Goal: Task Accomplishment & Management: Use online tool/utility

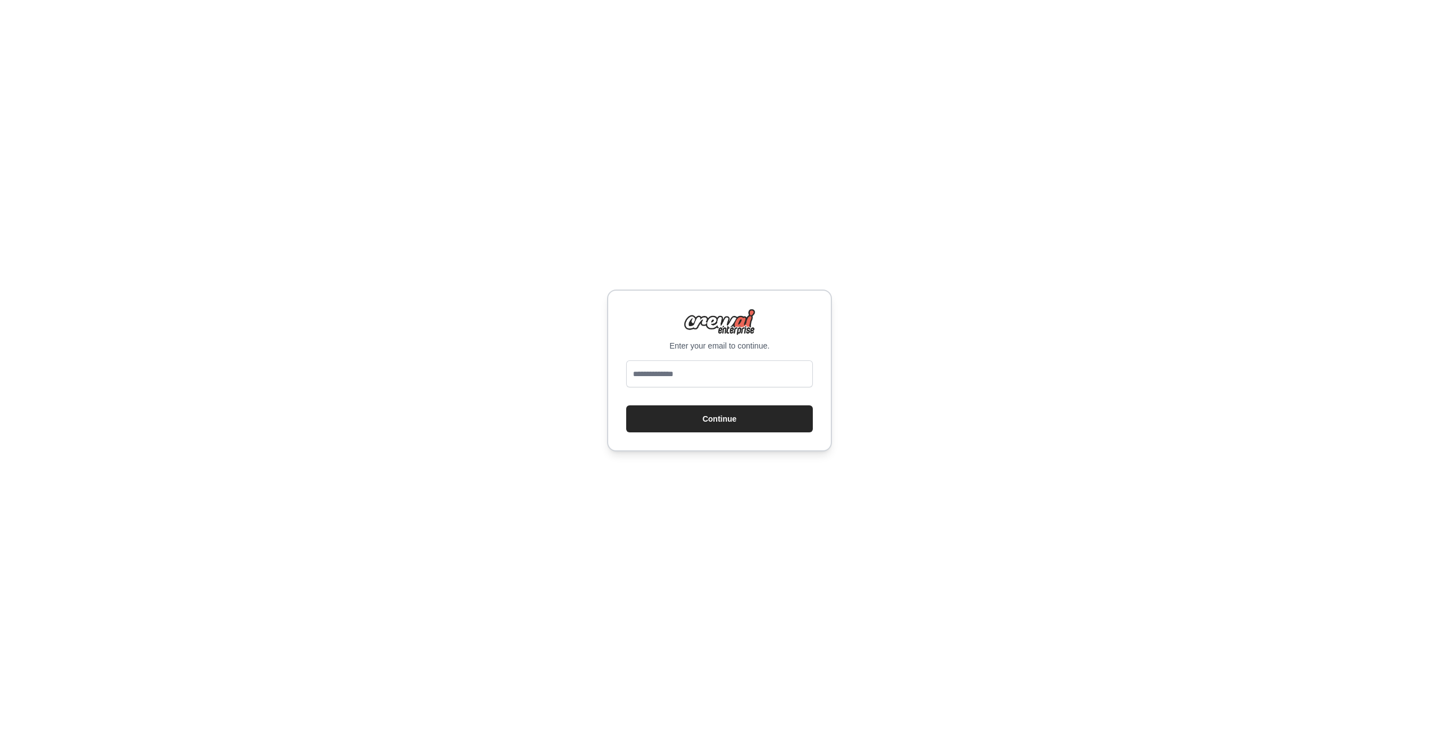
type input "**********"
click at [738, 416] on button "Continue" at bounding box center [719, 418] width 187 height 27
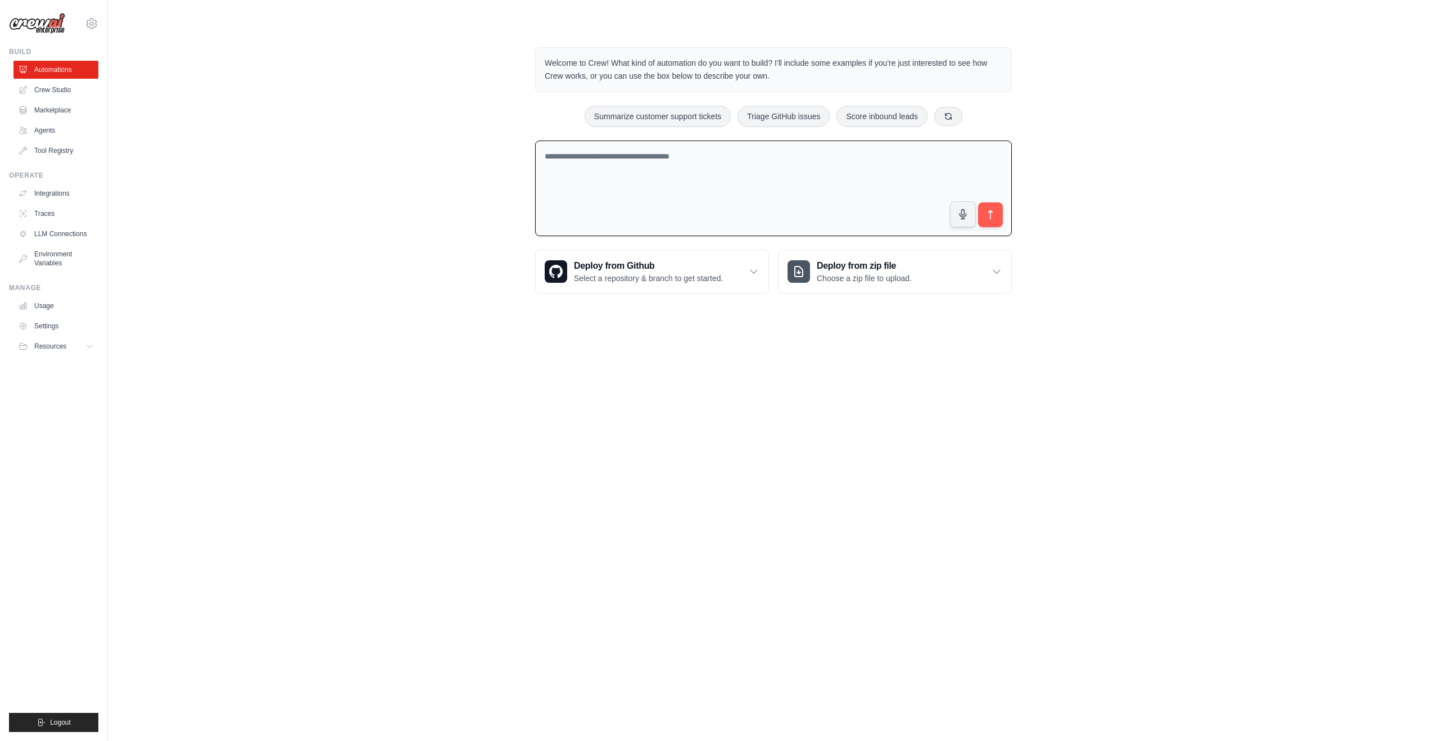
click at [732, 201] on textarea at bounding box center [773, 188] width 477 height 96
click at [734, 178] on textarea at bounding box center [773, 188] width 477 height 96
click at [37, 84] on link "Crew Studio" at bounding box center [57, 90] width 85 height 18
click at [381, 119] on div "Welcome to Crew! What kind of automation do you want to build? I'll include som…" at bounding box center [773, 170] width 1295 height 283
click at [677, 188] on textarea at bounding box center [773, 188] width 477 height 97
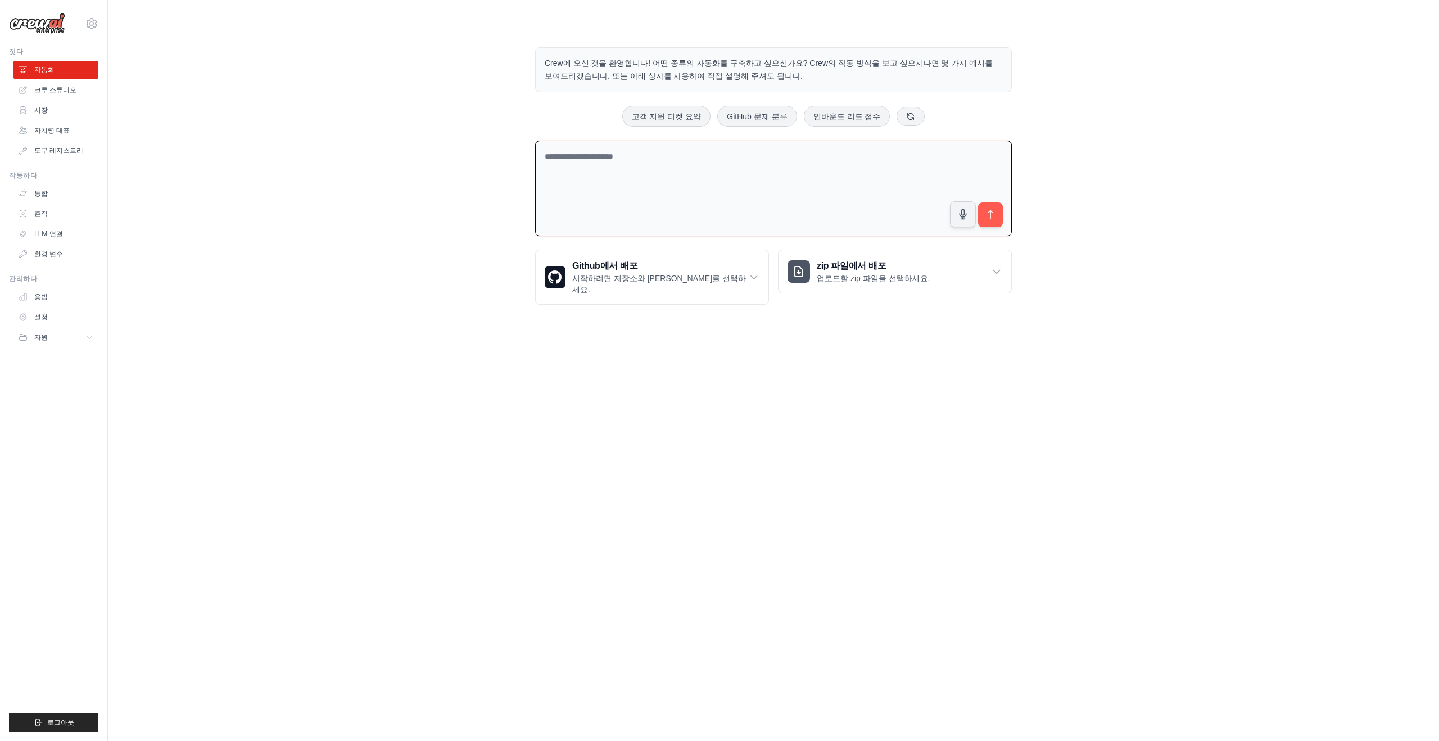
click at [714, 214] on textarea at bounding box center [773, 188] width 477 height 96
type textarea "*"
type textarea "**********"
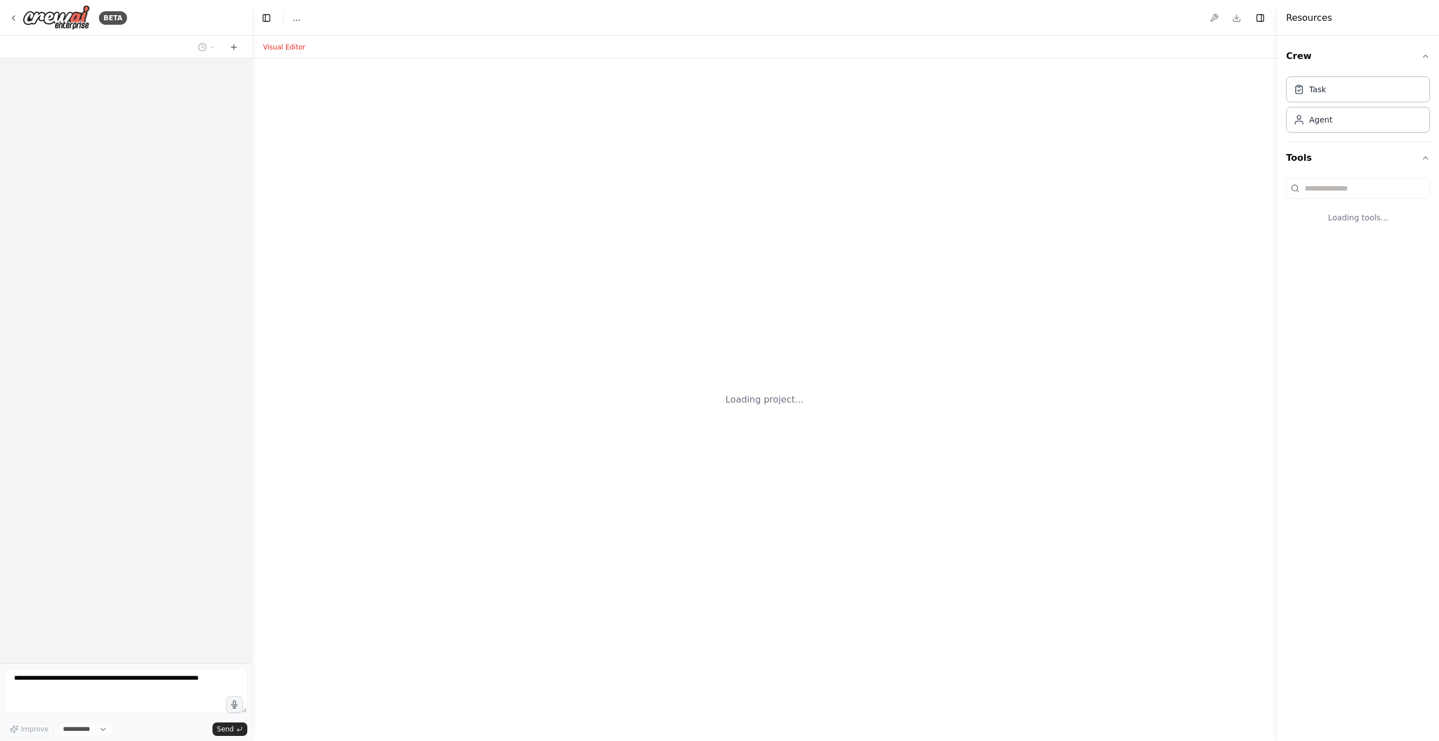
select select "****"
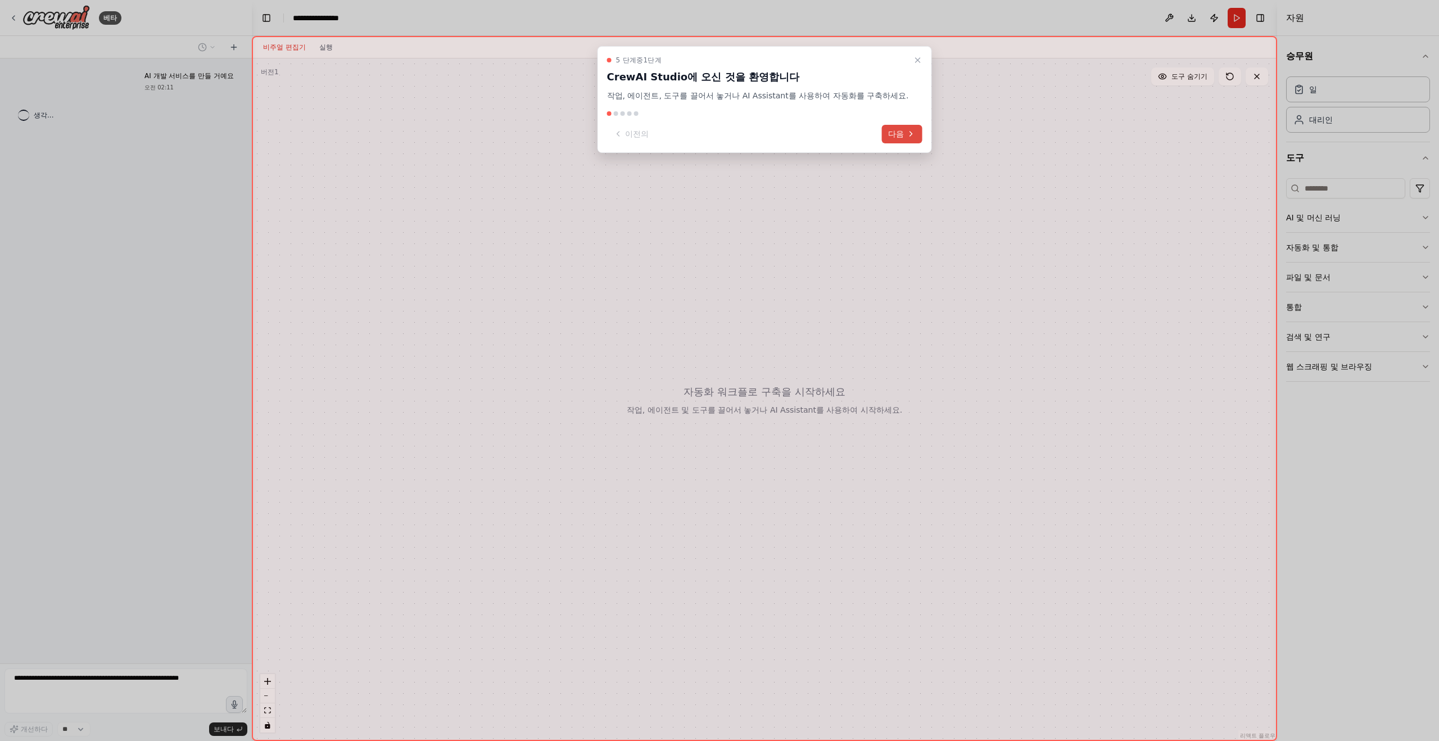
click at [881, 142] on button "다음" at bounding box center [901, 134] width 40 height 19
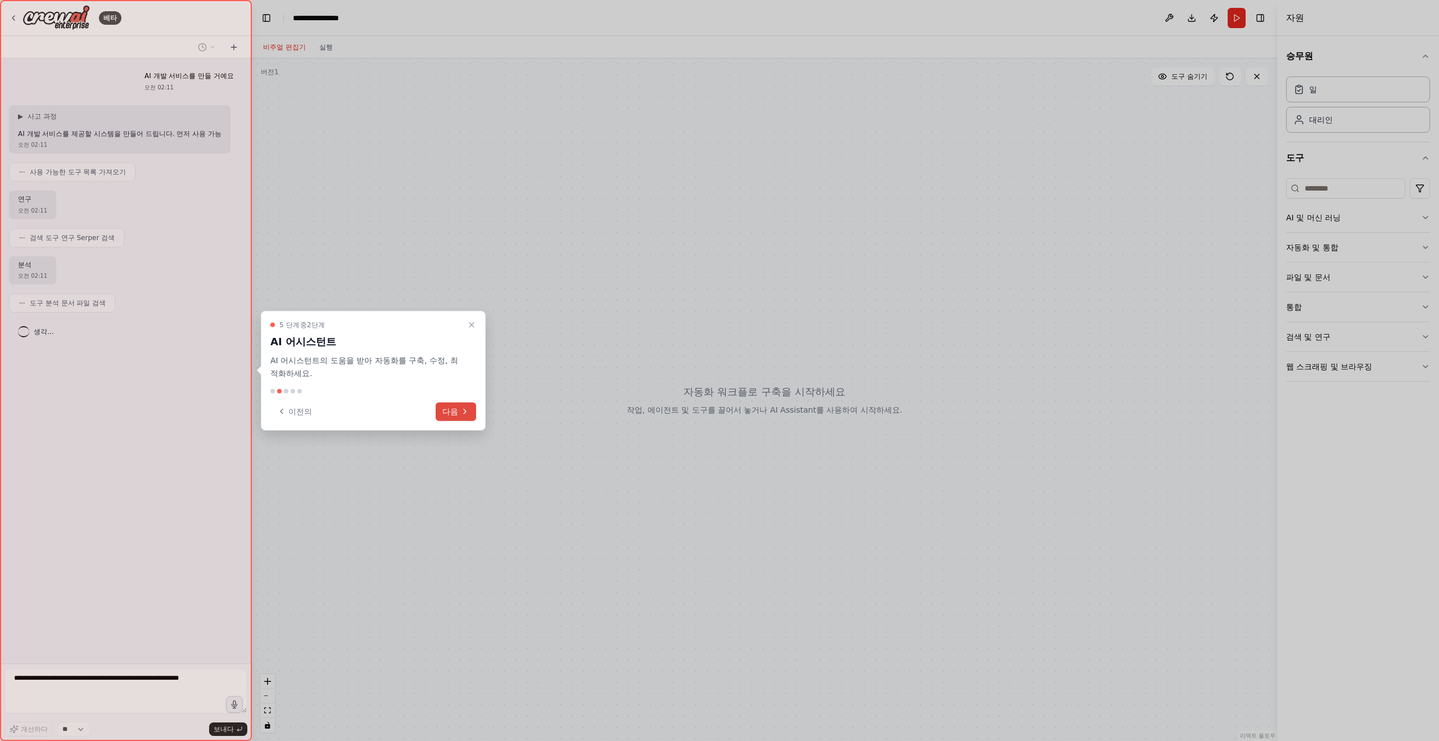
click at [464, 412] on icon at bounding box center [464, 411] width 9 height 9
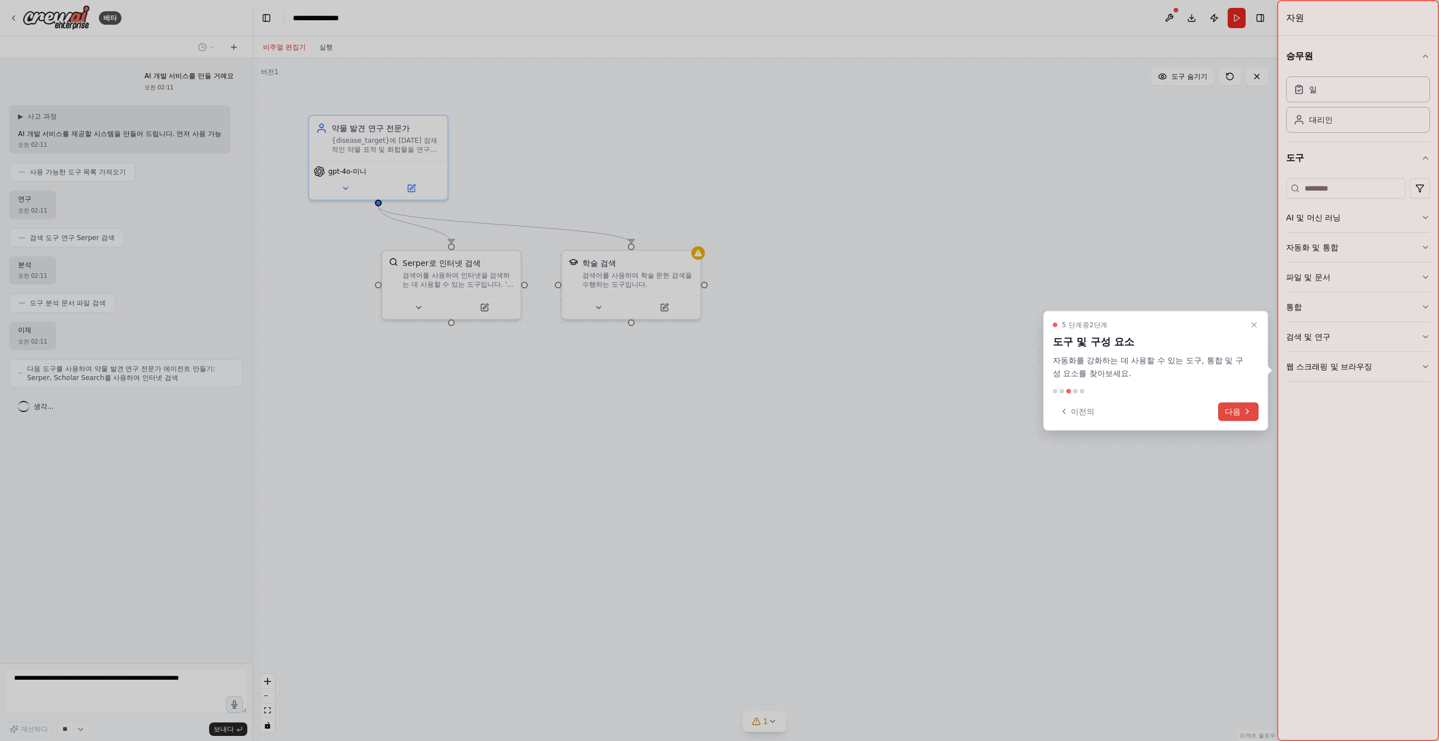
click at [1241, 415] on button "다음" at bounding box center [1238, 411] width 40 height 19
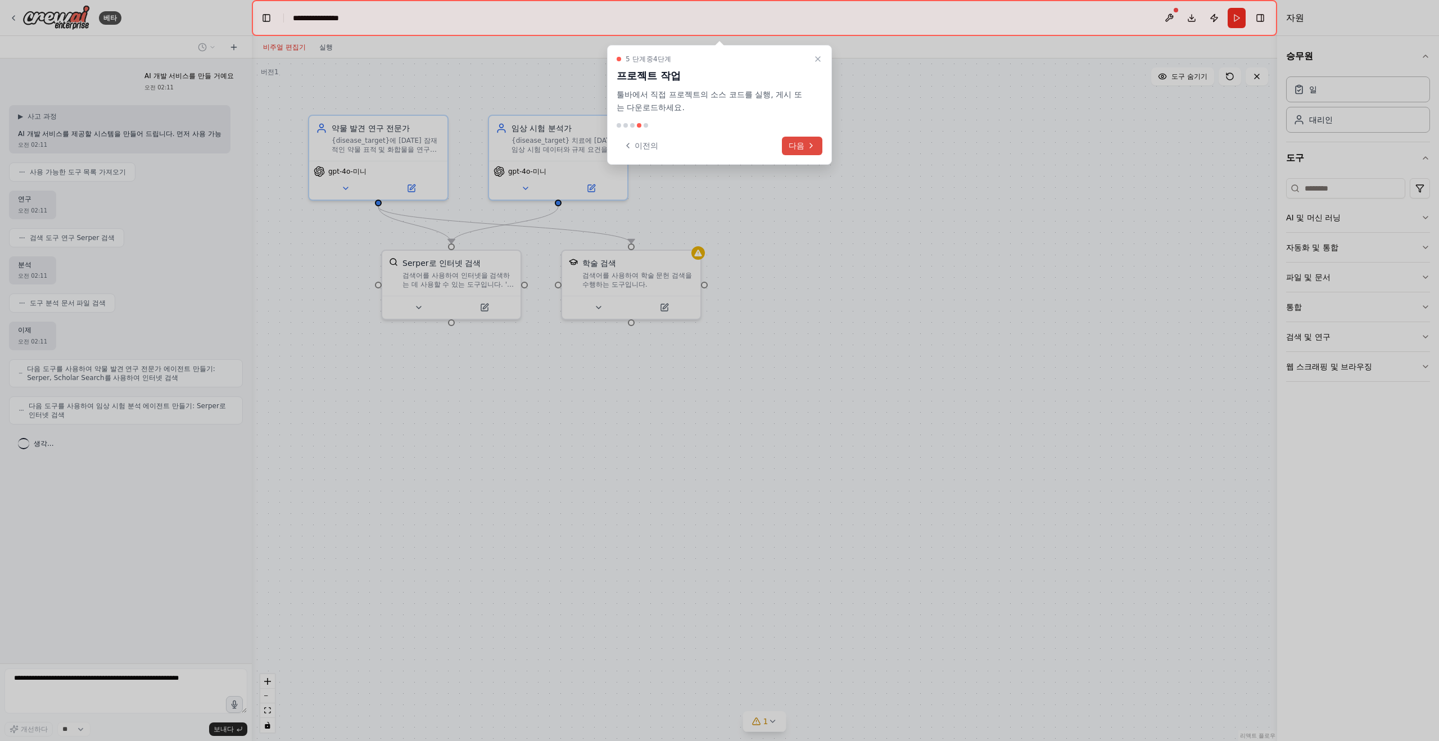
click at [813, 151] on button "다음" at bounding box center [802, 146] width 40 height 19
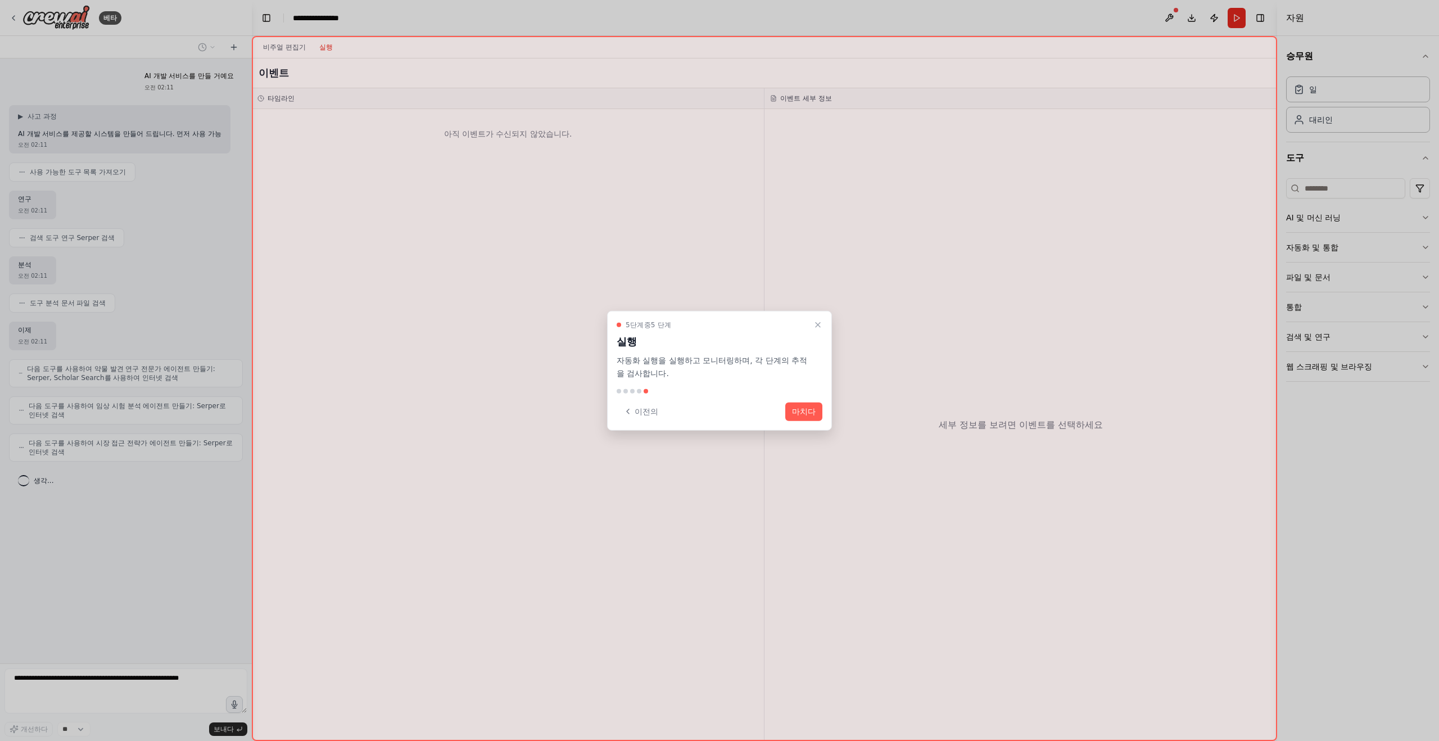
click at [816, 418] on button "마치다" at bounding box center [803, 411] width 37 height 19
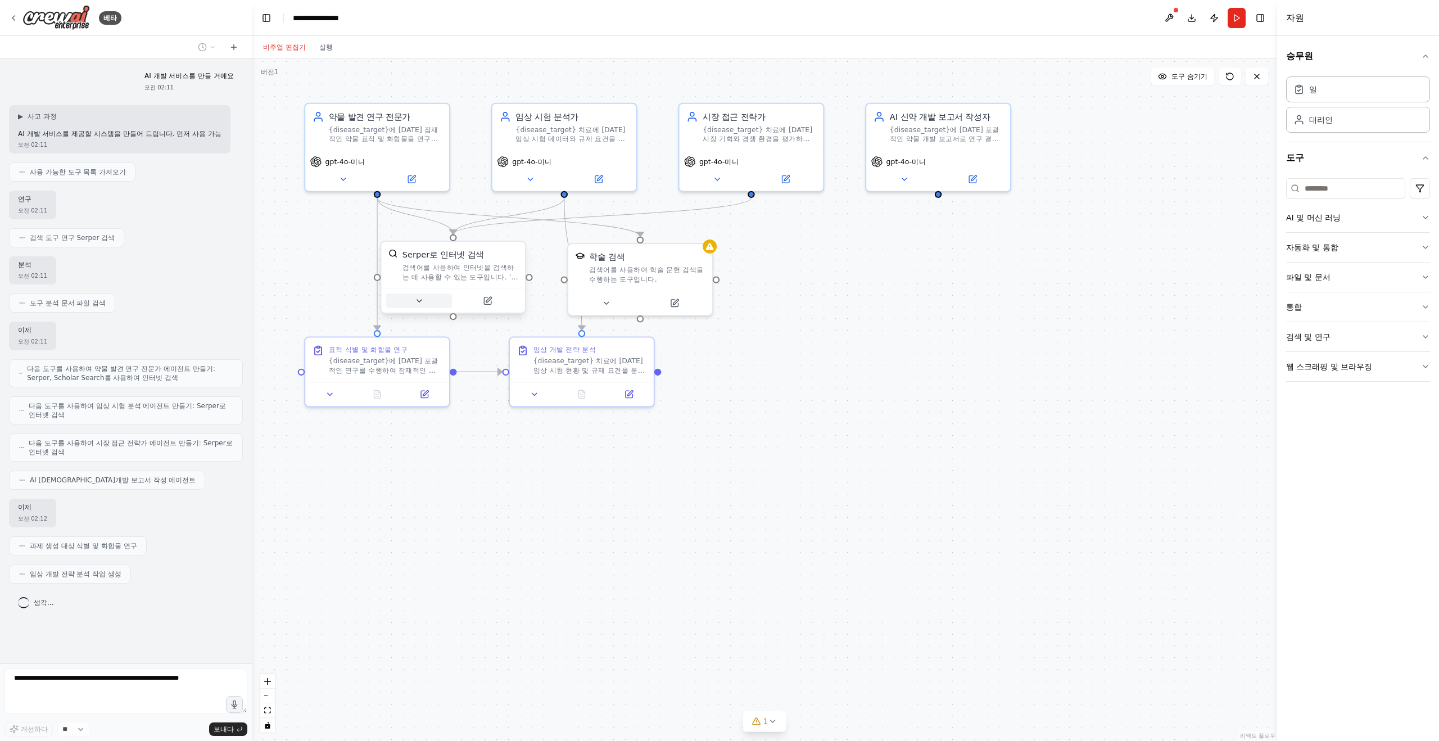
click at [430, 302] on button at bounding box center [419, 301] width 66 height 14
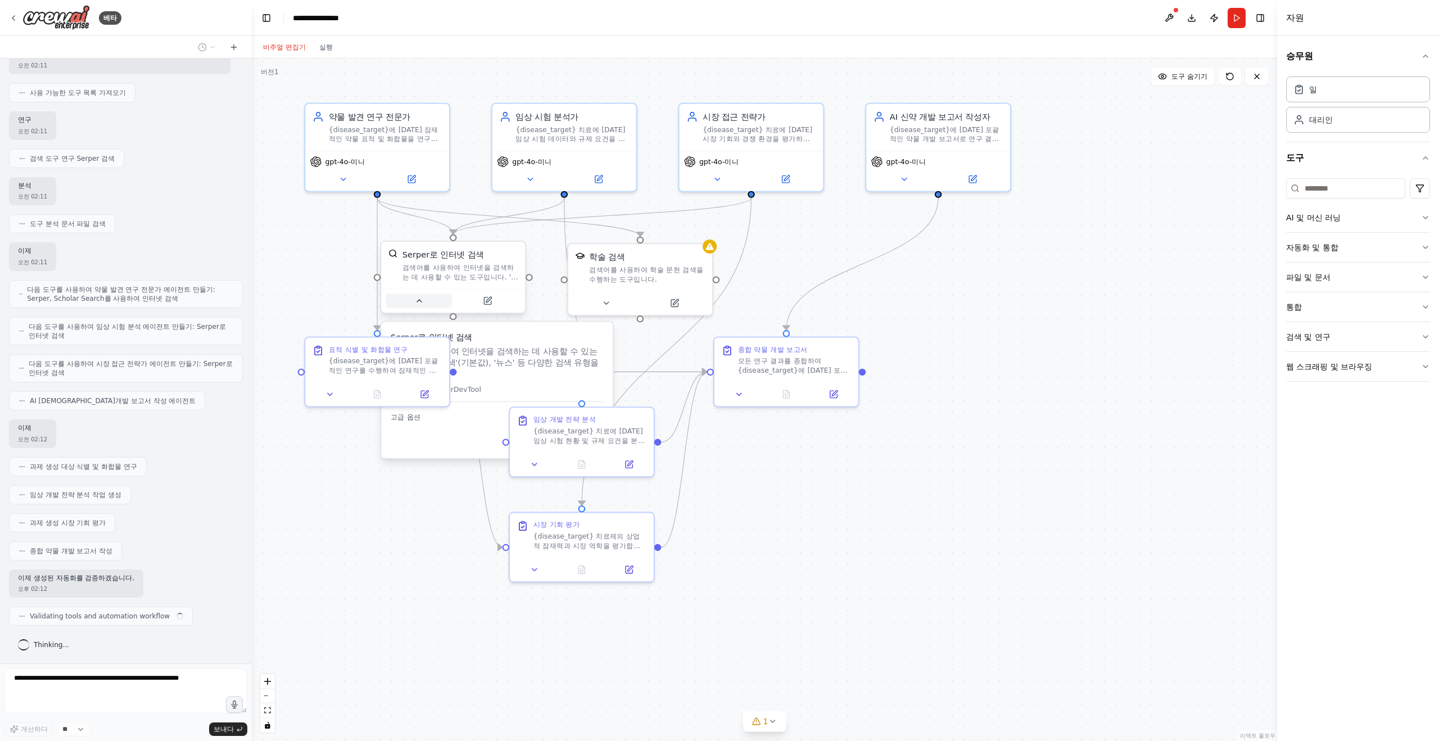
scroll to position [79, 0]
click at [430, 302] on button at bounding box center [419, 301] width 66 height 14
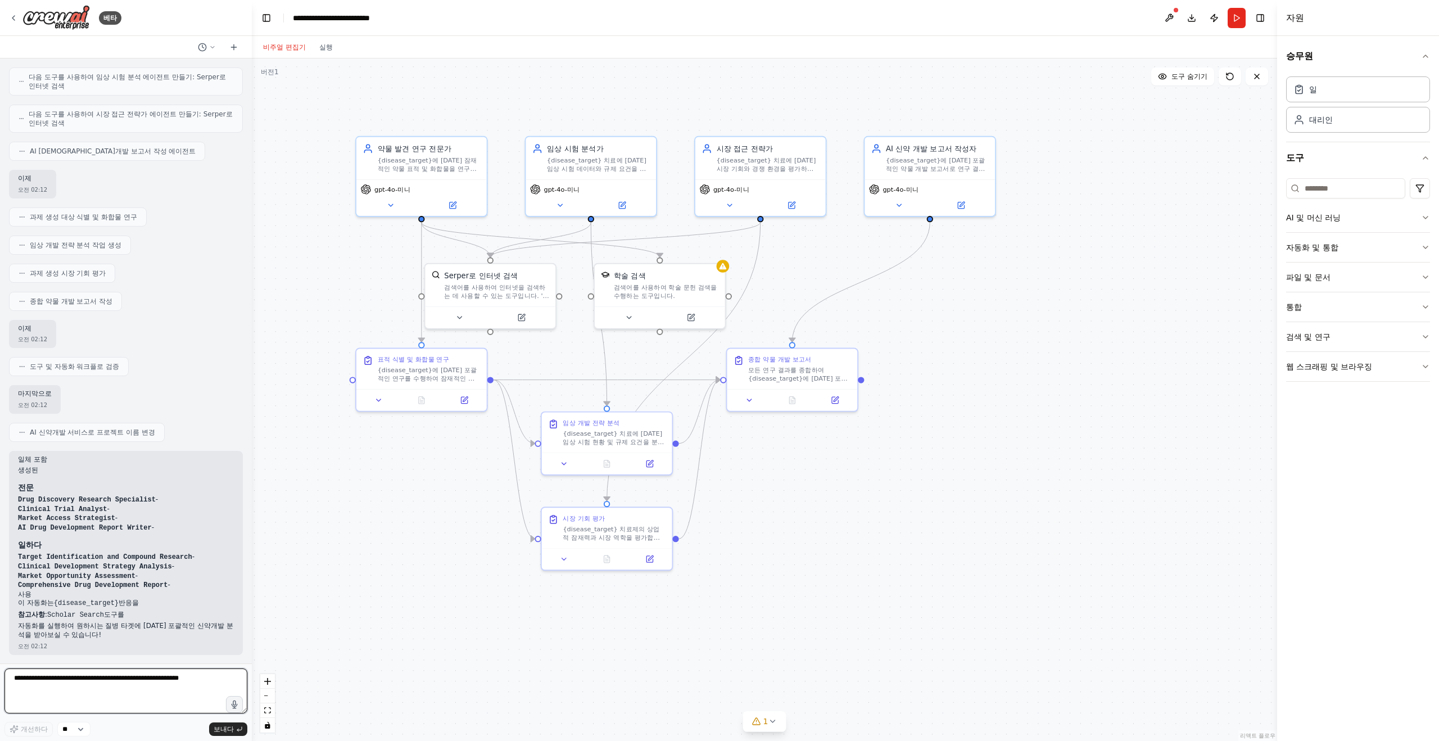
scroll to position [320, 0]
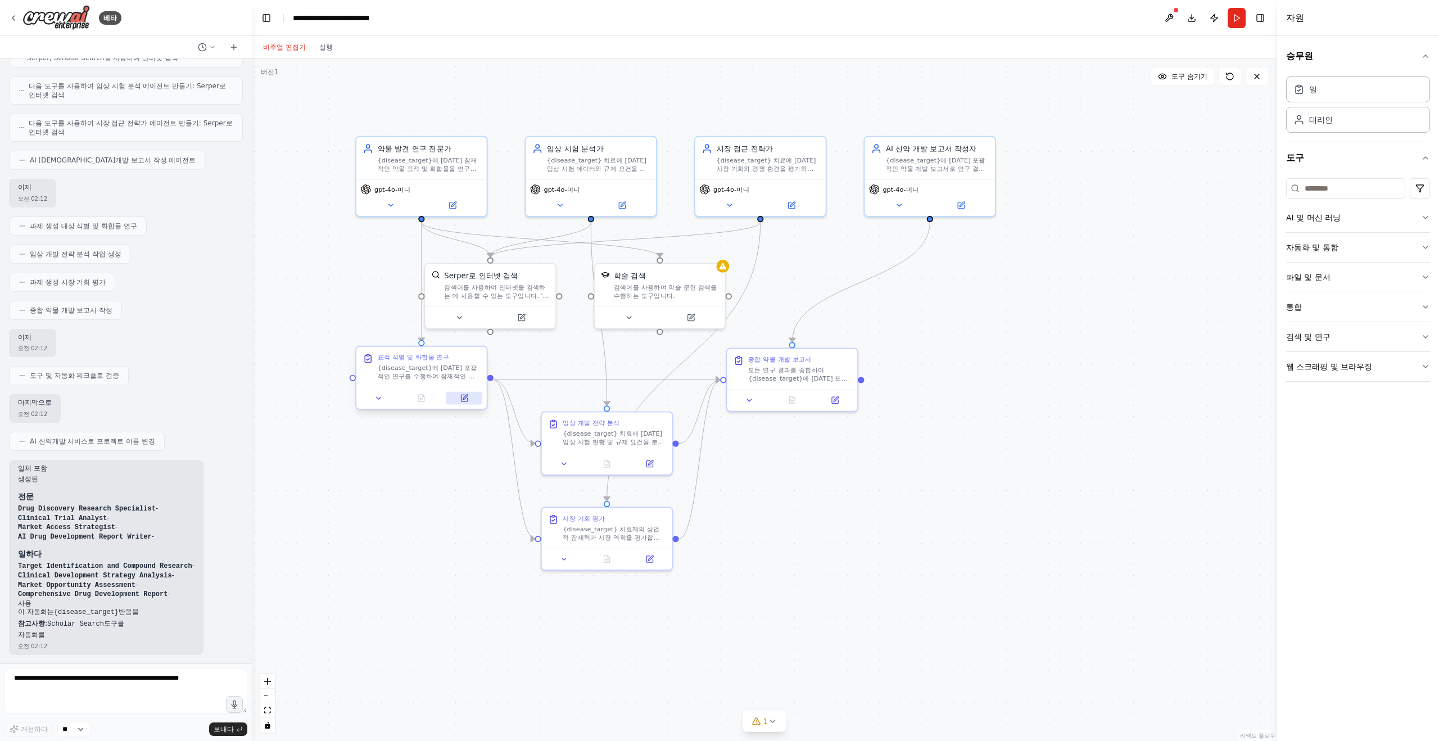
click at [461, 397] on icon at bounding box center [464, 397] width 6 height 6
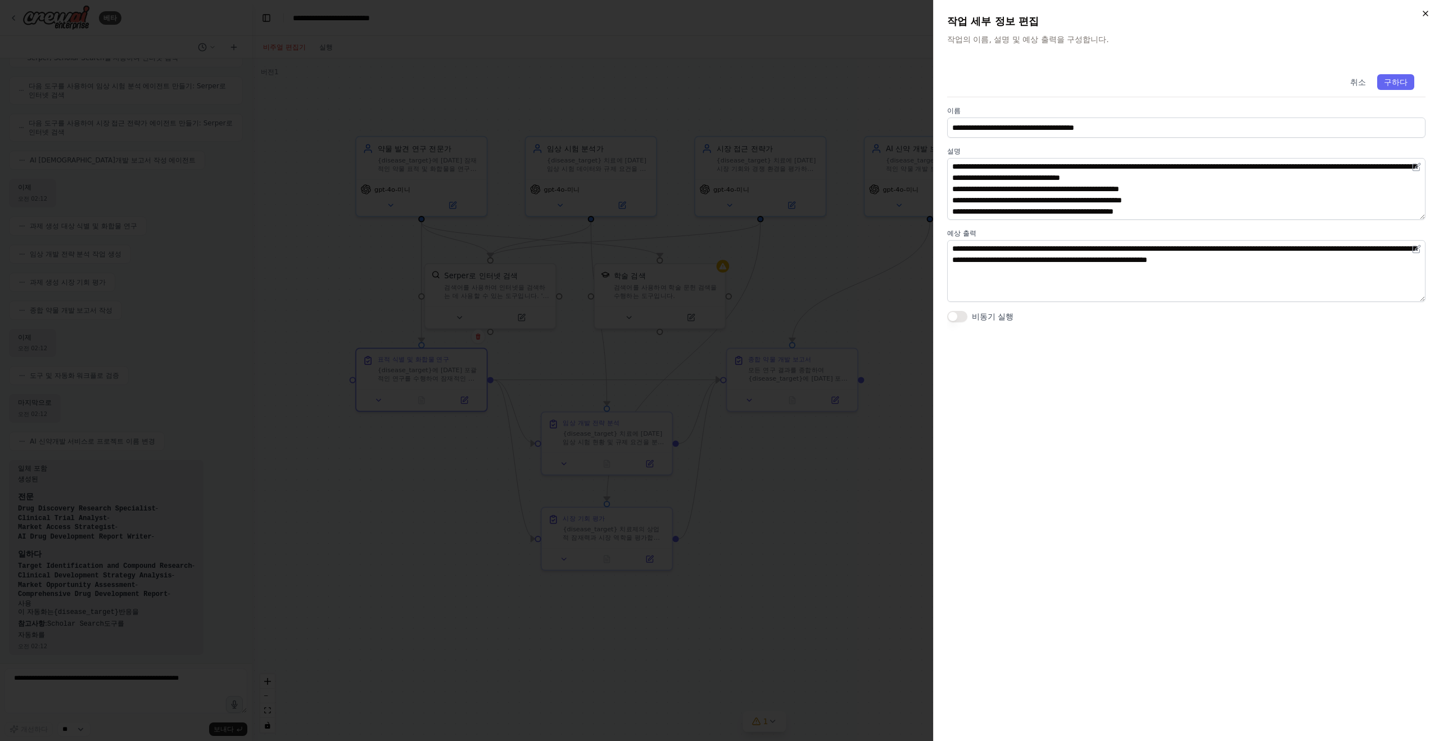
click at [1427, 15] on icon "button" at bounding box center [1425, 13] width 4 height 4
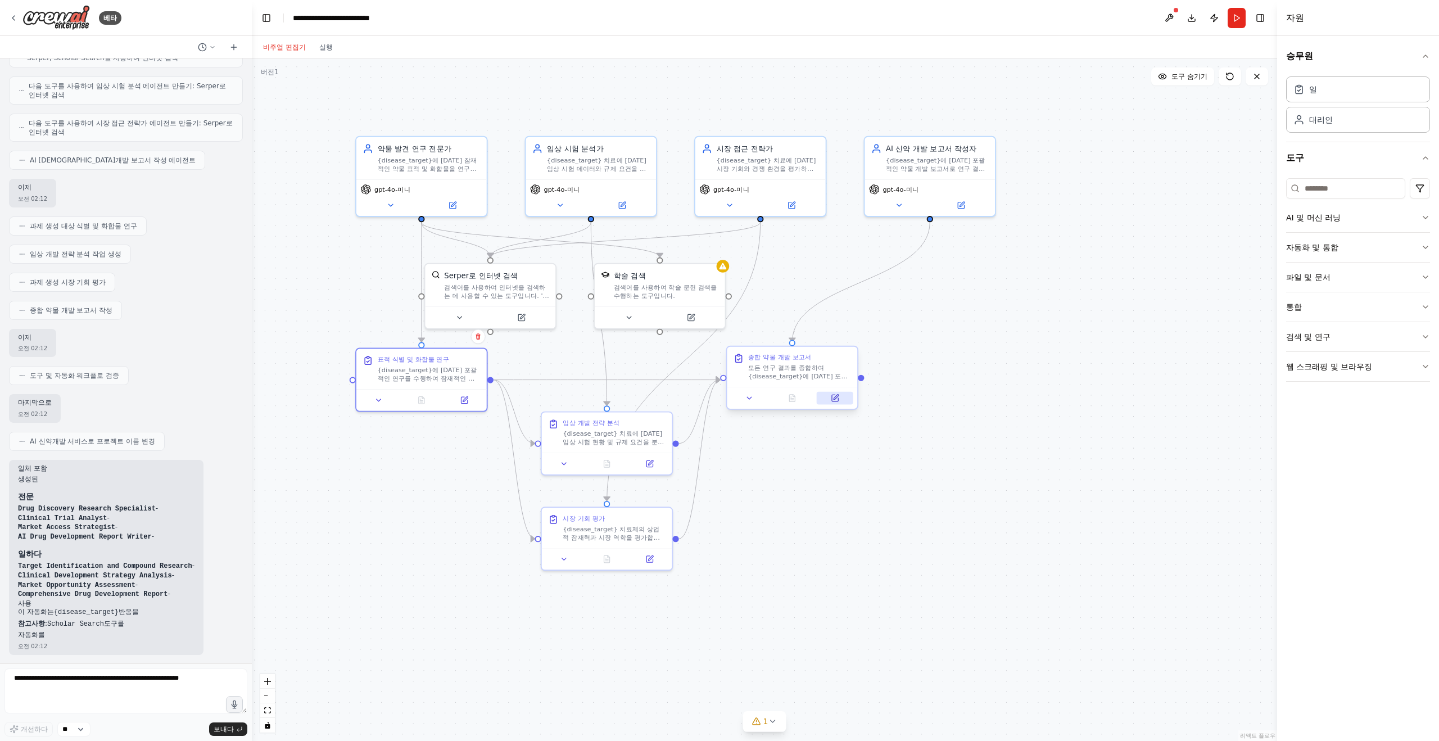
click at [831, 396] on icon at bounding box center [835, 398] width 8 height 8
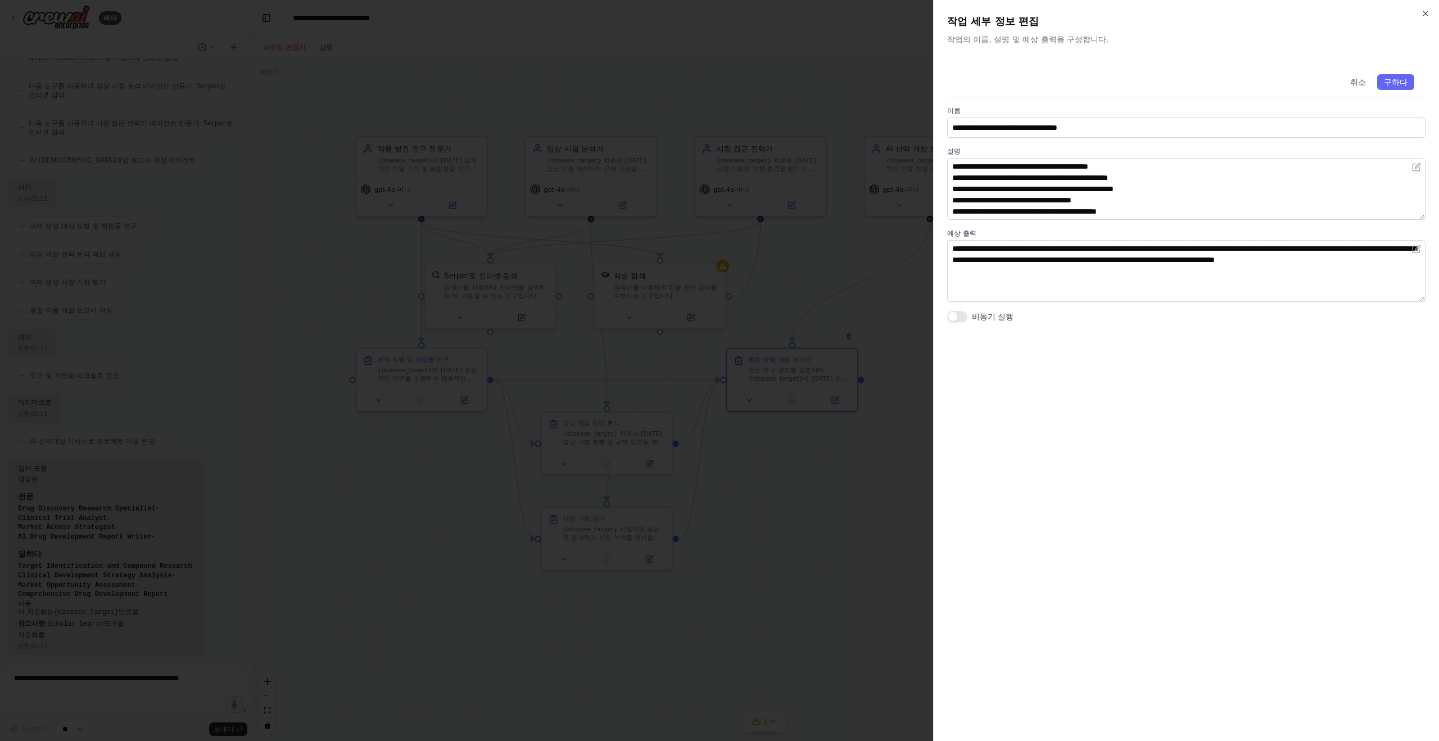
scroll to position [0, 0]
click at [1431, 7] on div "**********" at bounding box center [1186, 370] width 506 height 741
click at [1423, 12] on icon "button" at bounding box center [1425, 13] width 4 height 4
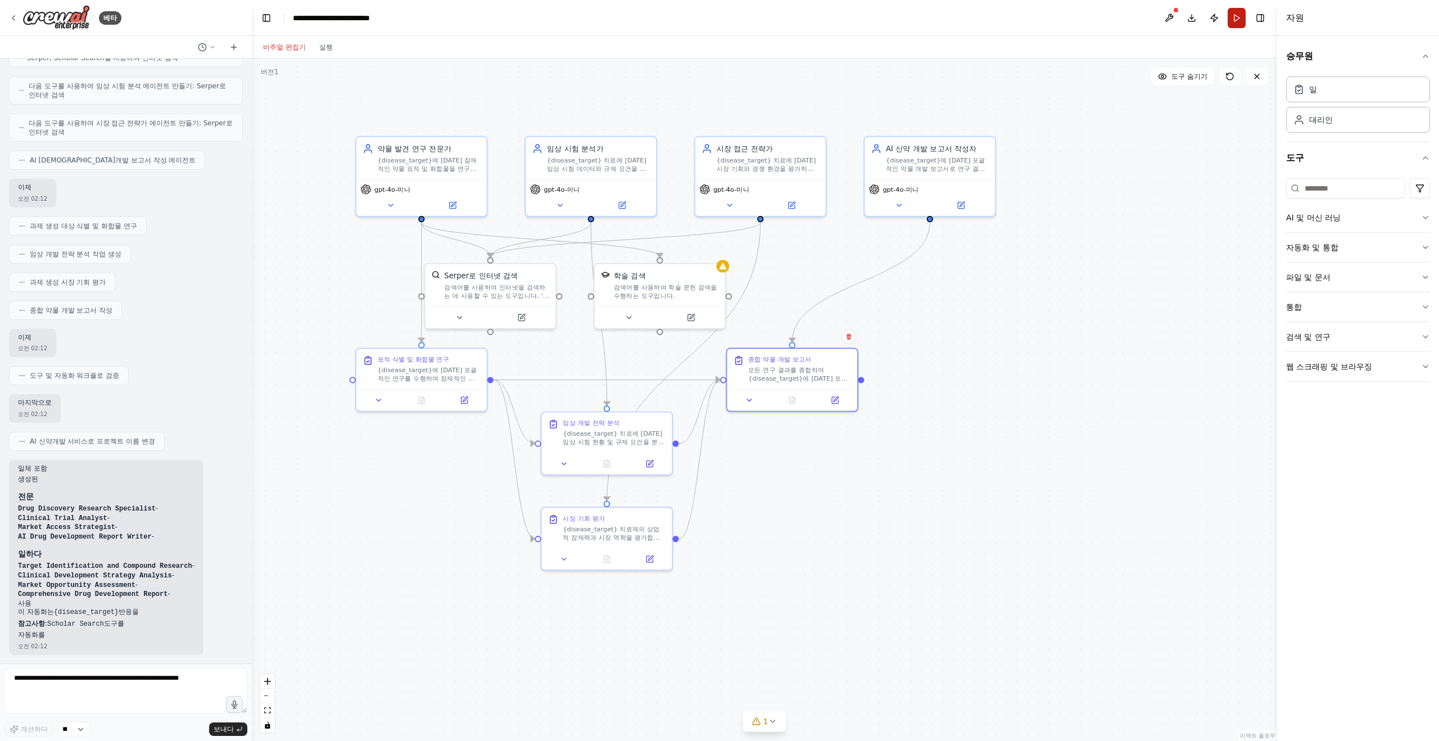
click at [1231, 20] on button "Run" at bounding box center [1236, 18] width 18 height 20
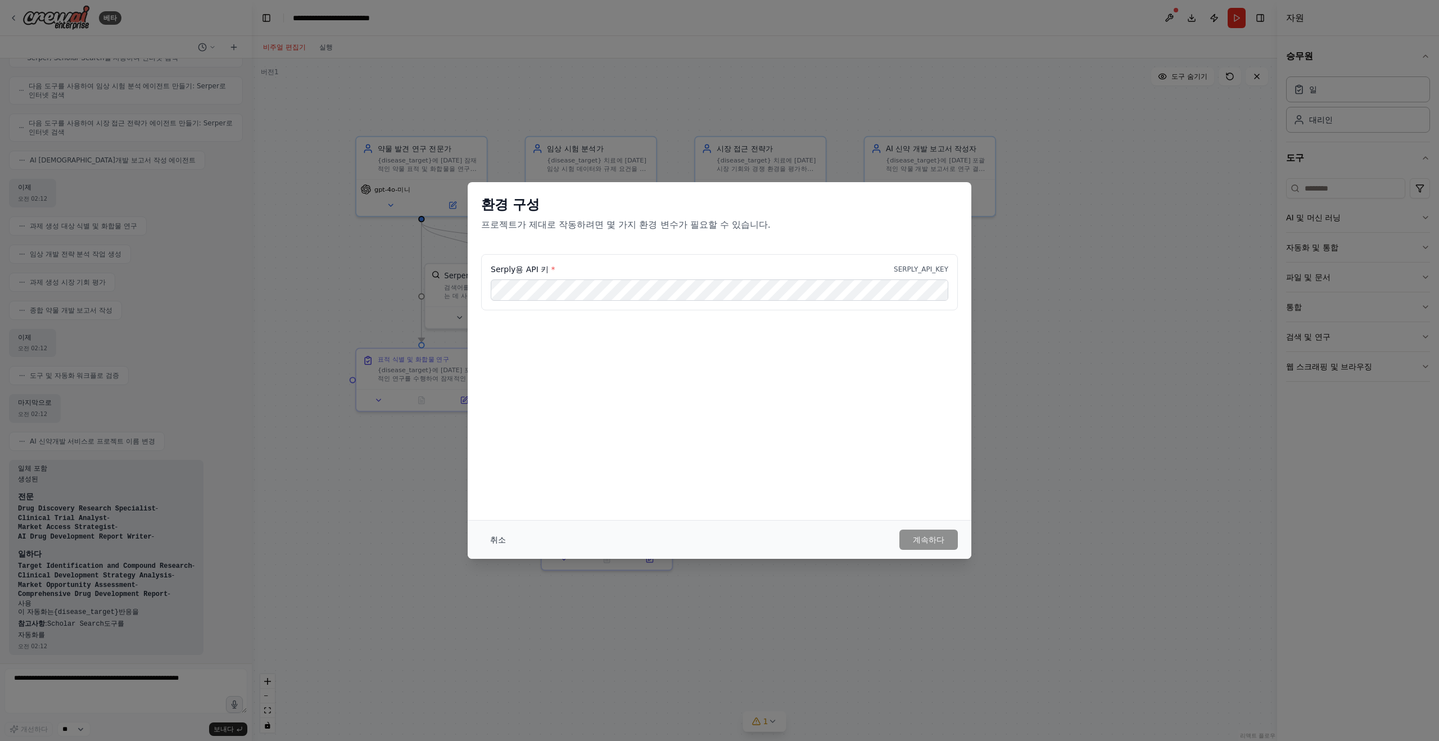
click at [500, 548] on button "취소" at bounding box center [498, 539] width 34 height 20
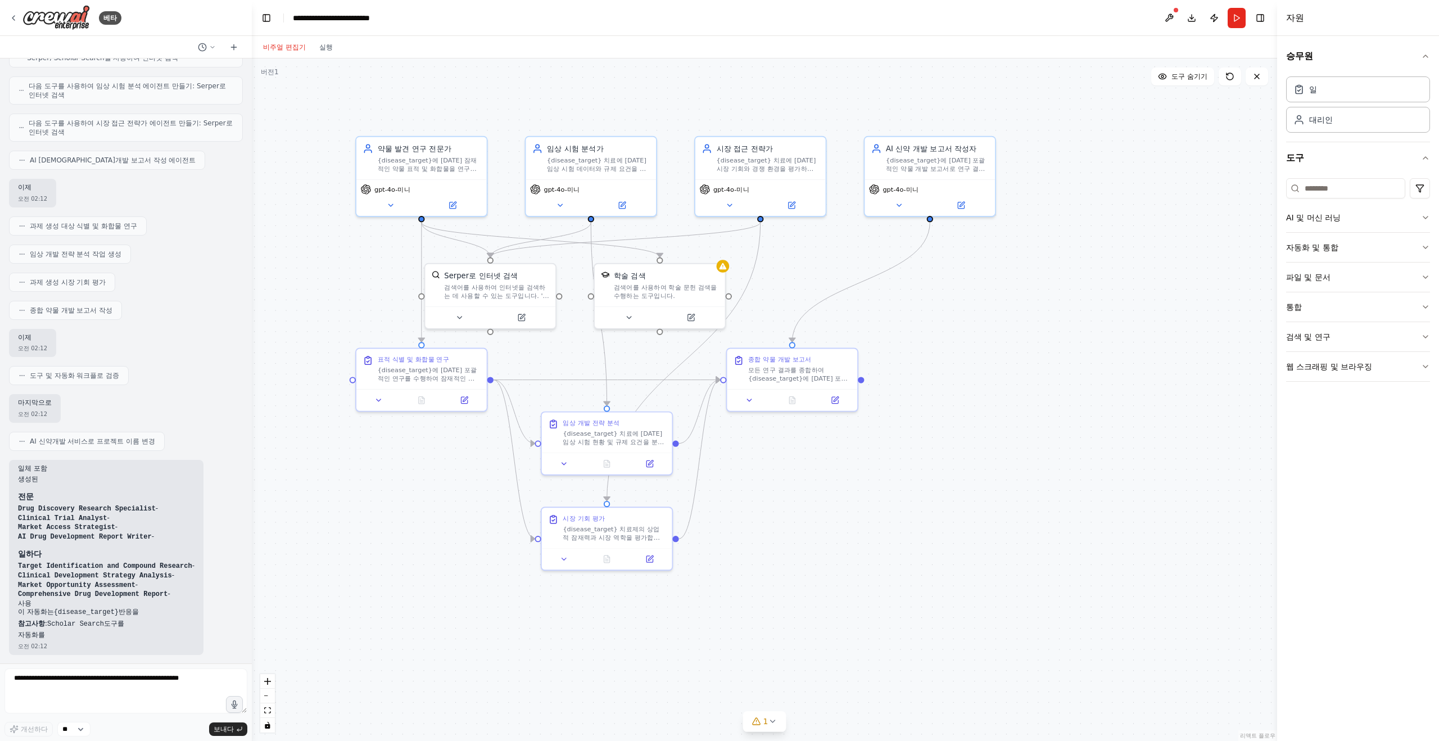
click at [468, 473] on div ".deletable-edge-delete-btn { width: 20px; height: 20px; border: 0px solid #ffff…" at bounding box center [764, 399] width 1025 height 682
click at [723, 266] on div at bounding box center [724, 262] width 13 height 13
click at [719, 255] on button at bounding box center [718, 249] width 15 height 15
click at [847, 285] on icon "Edge from aff4e7c0-9968-4f53-b5a5-5d7d68189245 to 94b9dbba-ef77-487a-96a4-d68e2…" at bounding box center [863, 280] width 139 height 120
click at [986, 333] on div ".deletable-edge-delete-btn { width: 20px; height: 20px; border: 0px solid #ffff…" at bounding box center [764, 399] width 1025 height 682
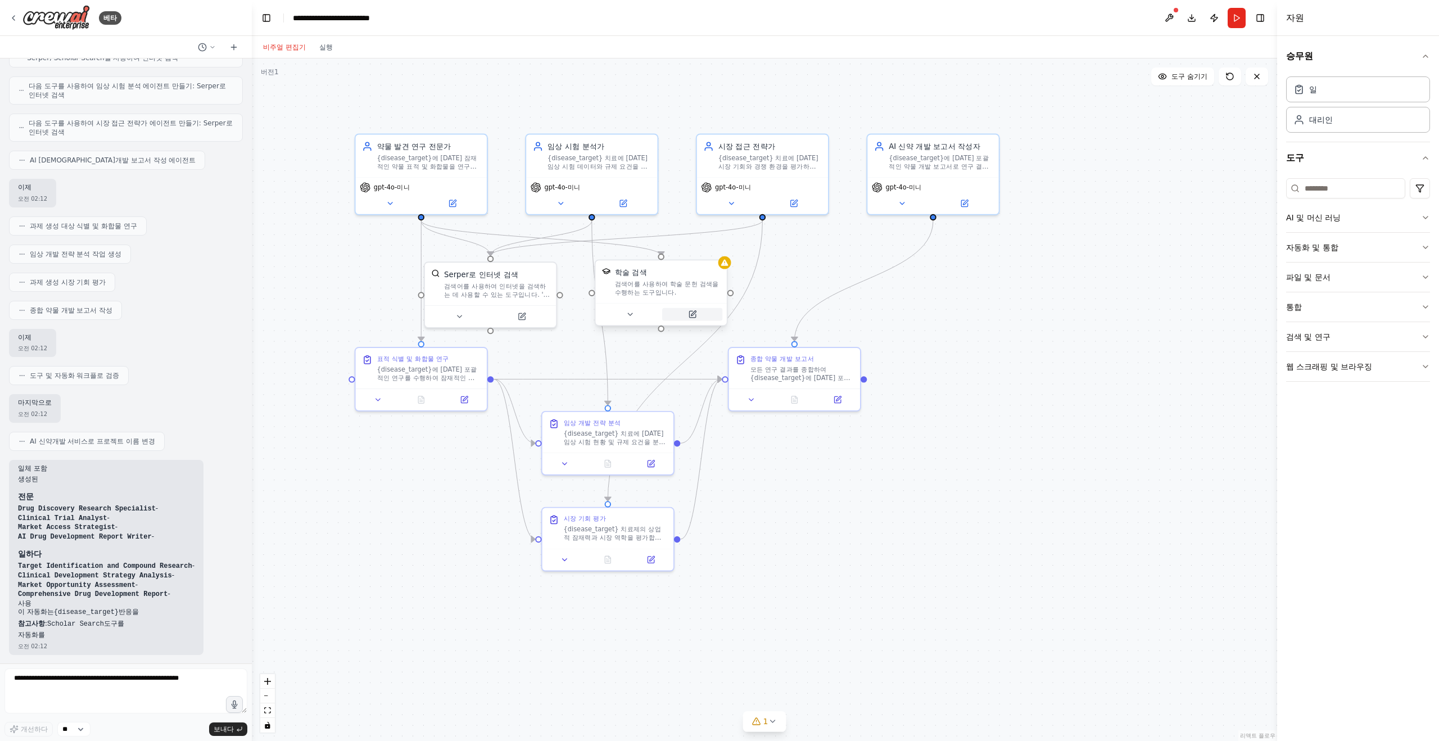
click at [691, 310] on icon at bounding box center [692, 314] width 8 height 8
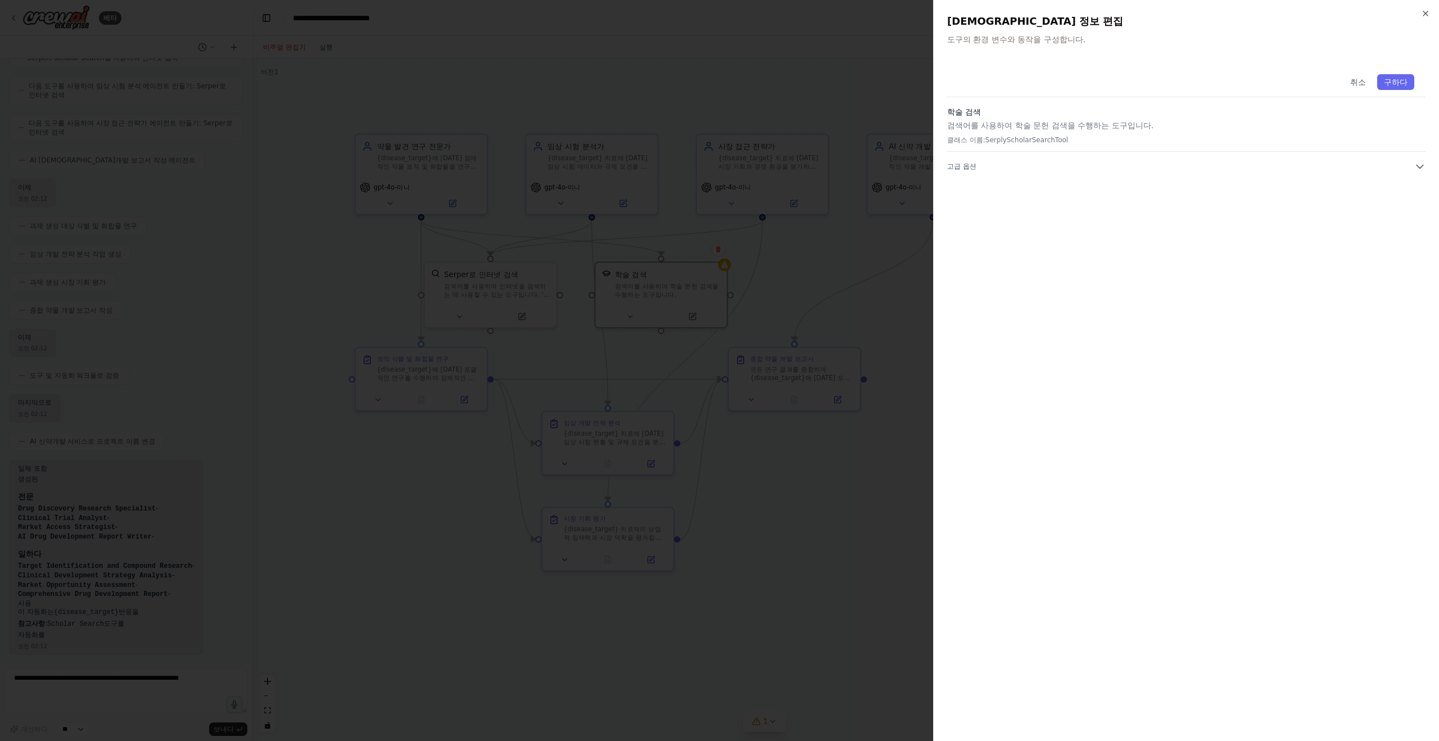
click at [1280, 140] on p "클래스 이름: SerplyScholarSearchTool" at bounding box center [1186, 139] width 478 height 9
click at [1359, 80] on font "취소" at bounding box center [1358, 82] width 16 height 9
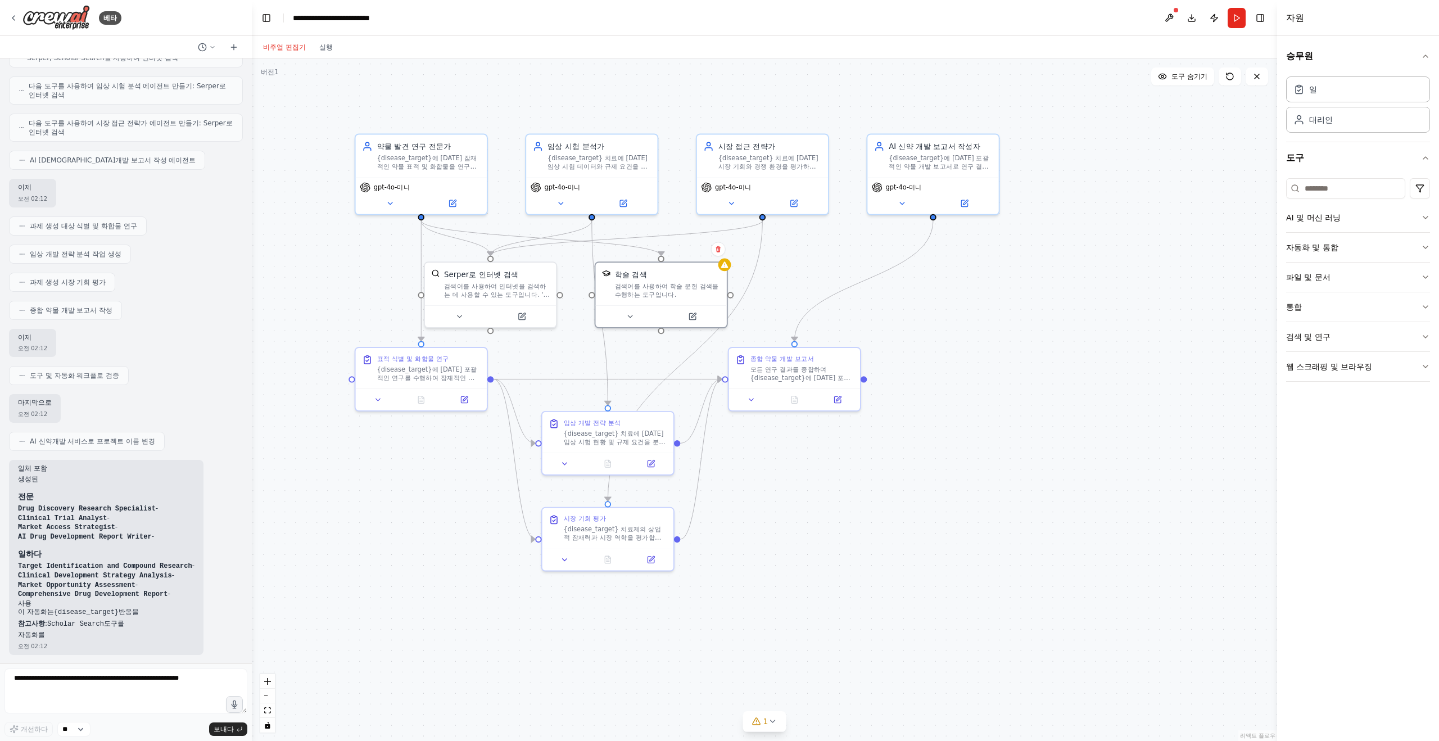
click at [958, 284] on div ".deletable-edge-delete-btn { width: 20px; height: 20px; border: 0px solid #ffff…" at bounding box center [764, 399] width 1025 height 682
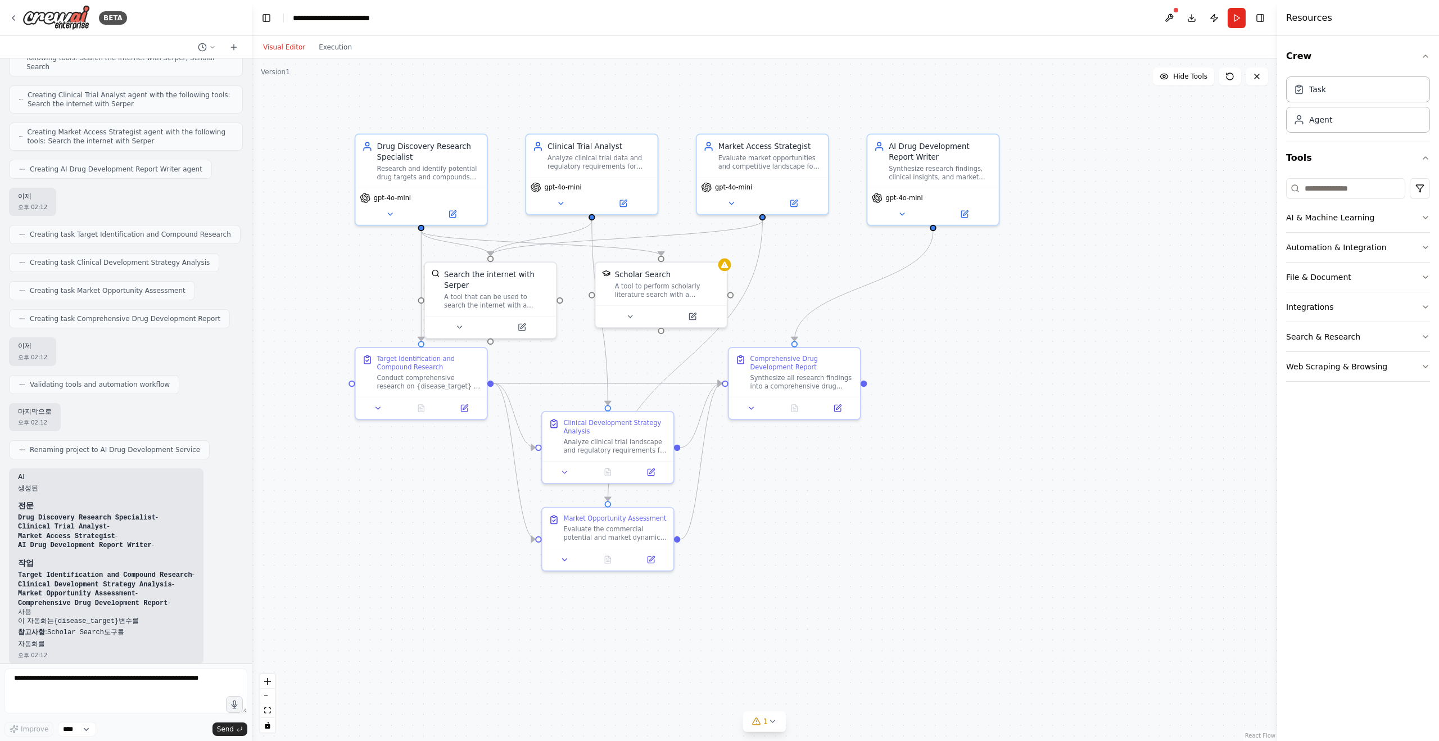
click at [1029, 312] on div ".deletable-edge-delete-btn { width: 20px; height: 20px; border: 0px solid #ffff…" at bounding box center [764, 399] width 1025 height 682
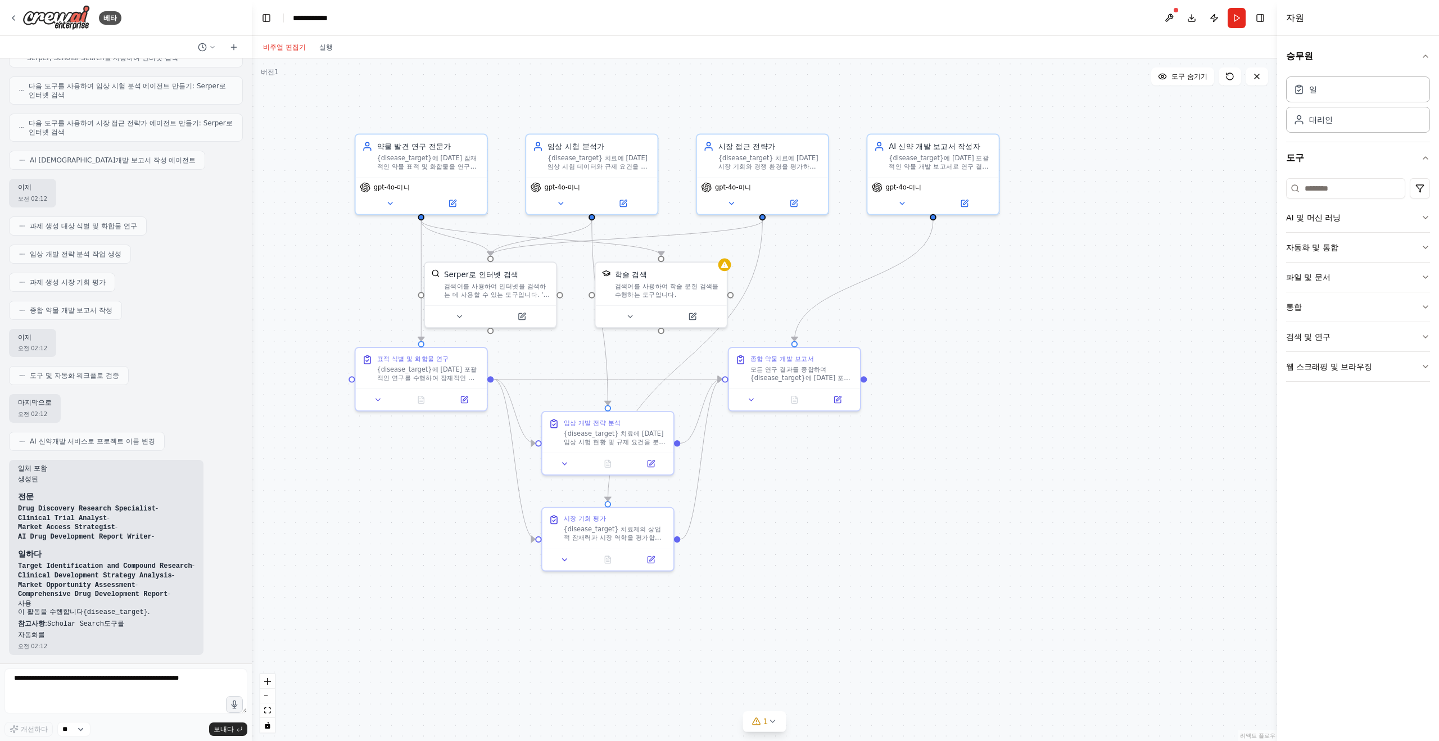
click at [1041, 298] on div ".deletable-edge-delete-btn { width: 20px; height: 20px; border: 0px solid #ffff…" at bounding box center [764, 399] width 1025 height 682
click at [1320, 83] on div "일" at bounding box center [1358, 89] width 144 height 26
click at [1363, 92] on div "일" at bounding box center [1358, 89] width 144 height 26
click at [1170, 223] on div ".deletable-edge-delete-btn { width: 20px; height: 20px; border: 0px solid #ffff…" at bounding box center [764, 399] width 1025 height 682
click at [1183, 218] on div ".deletable-edge-delete-btn { width: 20px; height: 20px; border: 0px solid #ffff…" at bounding box center [764, 399] width 1025 height 682
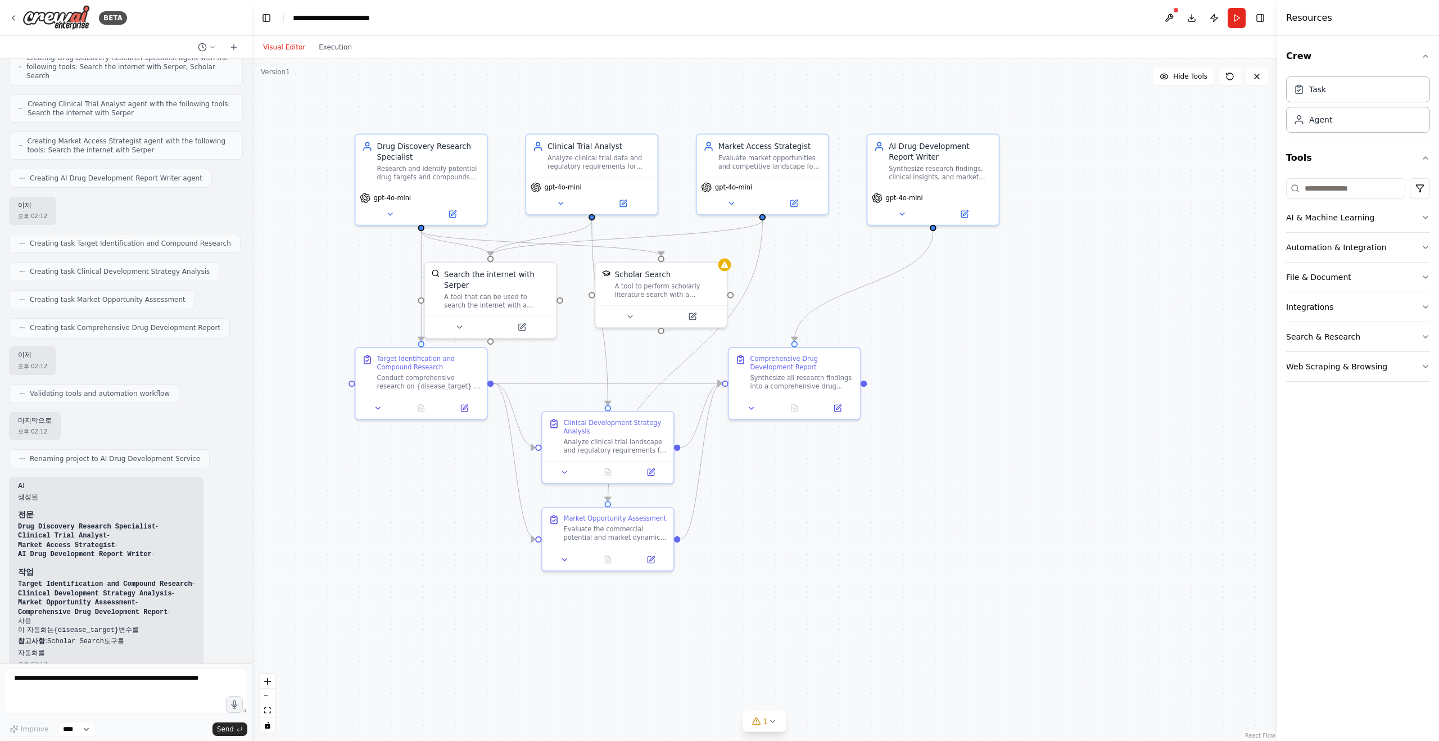
scroll to position [329, 0]
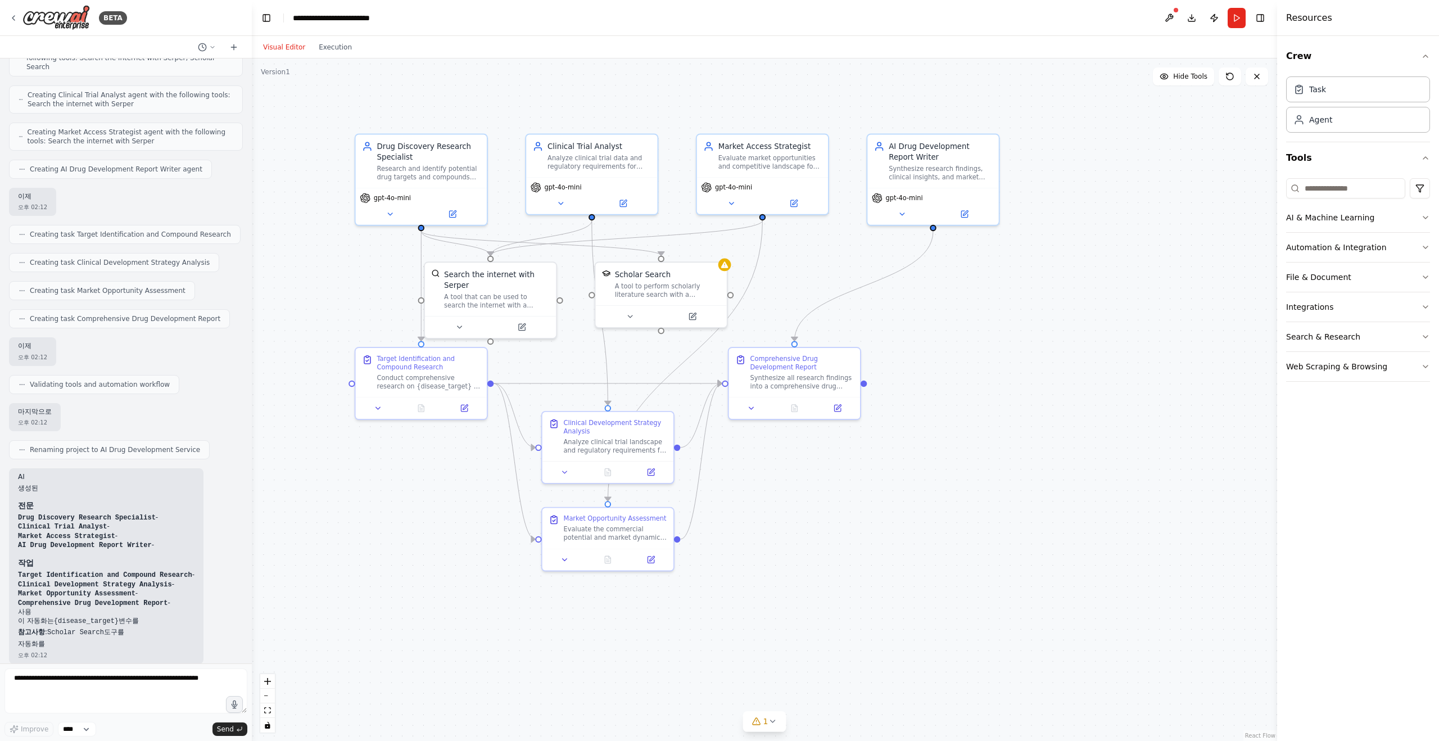
click at [1128, 210] on div ".deletable-edge-delete-btn { width: 20px; height: 20px; border: 0px solid #ffff…" at bounding box center [764, 399] width 1025 height 682
click at [1240, 15] on button "Run" at bounding box center [1236, 18] width 18 height 20
drag, startPoint x: 729, startPoint y: 270, endPoint x: 718, endPoint y: 276, distance: 13.1
click at [723, 274] on div ".deletable-edge-delete-btn { width: 20px; height: 20px; border: 0px solid #ffff…" at bounding box center [764, 399] width 1025 height 682
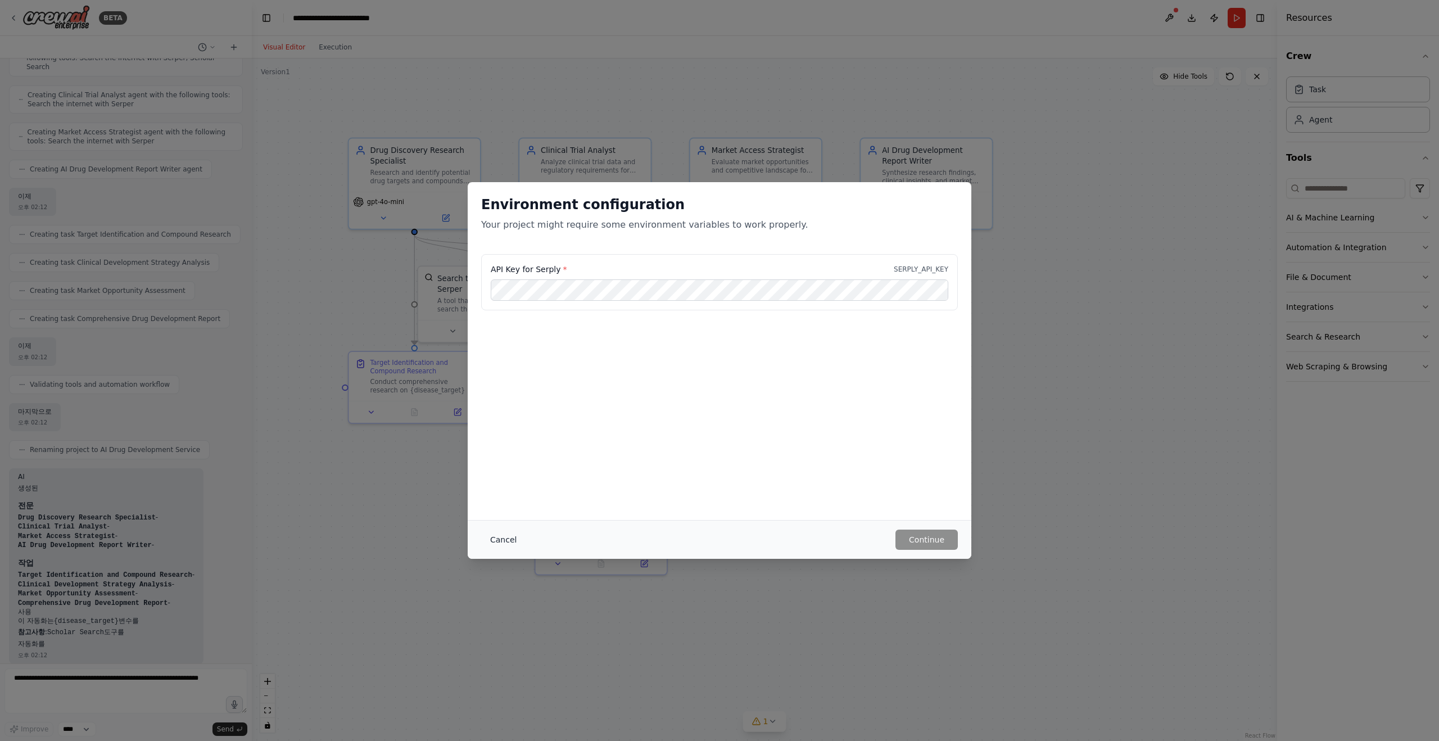
click at [504, 535] on button "Cancel" at bounding box center [503, 539] width 44 height 20
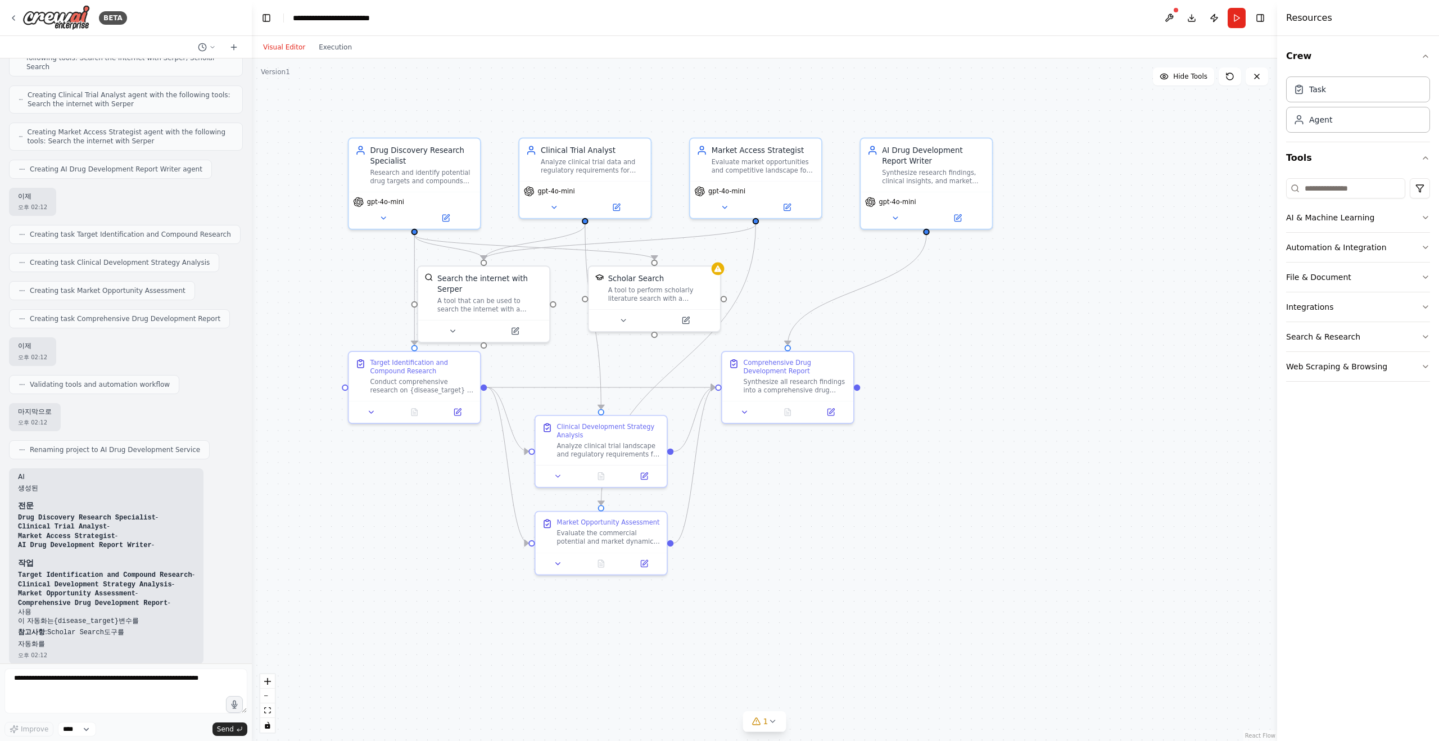
click at [642, 338] on div ".deletable-edge-delete-btn { width: 20px; height: 20px; border: 0px solid #ffff…" at bounding box center [764, 399] width 1025 height 682
click at [662, 303] on div "Scholar Search A tool to perform scholarly literature search with a search_quer…" at bounding box center [653, 285] width 131 height 43
click at [711, 255] on icon at bounding box center [711, 253] width 4 height 6
click at [755, 258] on icon "Edge from 10e18c7f-5bf0-4794-b23e-46e18a9b8baf to 7aafa4f6-5dcb-4482-8a44-1fdcd…" at bounding box center [678, 364] width 155 height 280
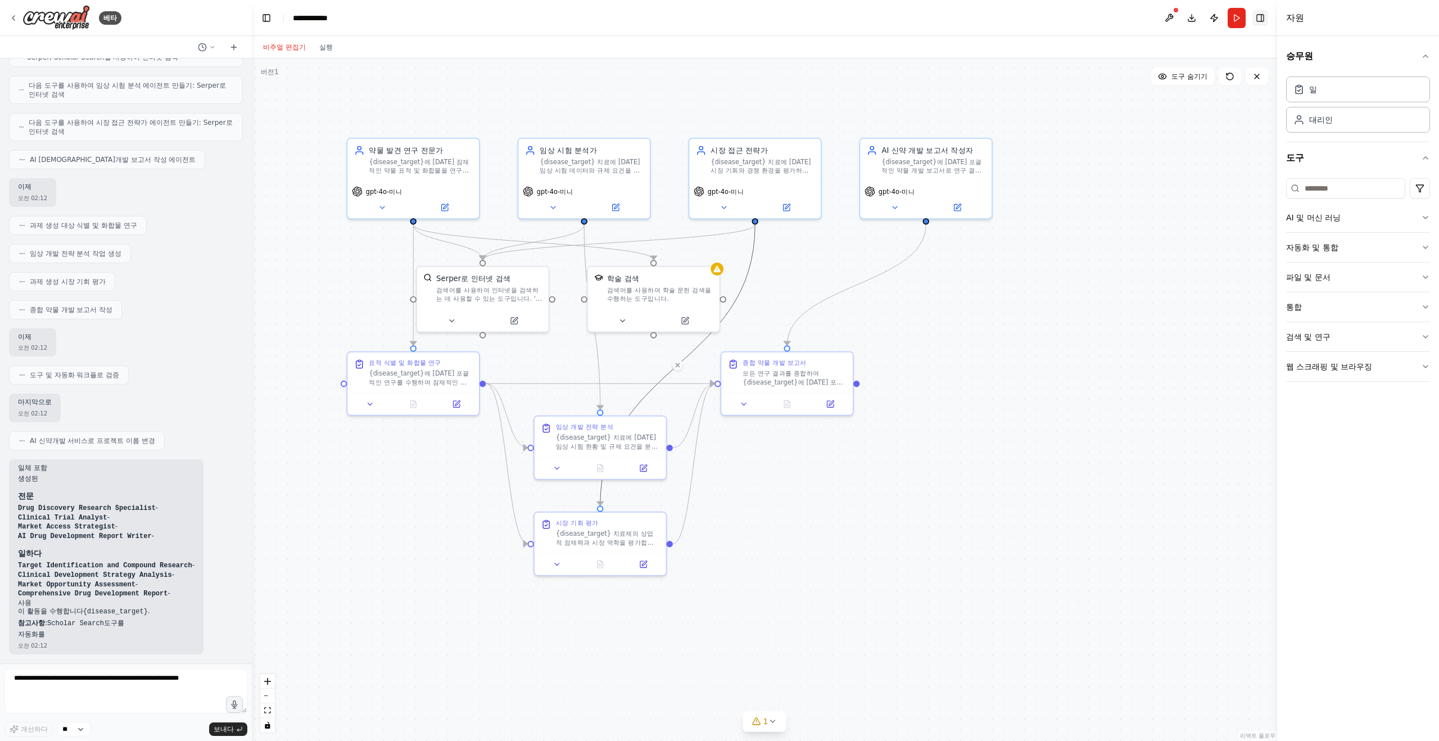
scroll to position [320, 0]
drag, startPoint x: 1073, startPoint y: 318, endPoint x: 1156, endPoint y: 164, distance: 175.5
click at [1073, 318] on div ".deletable-edge-delete-btn { width: 20px; height: 20px; border: 0px solid #ffff…" at bounding box center [764, 399] width 1025 height 682
click at [720, 274] on div "학술 검색 검색어를 사용하여 학술 문헌 검색을 수행하는 도구입니다." at bounding box center [656, 286] width 130 height 42
click at [713, 257] on button at bounding box center [712, 253] width 15 height 15
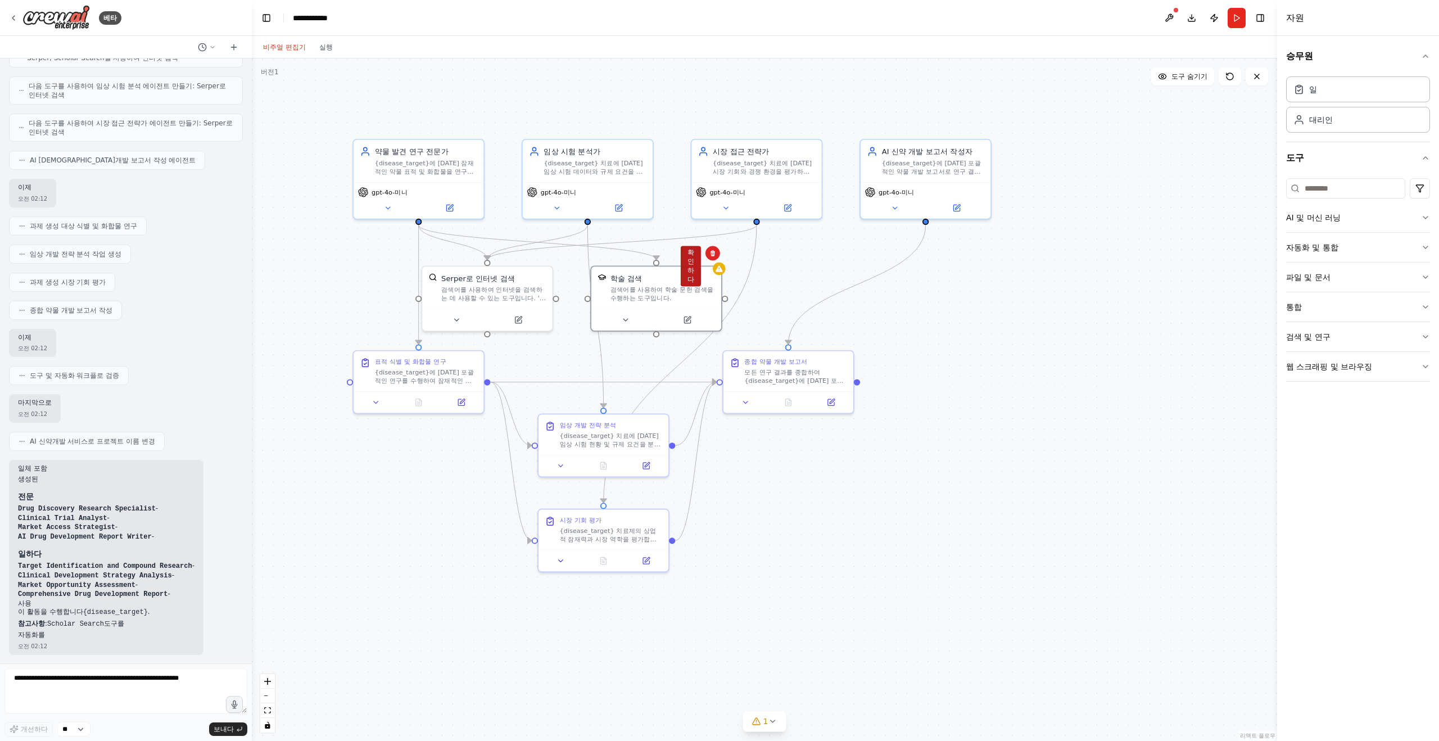
click at [686, 262] on button "확인하다" at bounding box center [690, 266] width 20 height 40
click at [1231, 27] on button "달리다" at bounding box center [1236, 18] width 18 height 20
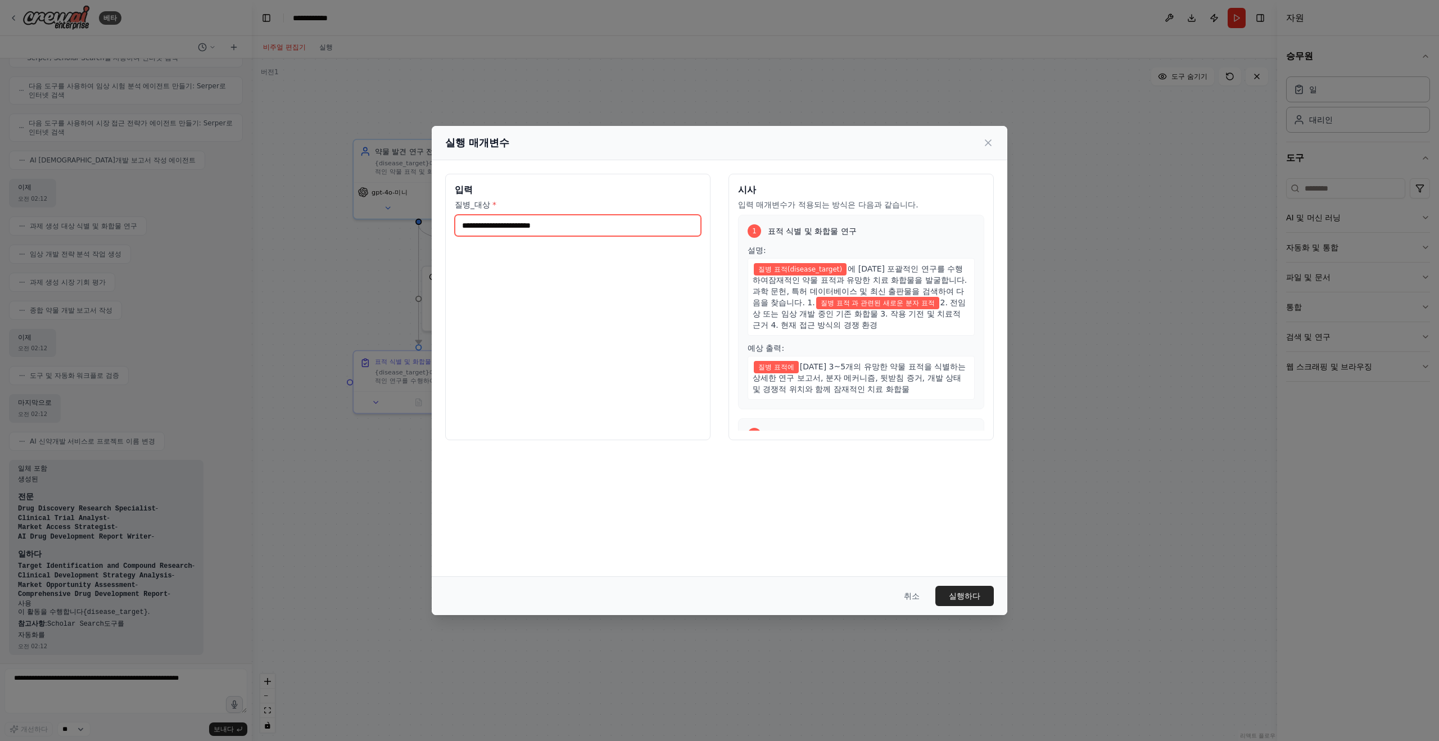
click at [554, 223] on input "질병_대상 *" at bounding box center [578, 225] width 246 height 21
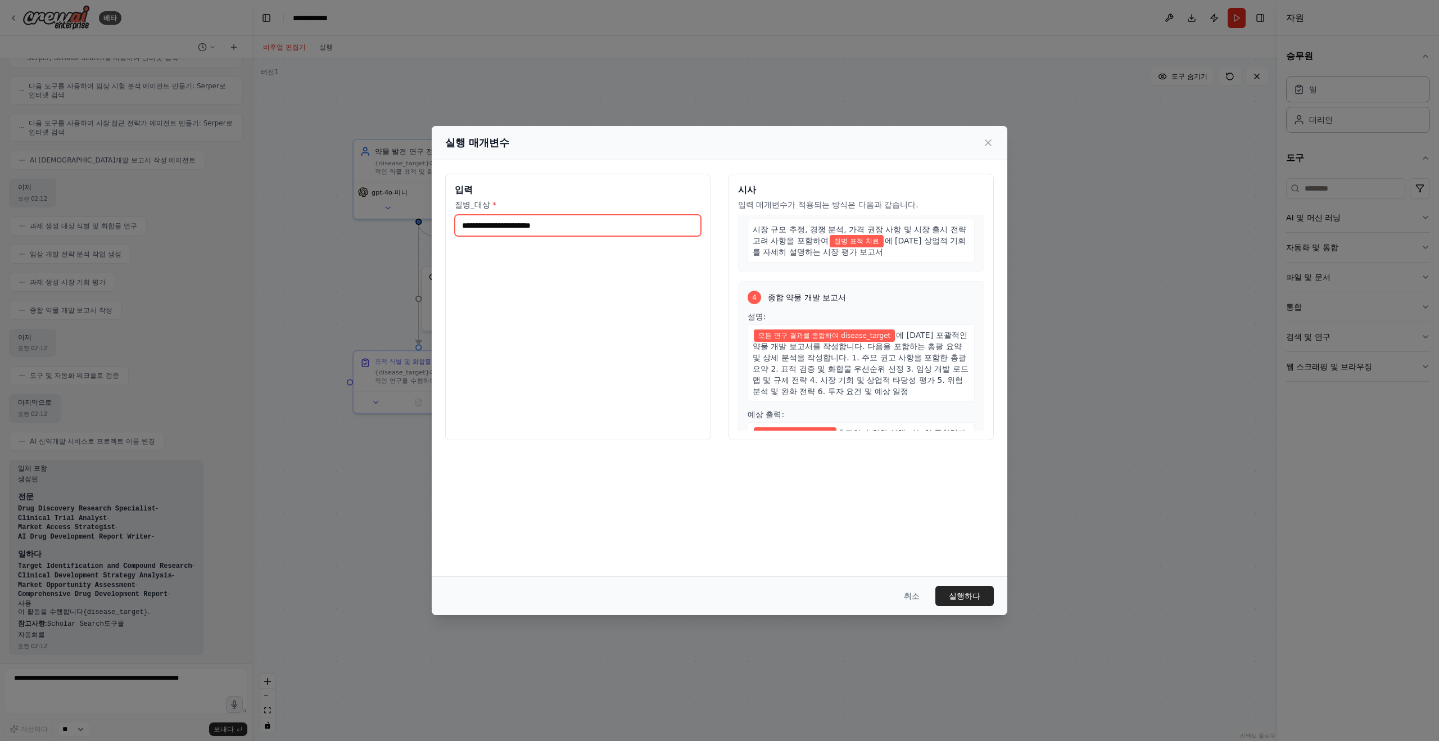
scroll to position [0, 0]
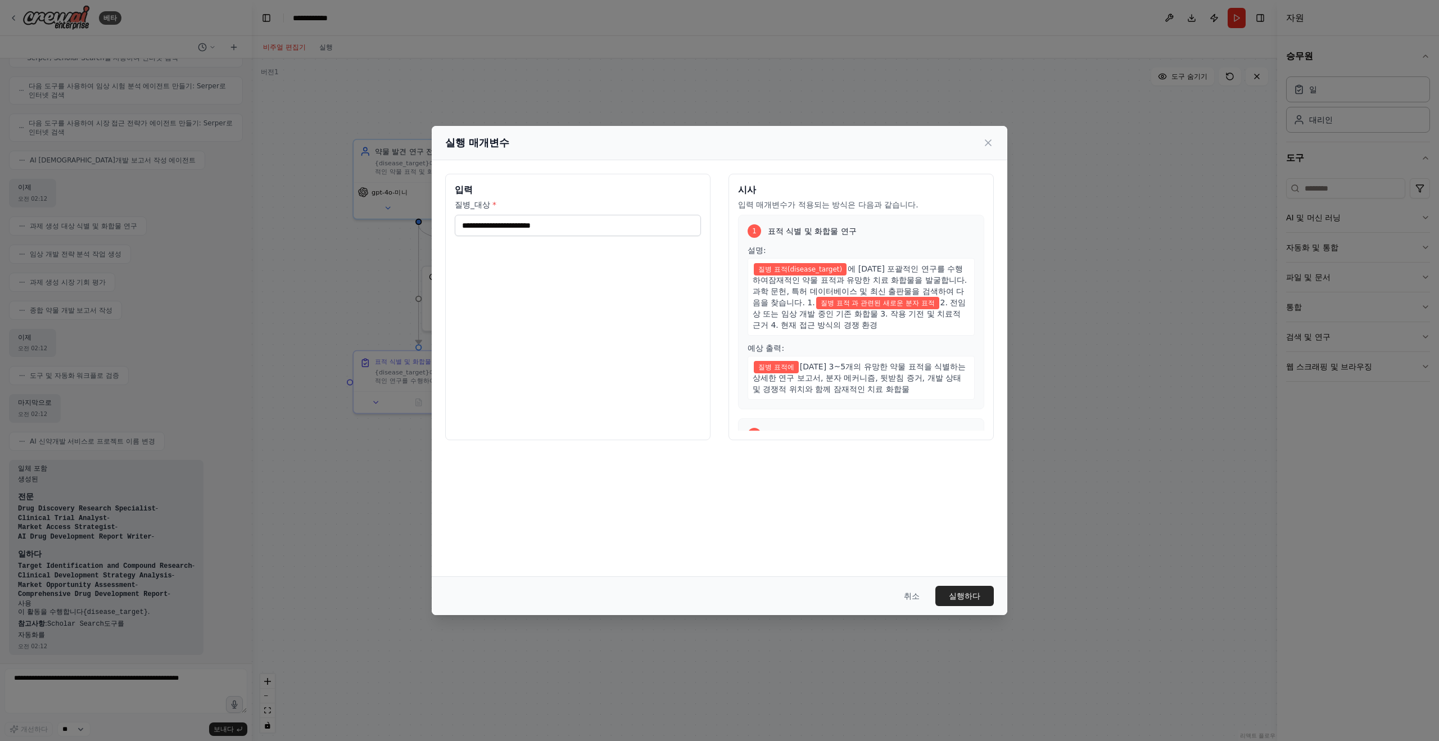
click at [577, 294] on div "입력 질병_대상 *" at bounding box center [577, 307] width 265 height 266
drag, startPoint x: 518, startPoint y: 224, endPoint x: 442, endPoint y: 230, distance: 76.1
click at [442, 230] on div "입력 질병_대상 * 시사 입력 매개변수가 적용되는 방식은 다음과 같습니다. 1 표적 식별 및 화합물 연구 설명: 질병 표적(disease_ta…" at bounding box center [719, 306] width 575 height 293
type input "*"
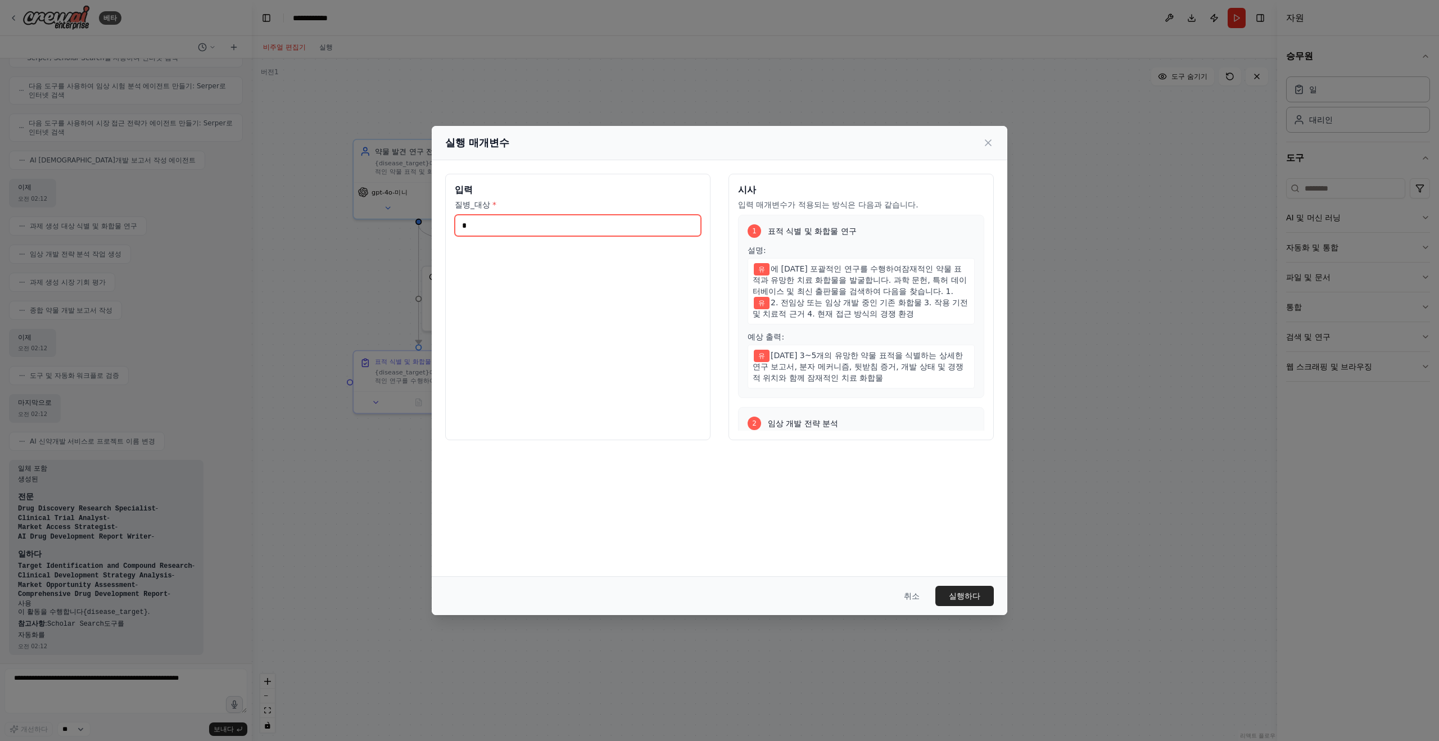
type input "*"
type input "**"
click at [979, 593] on font "실행하다" at bounding box center [964, 595] width 31 height 9
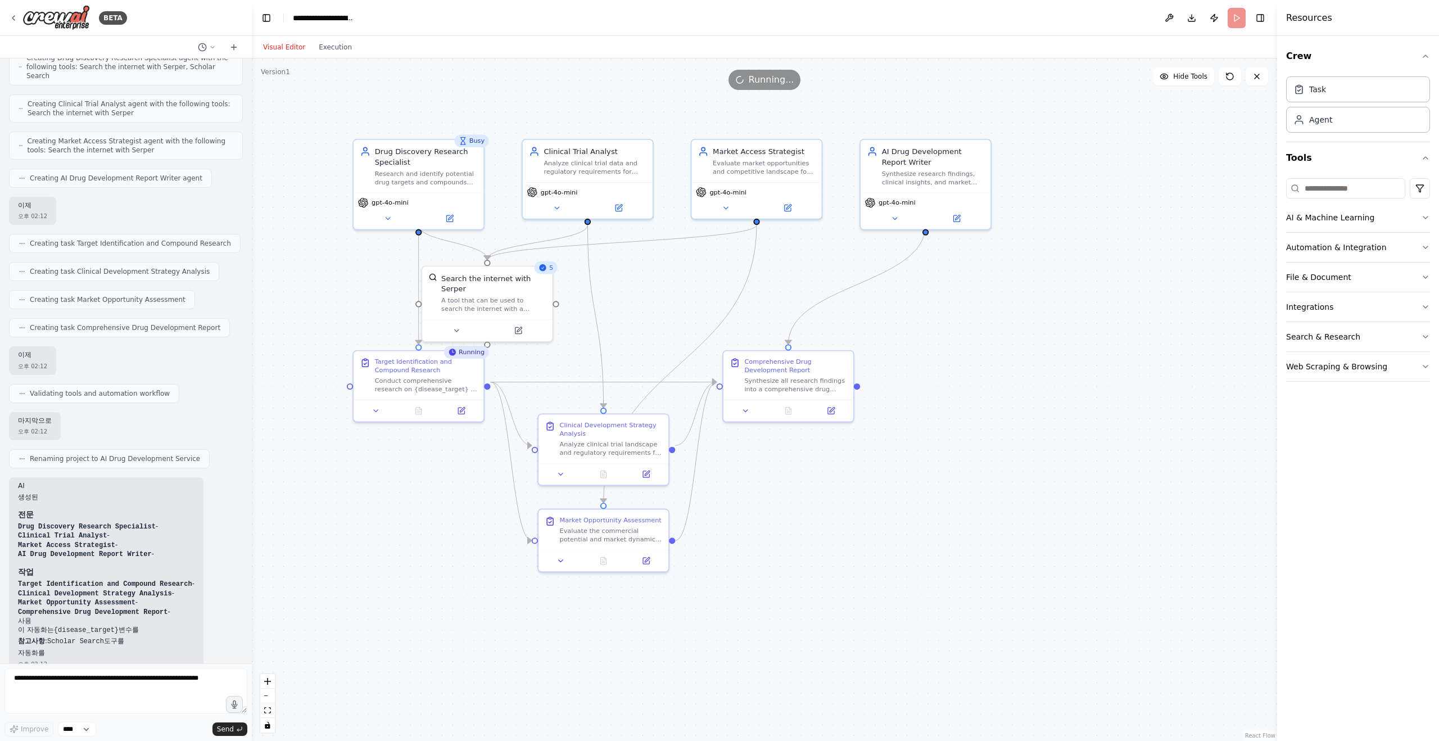
scroll to position [329, 0]
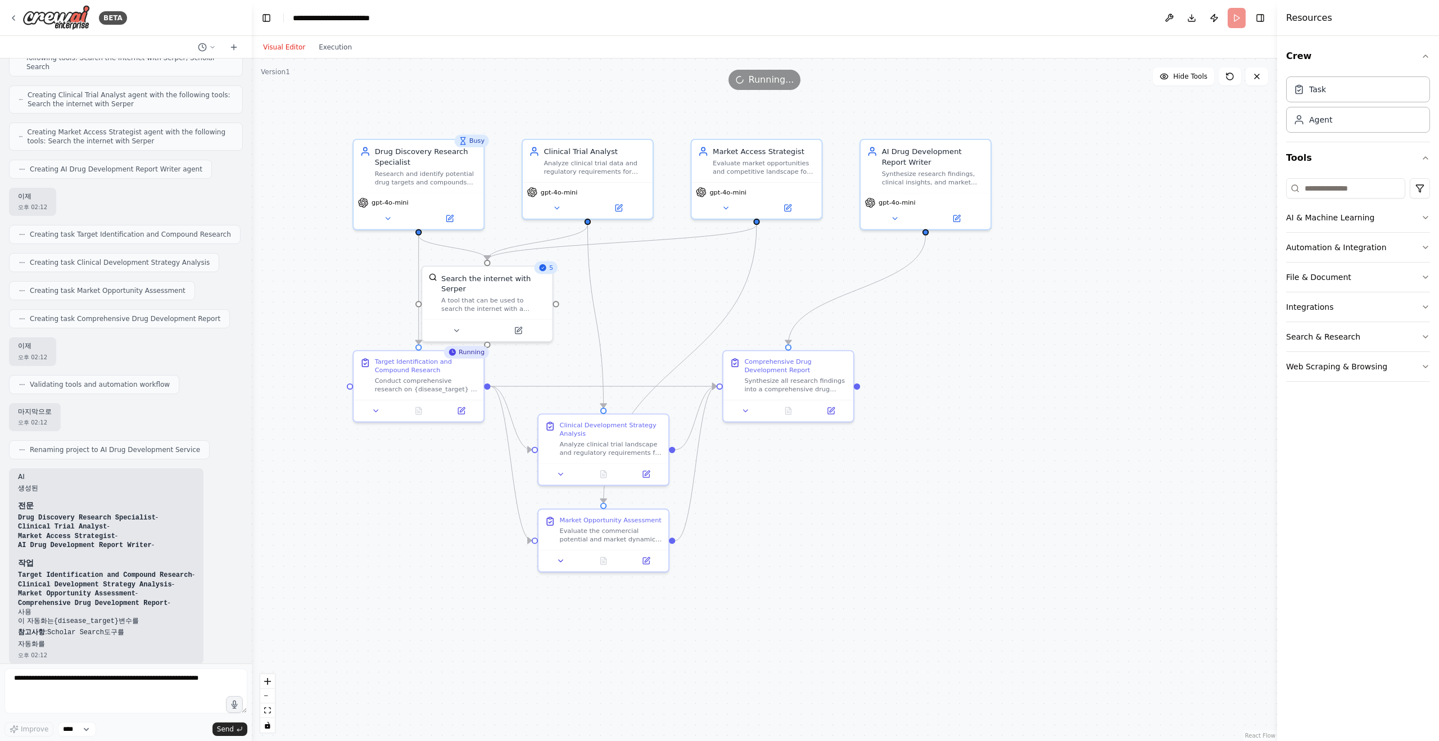
click at [688, 284] on div ".deletable-edge-delete-btn { width: 20px; height: 20px; border: 0px solid #ffff…" at bounding box center [764, 399] width 1025 height 682
click at [549, 270] on span "5" at bounding box center [551, 268] width 4 height 8
click at [566, 268] on div ".deletable-edge-delete-btn { width: 20px; height: 20px; border: 0px solid #ffff…" at bounding box center [764, 399] width 1025 height 682
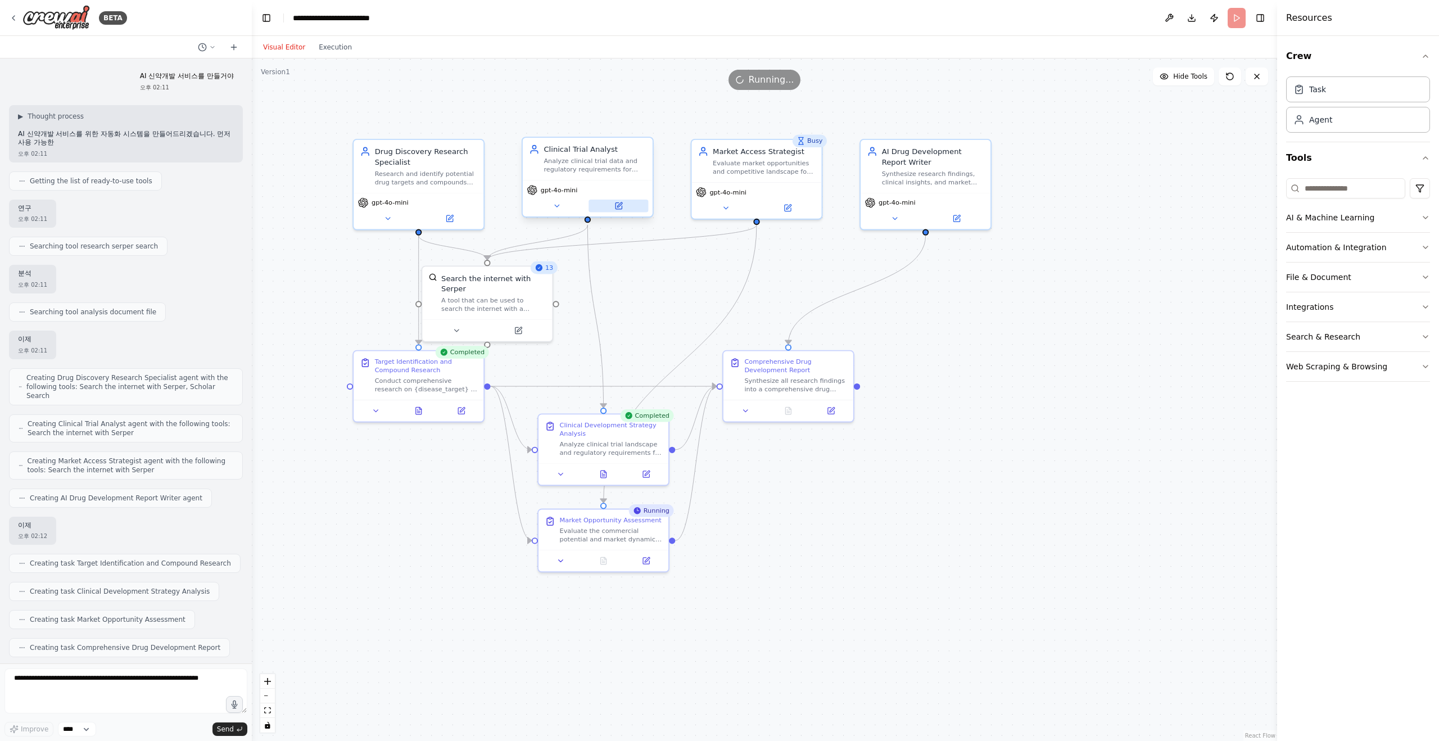
click at [629, 207] on button at bounding box center [618, 205] width 60 height 13
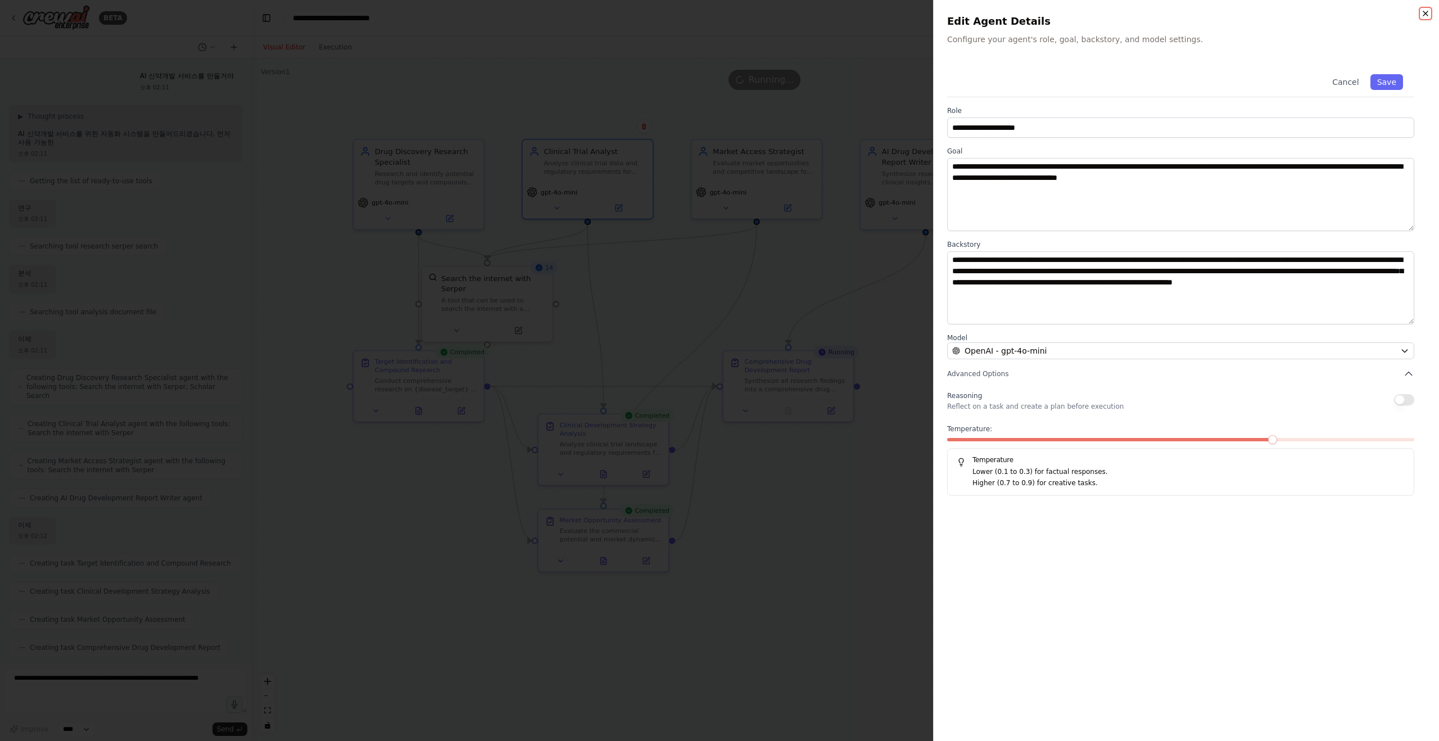
click at [1427, 13] on icon "button" at bounding box center [1425, 13] width 9 height 9
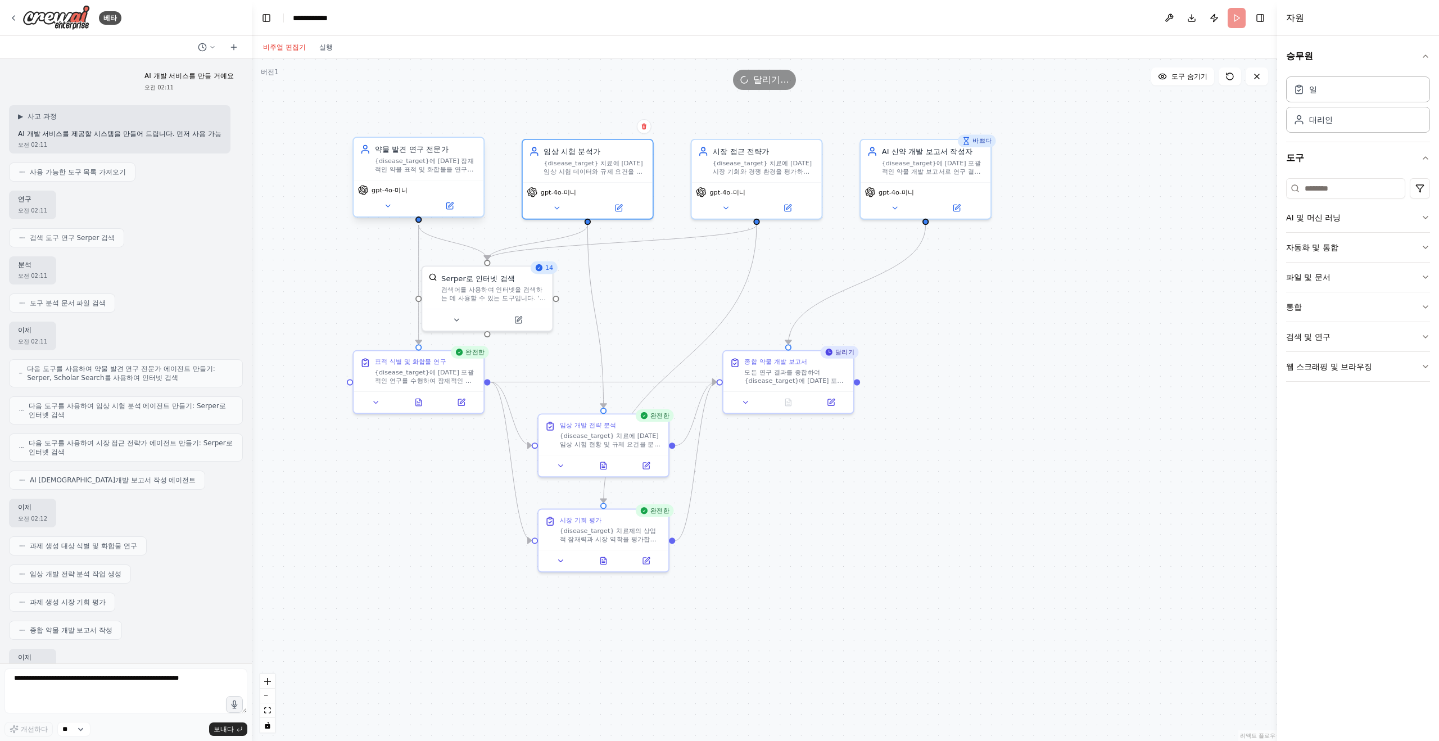
click at [430, 169] on font "{disease_target}에 [DATE] 잠재적인 약물 표적 및 화합물을 연구하고 식별하고, 과학 문헌, 특허 데이터베이스 및 임상 시험 …" at bounding box center [424, 181] width 99 height 49
click at [459, 203] on button at bounding box center [450, 205] width 60 height 13
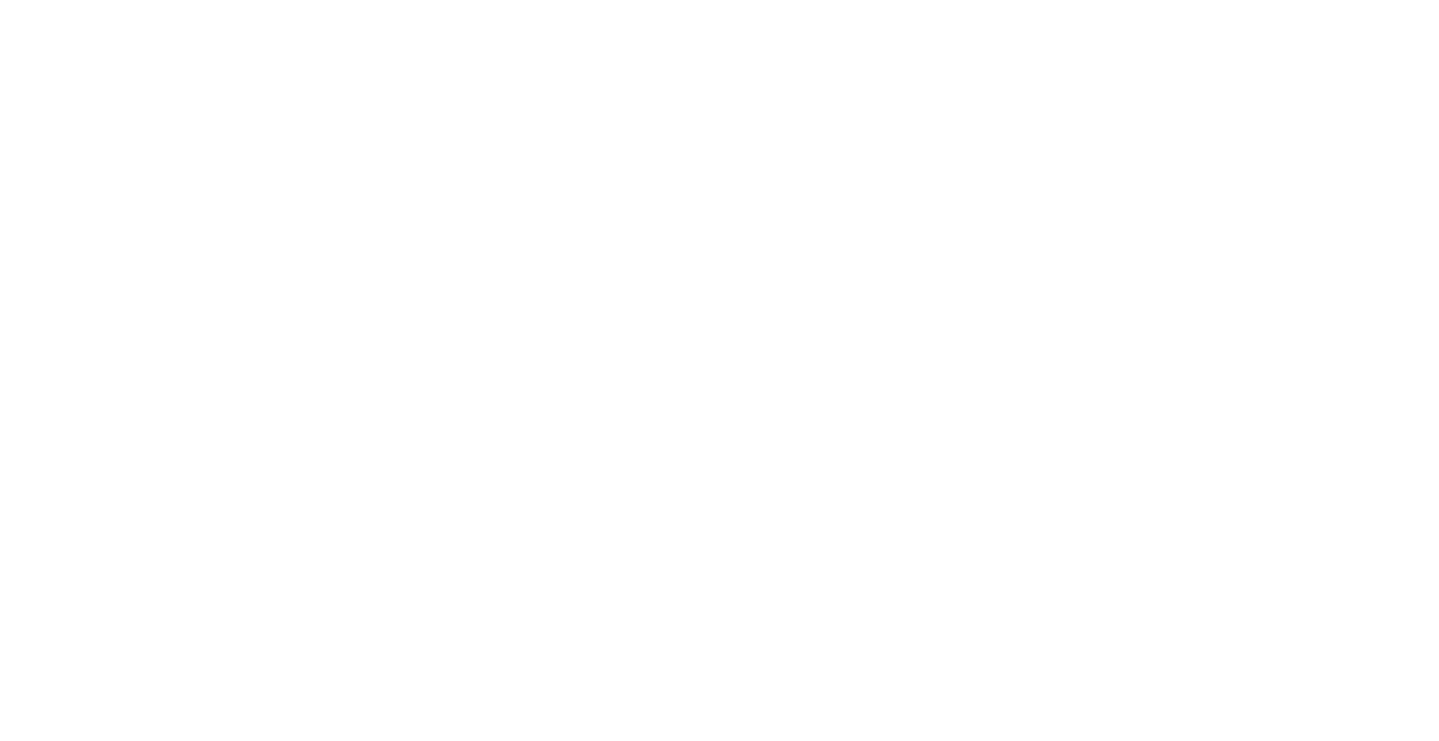
click at [1116, 0] on html "원본 텍스트 번역 평가 보내주신 의견은 Google 번역을 개선하는 데 사용됩니다." at bounding box center [719, 0] width 1439 height 0
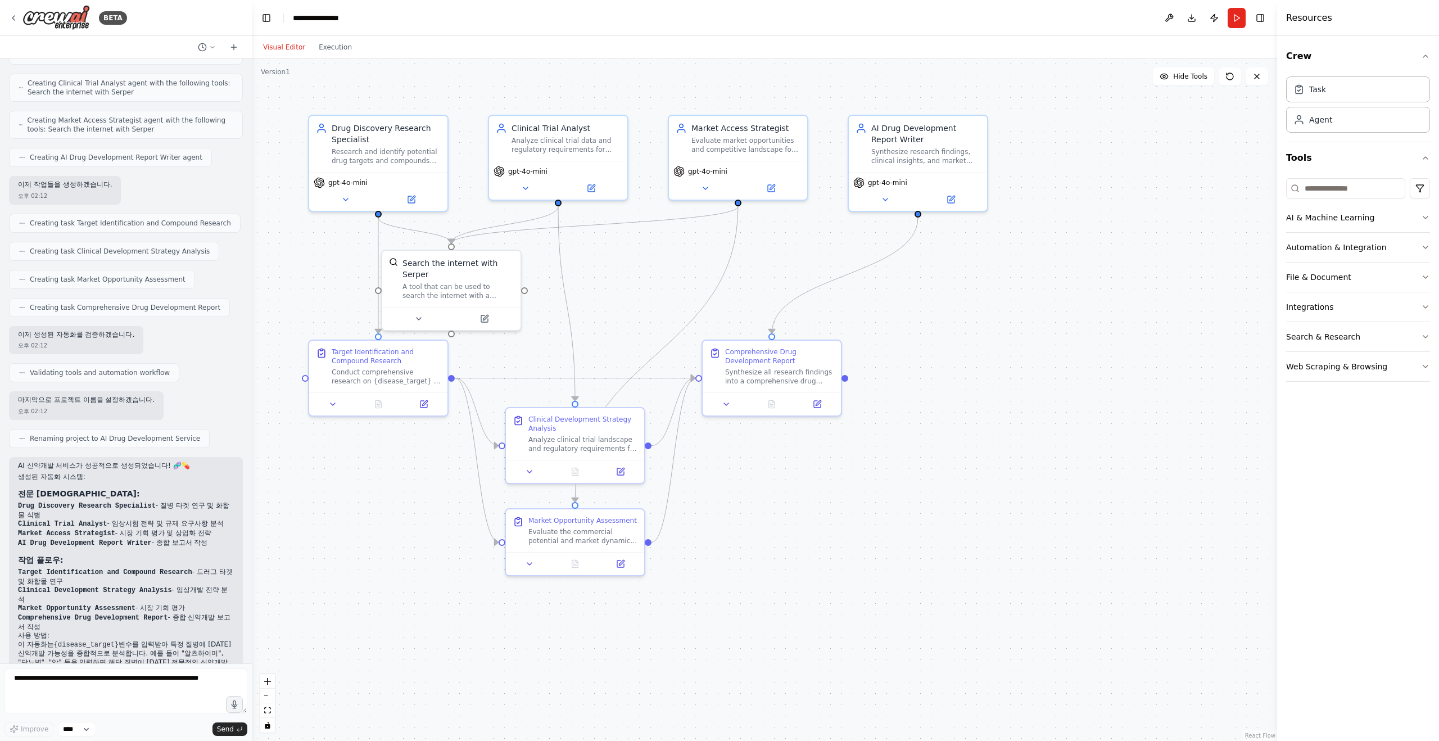
scroll to position [390, 0]
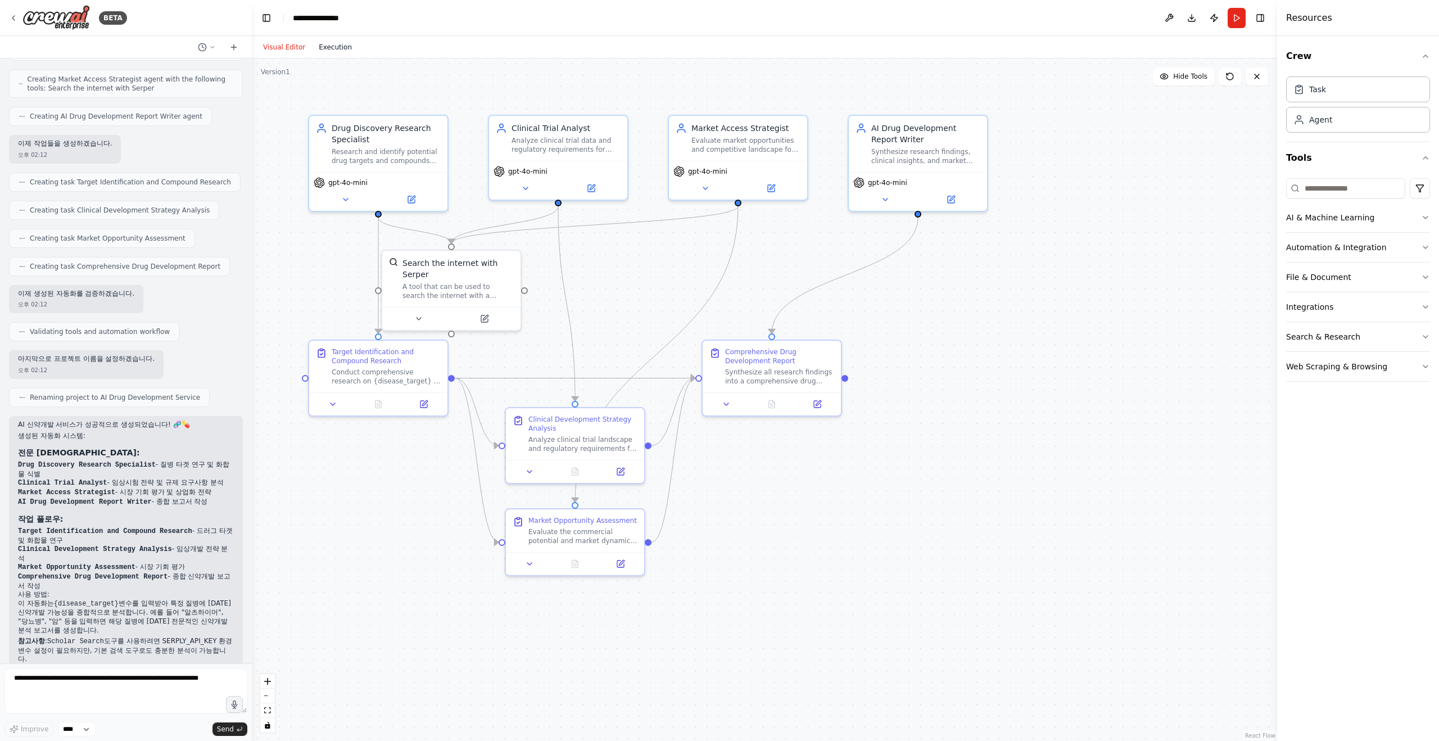
click at [321, 53] on button "Execution" at bounding box center [335, 46] width 47 height 13
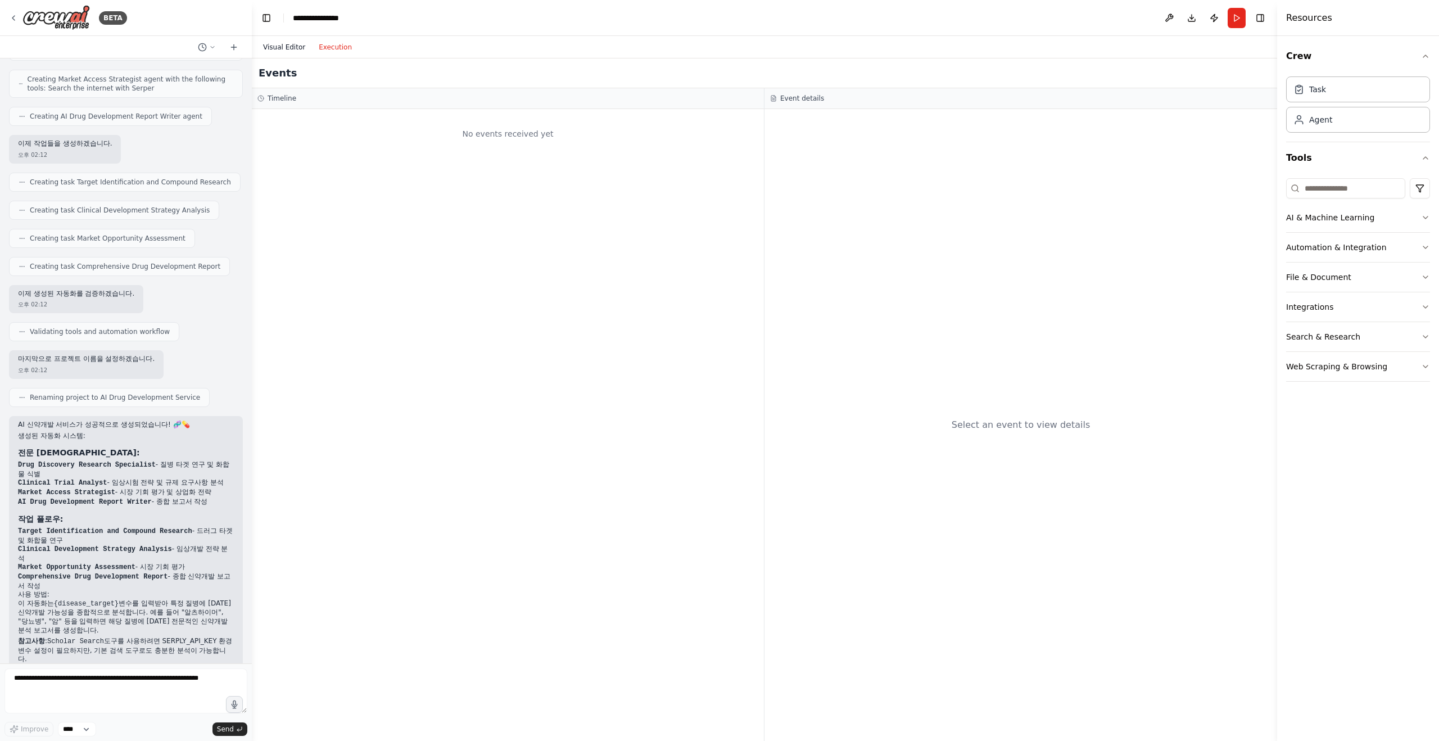
click at [297, 50] on button "Visual Editor" at bounding box center [284, 46] width 56 height 13
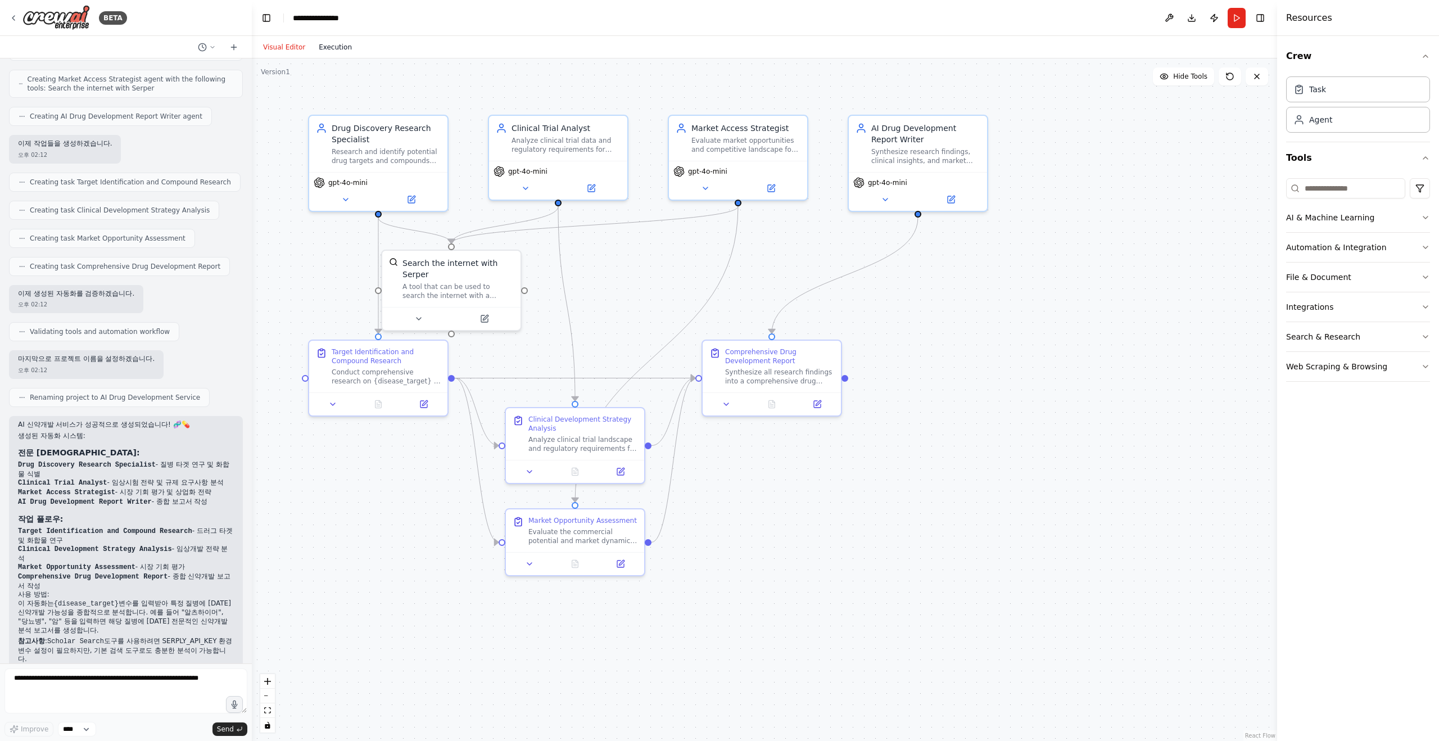
click at [324, 50] on button "Execution" at bounding box center [335, 46] width 47 height 13
click at [279, 49] on button "Visual Editor" at bounding box center [284, 46] width 56 height 13
click at [1234, 21] on button "Run" at bounding box center [1236, 18] width 18 height 20
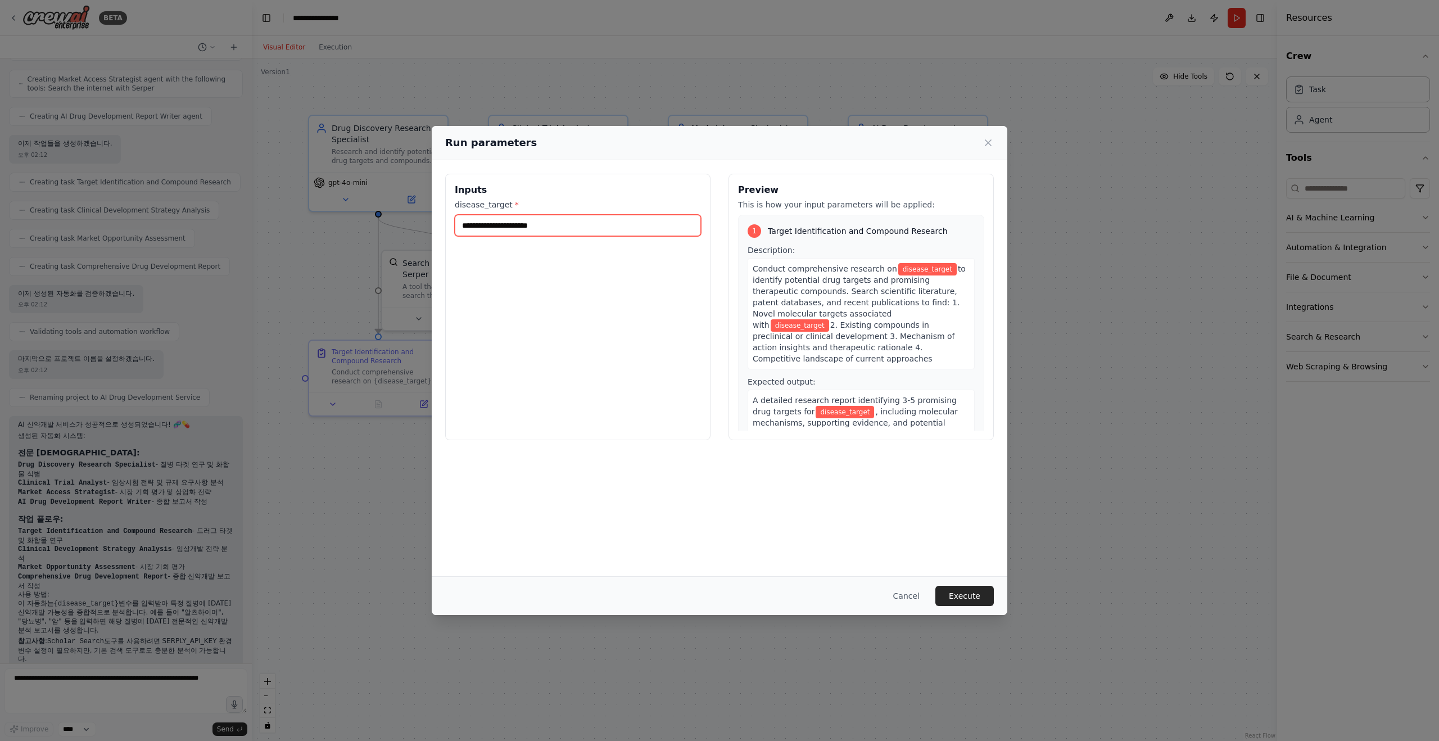
click at [592, 217] on input "disease_target *" at bounding box center [578, 225] width 246 height 21
type input "*"
click at [546, 232] on input "disease_target *" at bounding box center [578, 225] width 246 height 21
paste input "**********"
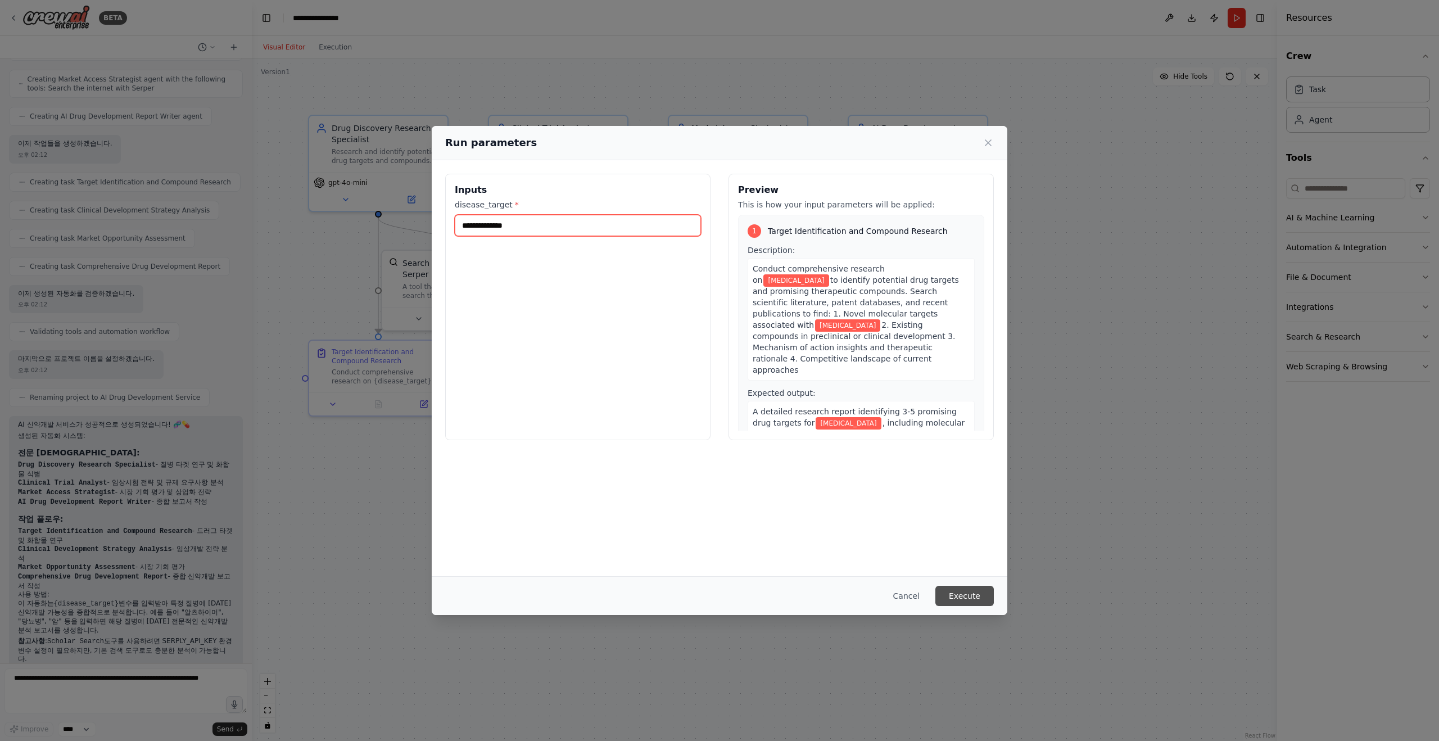
type input "**********"
click at [965, 597] on button "Execute" at bounding box center [964, 596] width 58 height 20
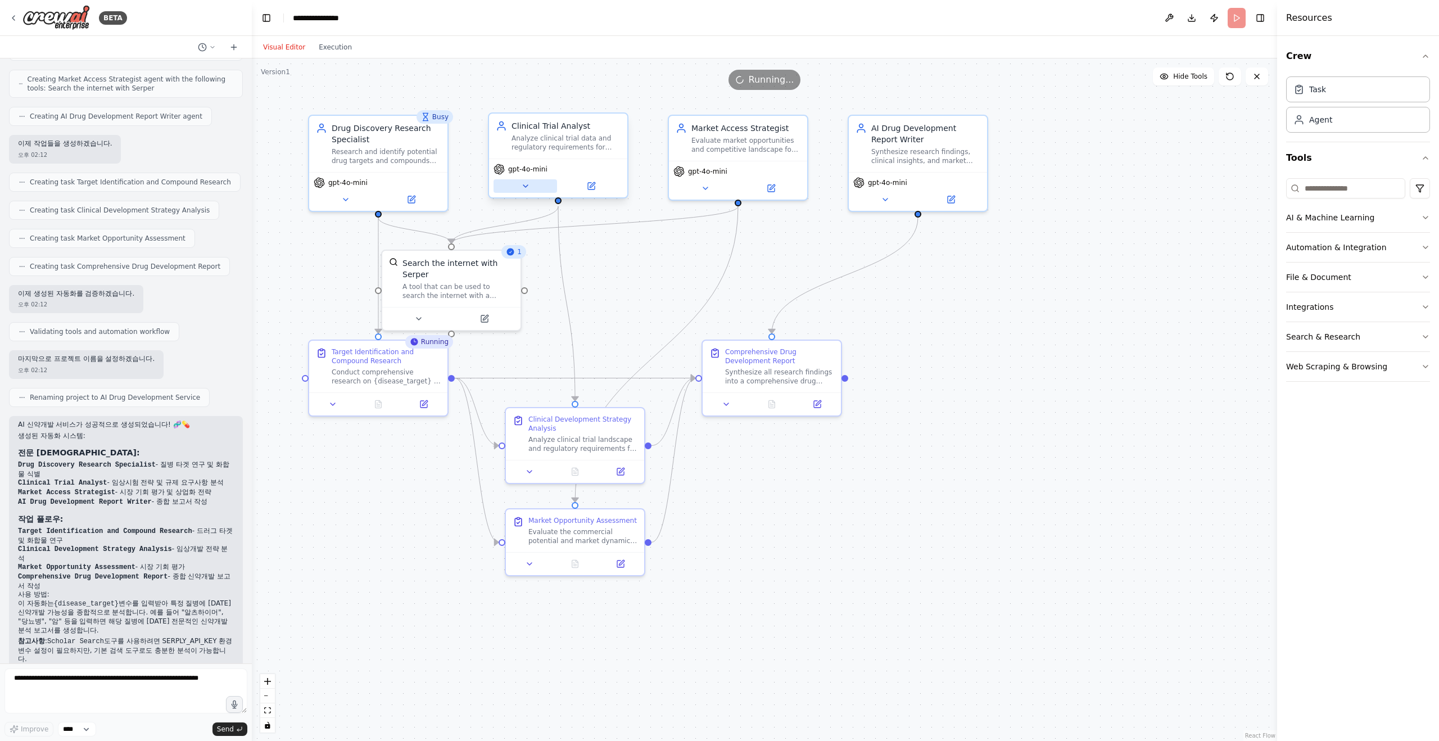
click at [525, 192] on button at bounding box center [524, 185] width 63 height 13
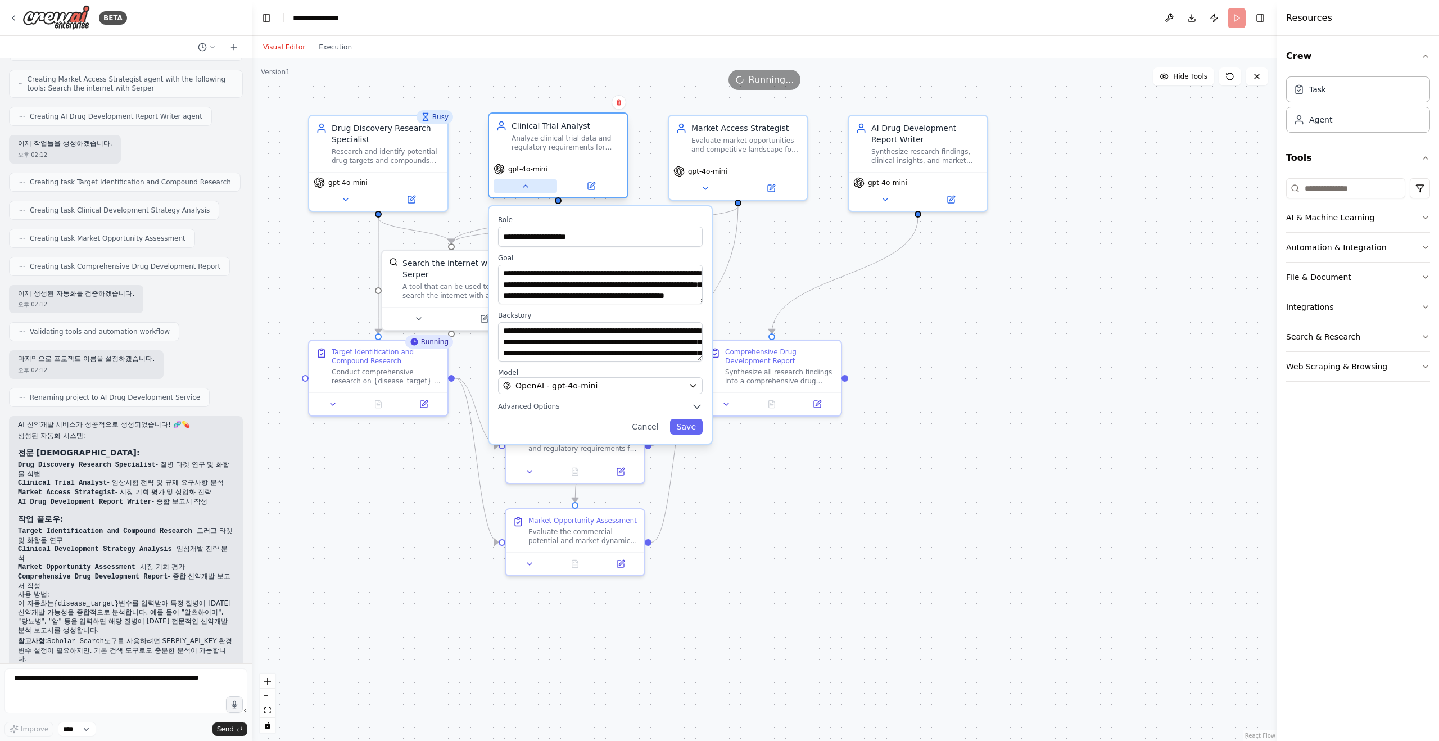
click at [526, 190] on icon at bounding box center [525, 185] width 9 height 9
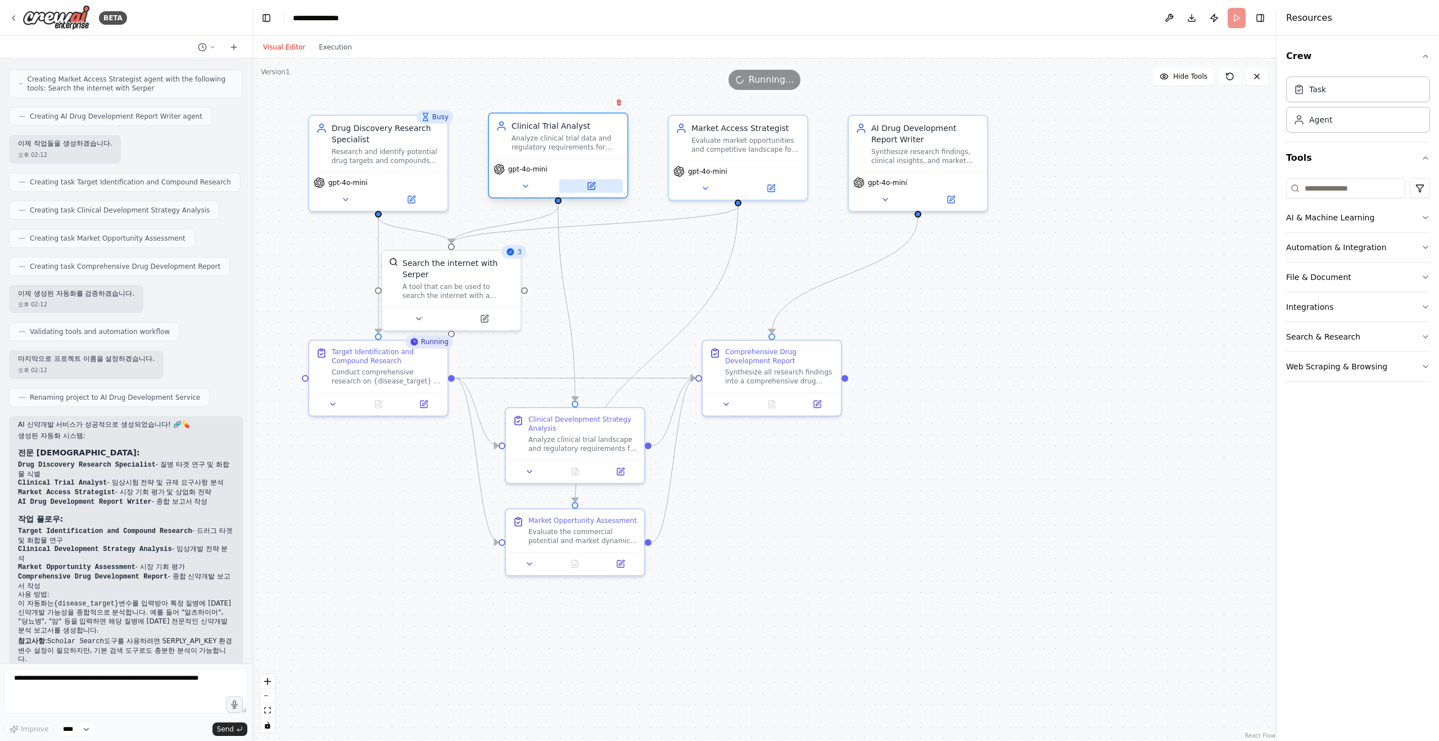
click at [591, 187] on icon at bounding box center [591, 184] width 5 height 5
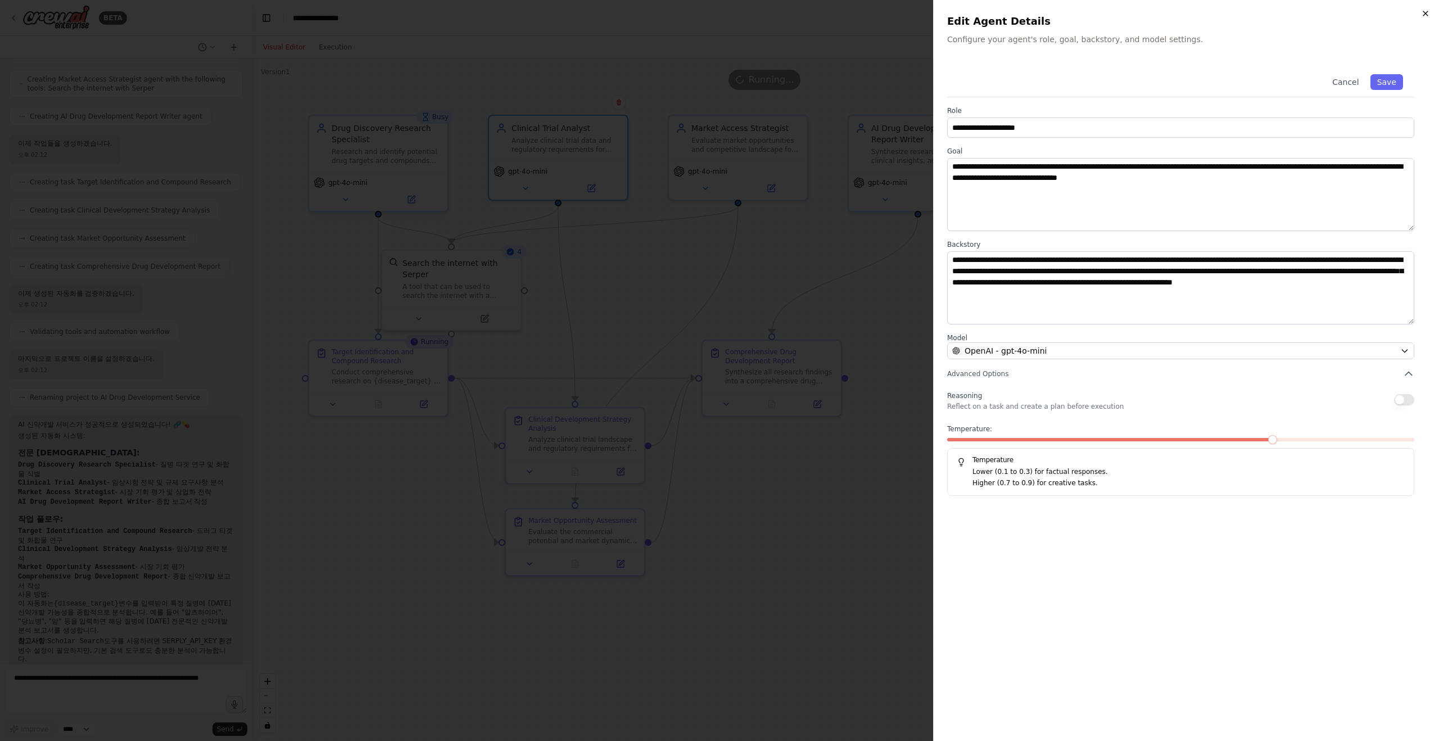
click at [1426, 11] on icon "button" at bounding box center [1425, 13] width 9 height 9
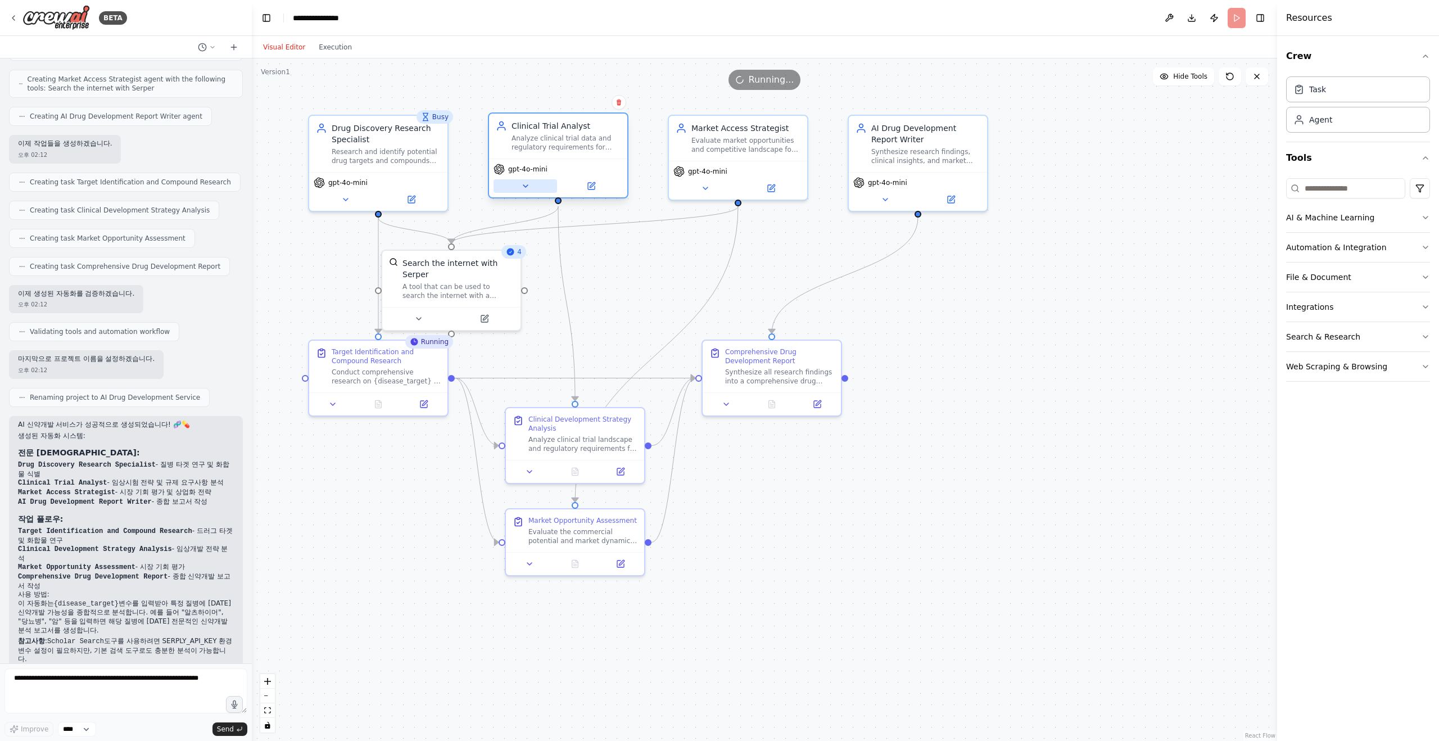
click at [526, 189] on icon at bounding box center [525, 185] width 9 height 9
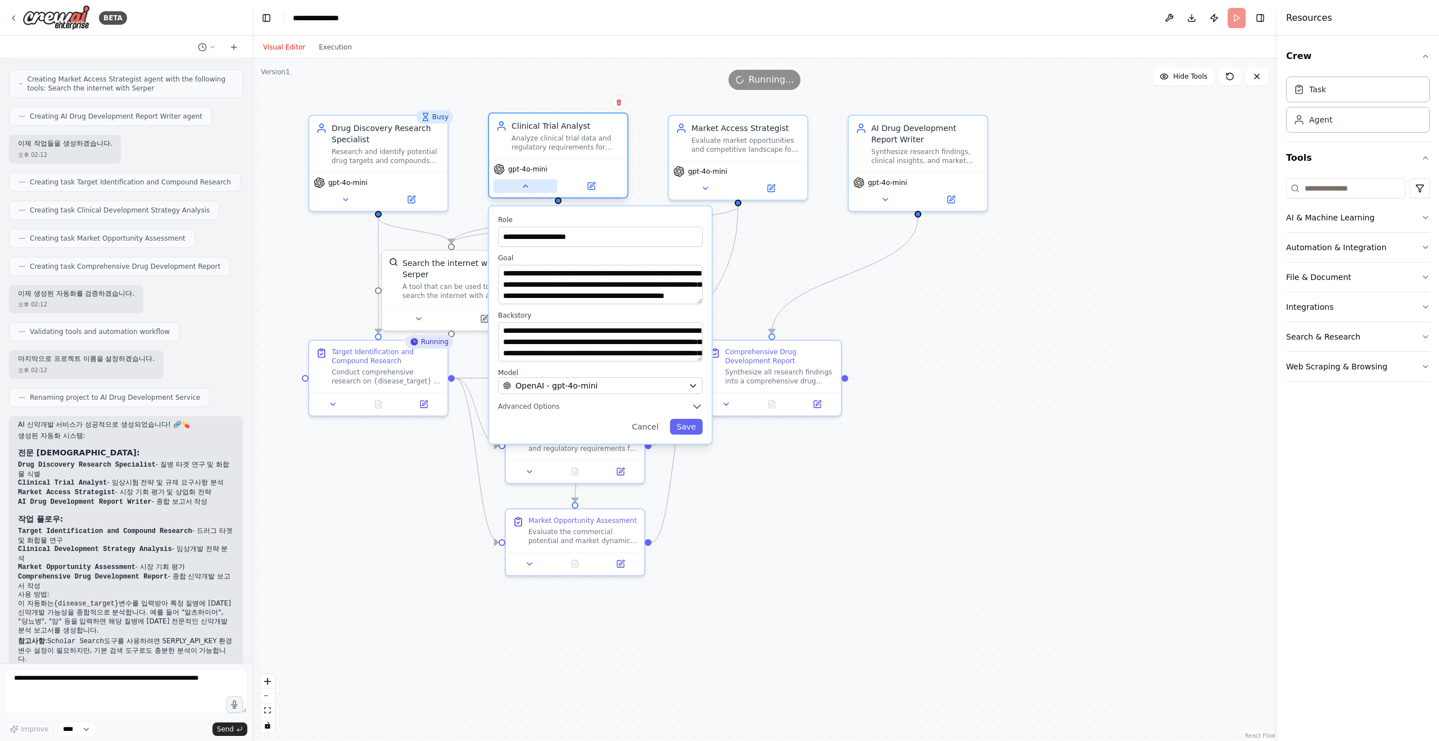
click at [527, 187] on icon at bounding box center [525, 185] width 9 height 9
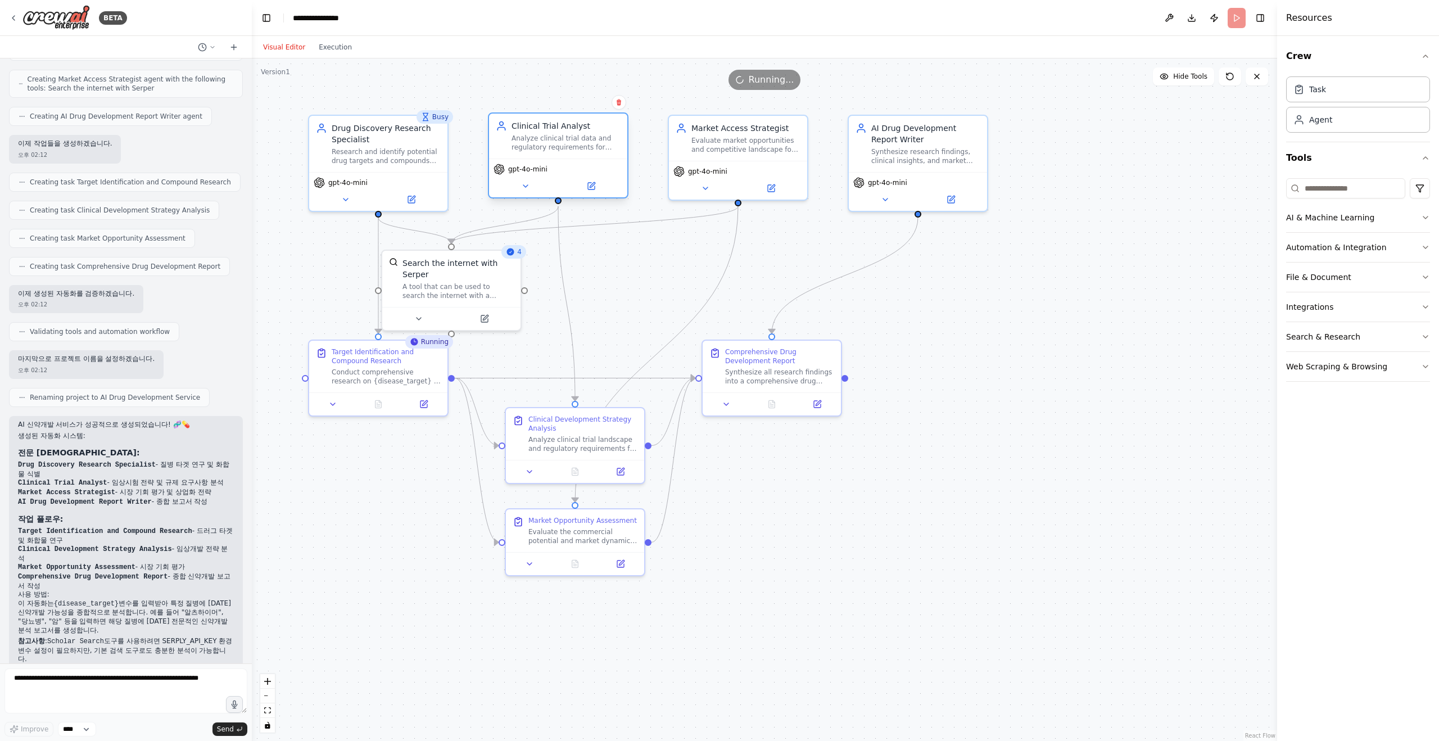
click at [518, 169] on span "gpt-4o-mini" at bounding box center [527, 169] width 39 height 9
click at [528, 190] on button at bounding box center [524, 185] width 63 height 13
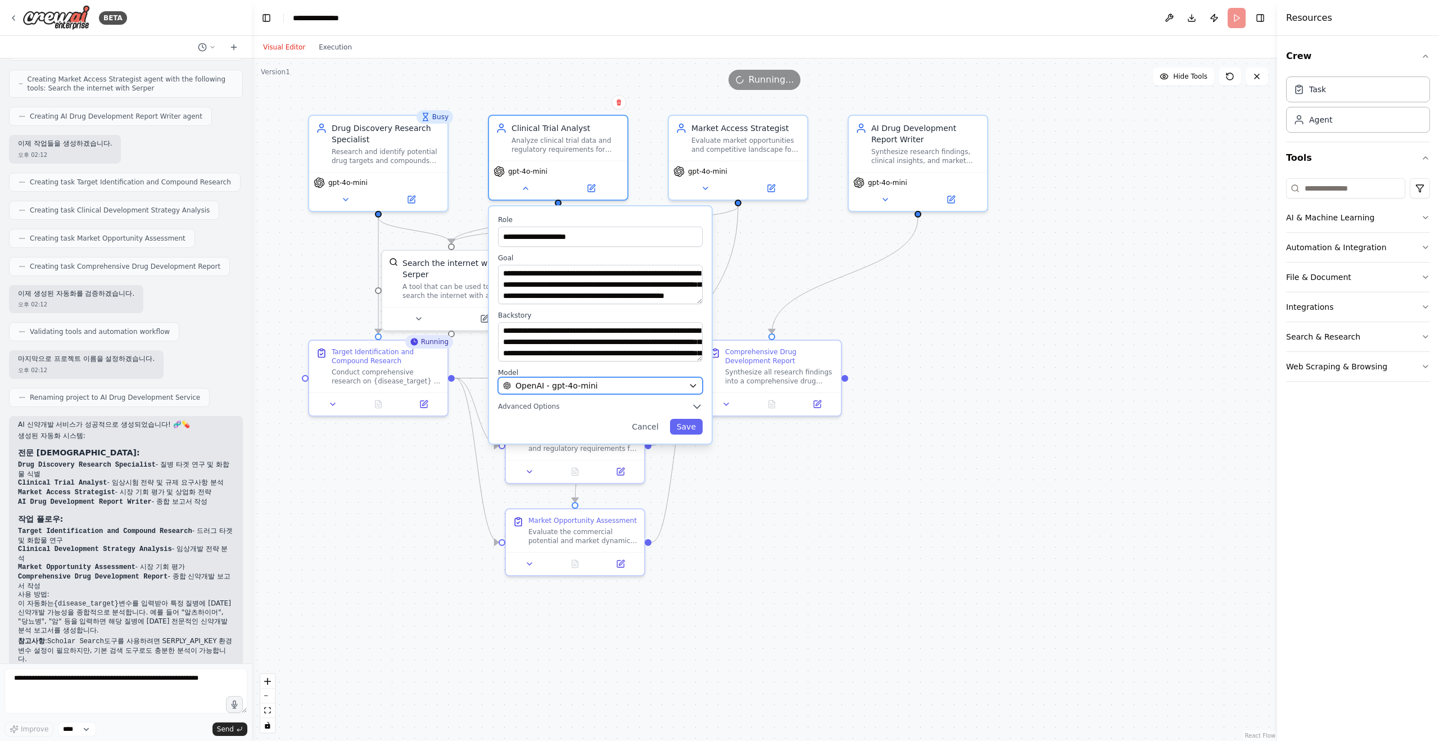
click at [547, 388] on span "OpenAI - gpt-4o-mini" at bounding box center [556, 385] width 82 height 11
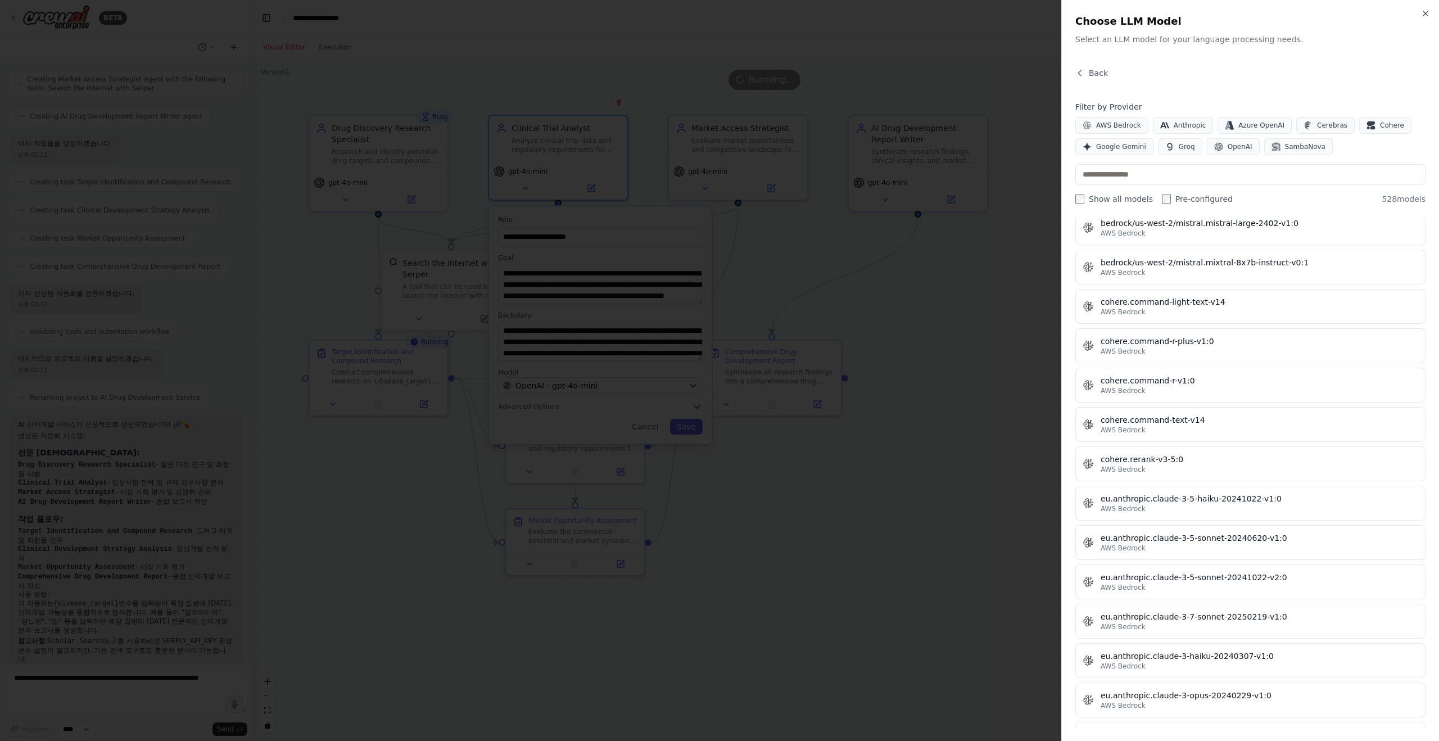
scroll to position [5013, 0]
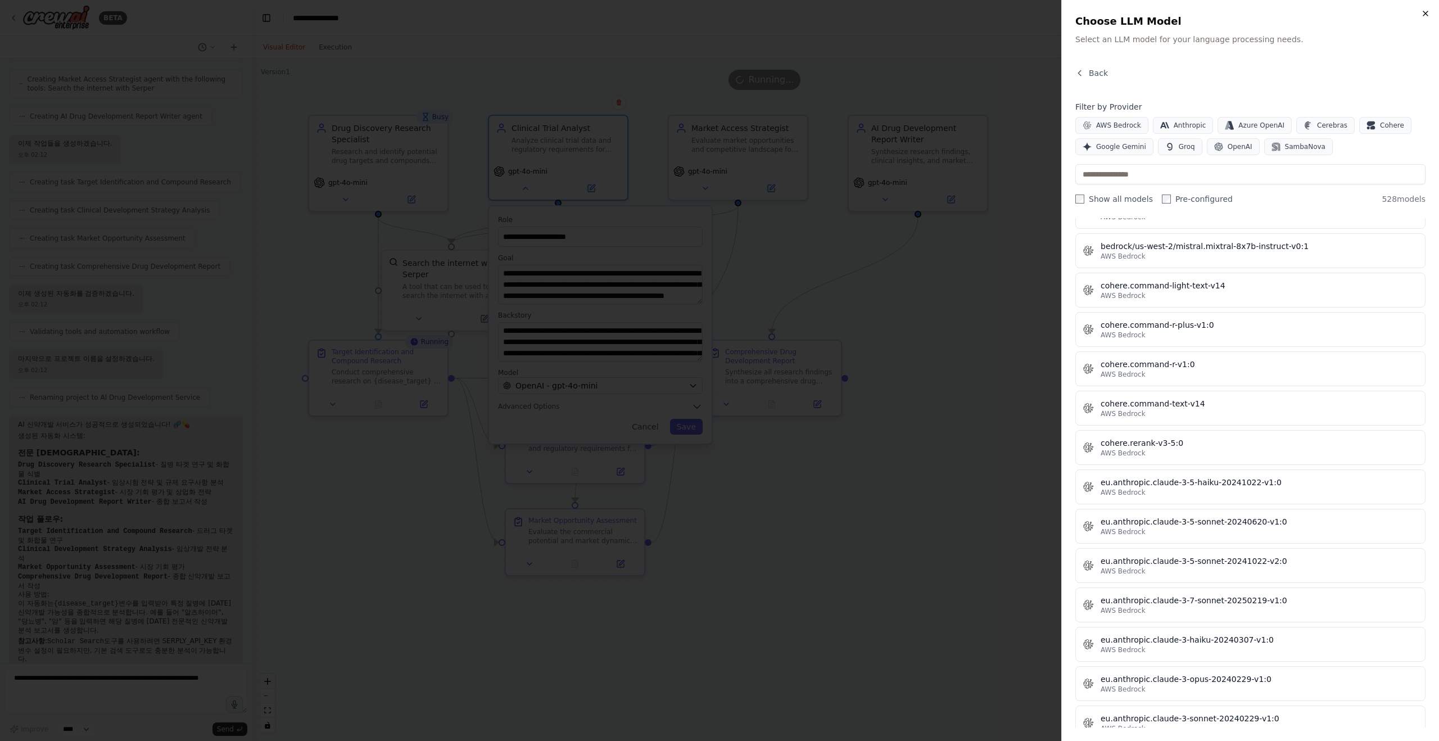
click at [1426, 13] on icon "button" at bounding box center [1425, 13] width 4 height 4
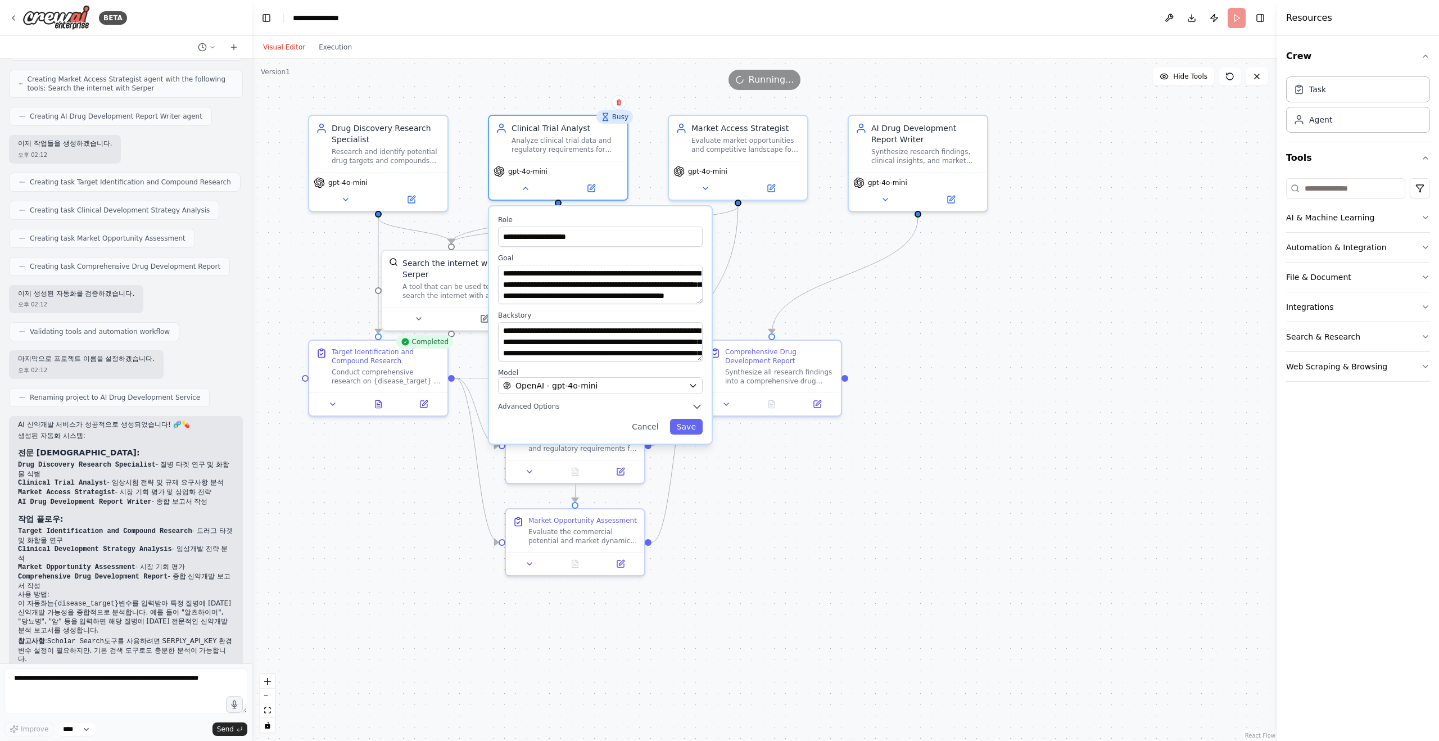
click at [834, 271] on div ".deletable-edge-delete-btn { width: 20px; height: 20px; border: 0px solid #ffff…" at bounding box center [764, 399] width 1025 height 682
click at [716, 228] on div ".deletable-edge-delete-btn { width: 20px; height: 20px; border: 0px solid #ffff…" at bounding box center [764, 399] width 1025 height 682
click at [515, 189] on button at bounding box center [524, 185] width 63 height 13
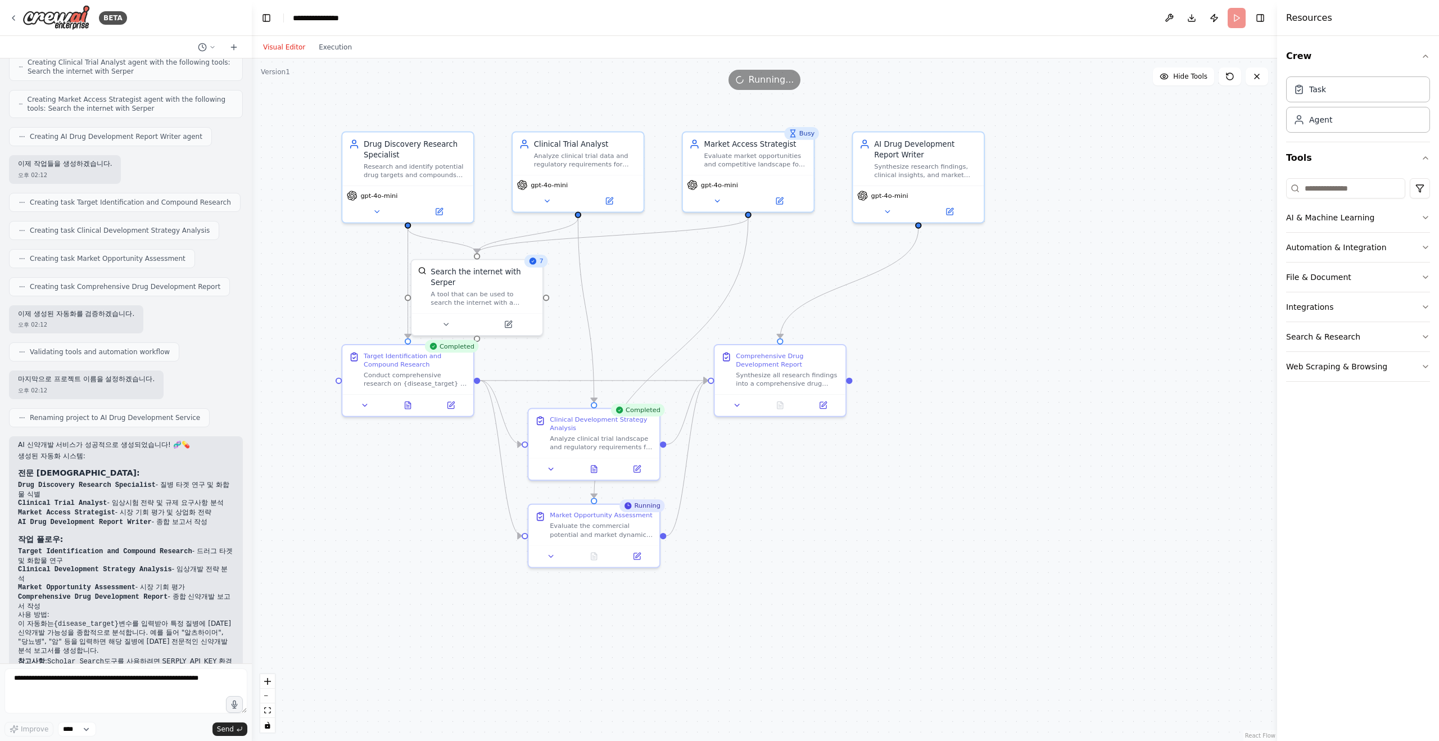
scroll to position [390, 0]
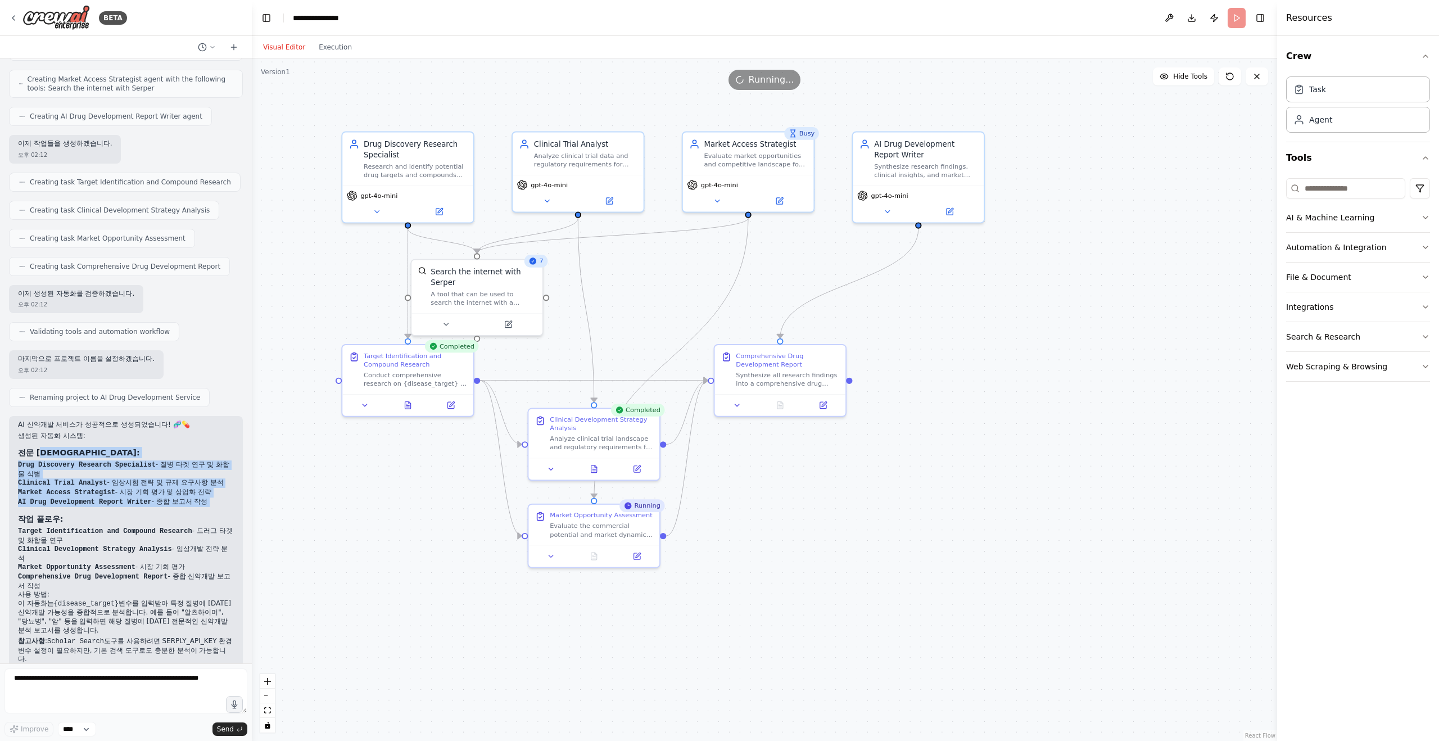
drag, startPoint x: 41, startPoint y: 433, endPoint x: 168, endPoint y: 492, distance: 140.0
click at [168, 492] on div "AI 신약개발 서비스가 성공적으로 생성되었습니다! 🧬💊 생성된 자동화 시스템: 전문 에이전트들: Drug Discovery Research S…" at bounding box center [126, 551] width 216 height 263
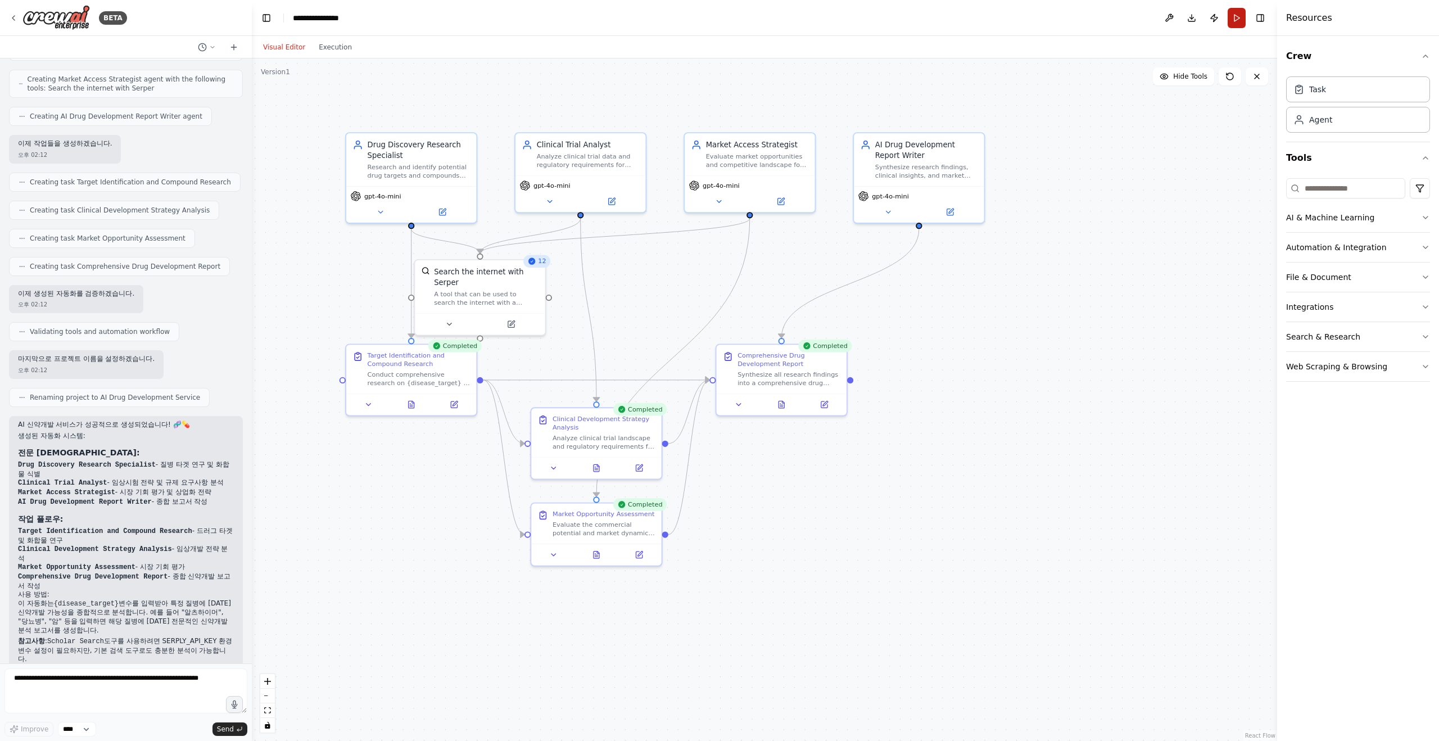
click at [1235, 18] on button "Run" at bounding box center [1236, 18] width 18 height 20
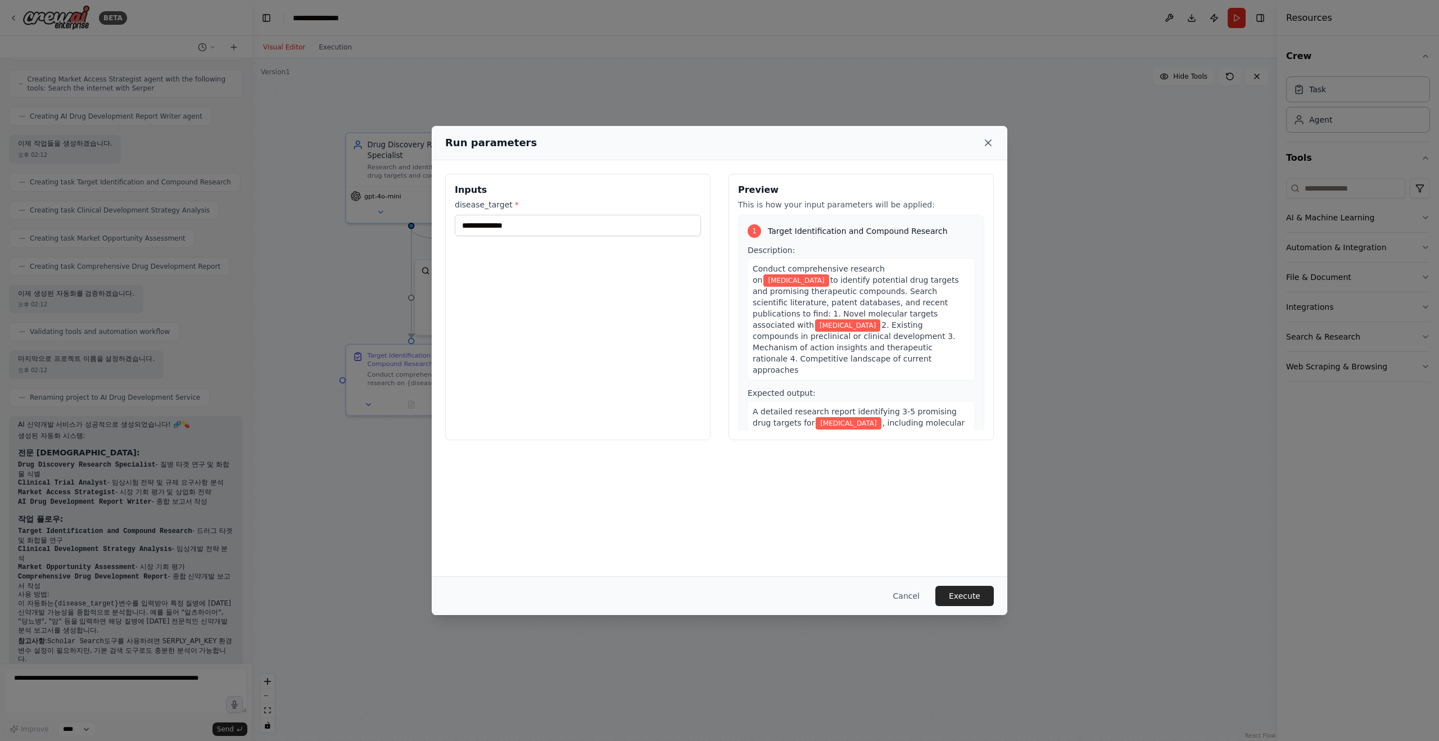
click at [992, 142] on icon at bounding box center [987, 142] width 11 height 11
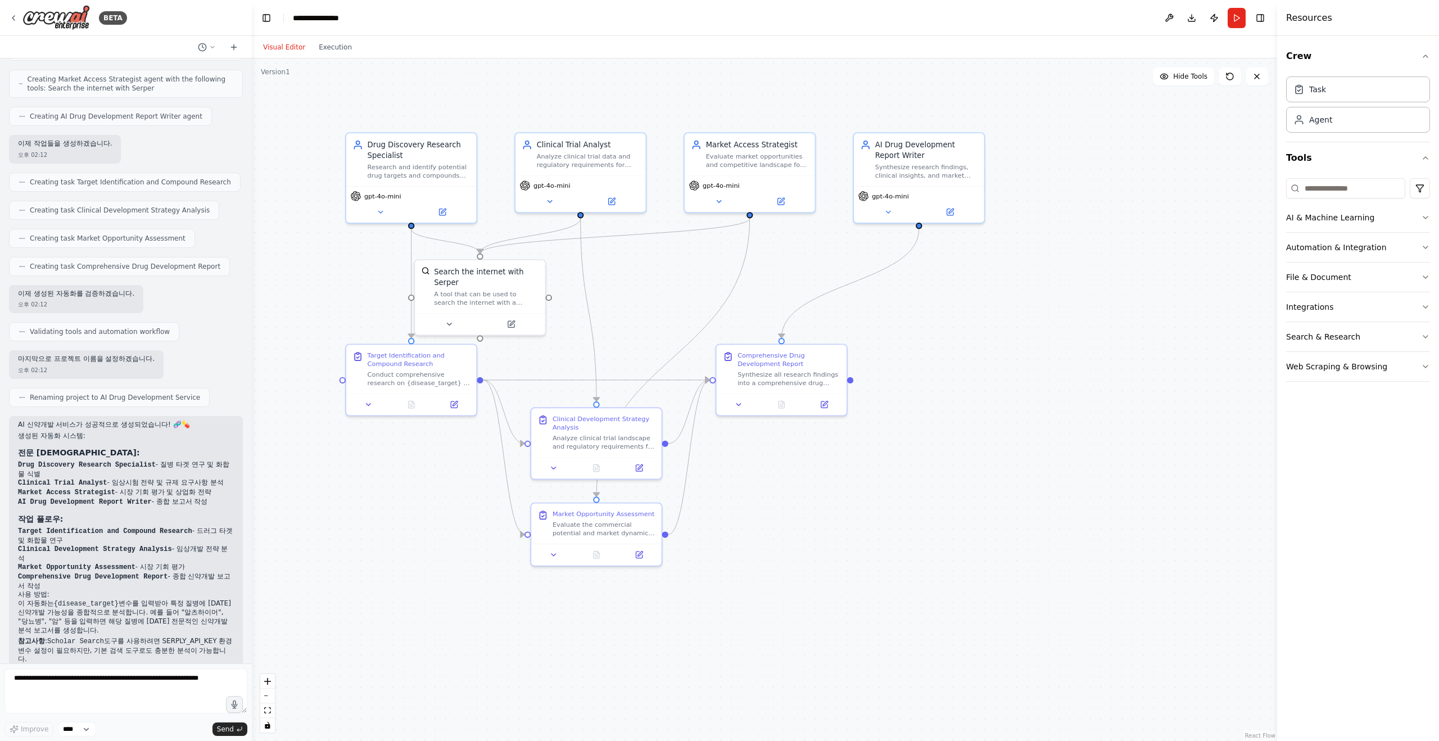
click at [1067, 161] on div ".deletable-edge-delete-btn { width: 20px; height: 20px; border: 0px solid #ffff…" at bounding box center [764, 399] width 1025 height 682
click at [317, 48] on button "Execution" at bounding box center [335, 46] width 47 height 13
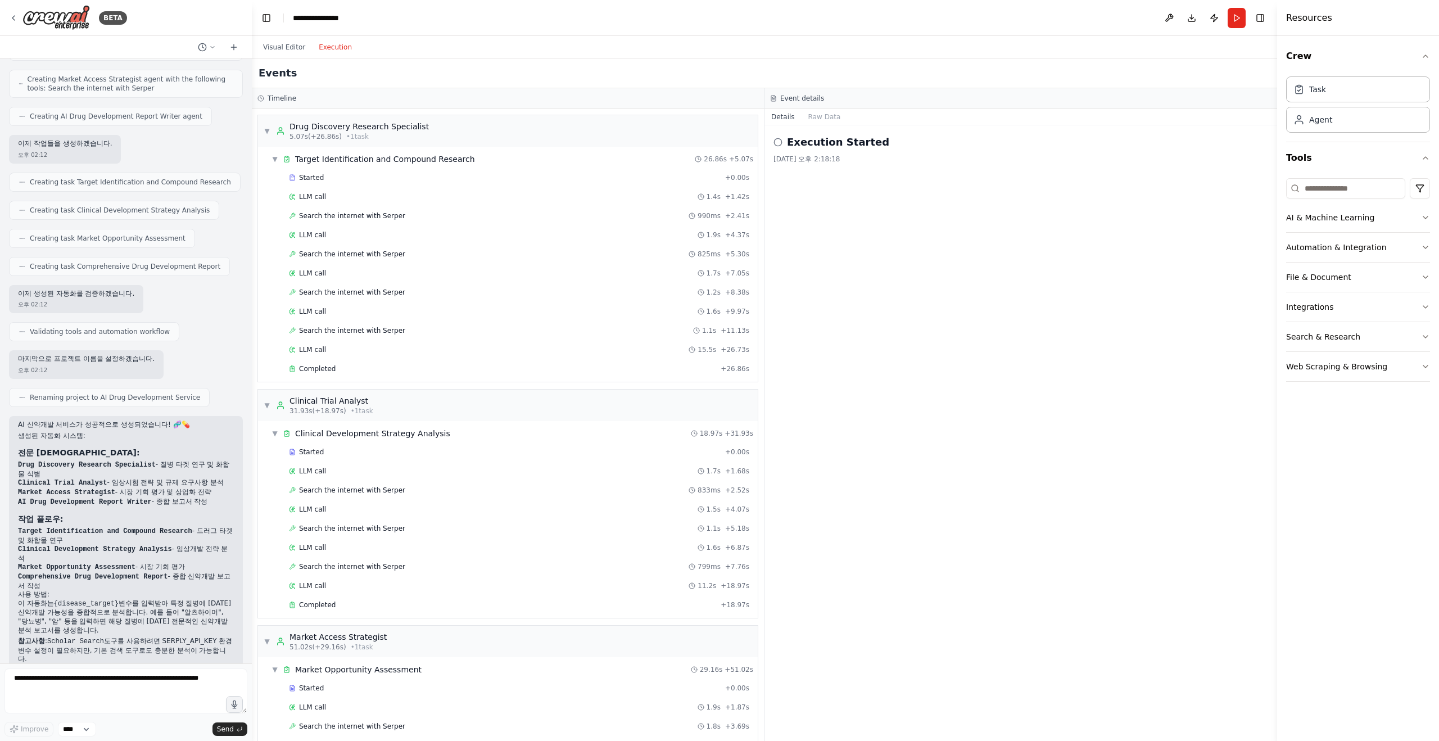
click at [1241, 31] on header "**********" at bounding box center [764, 18] width 1025 height 36
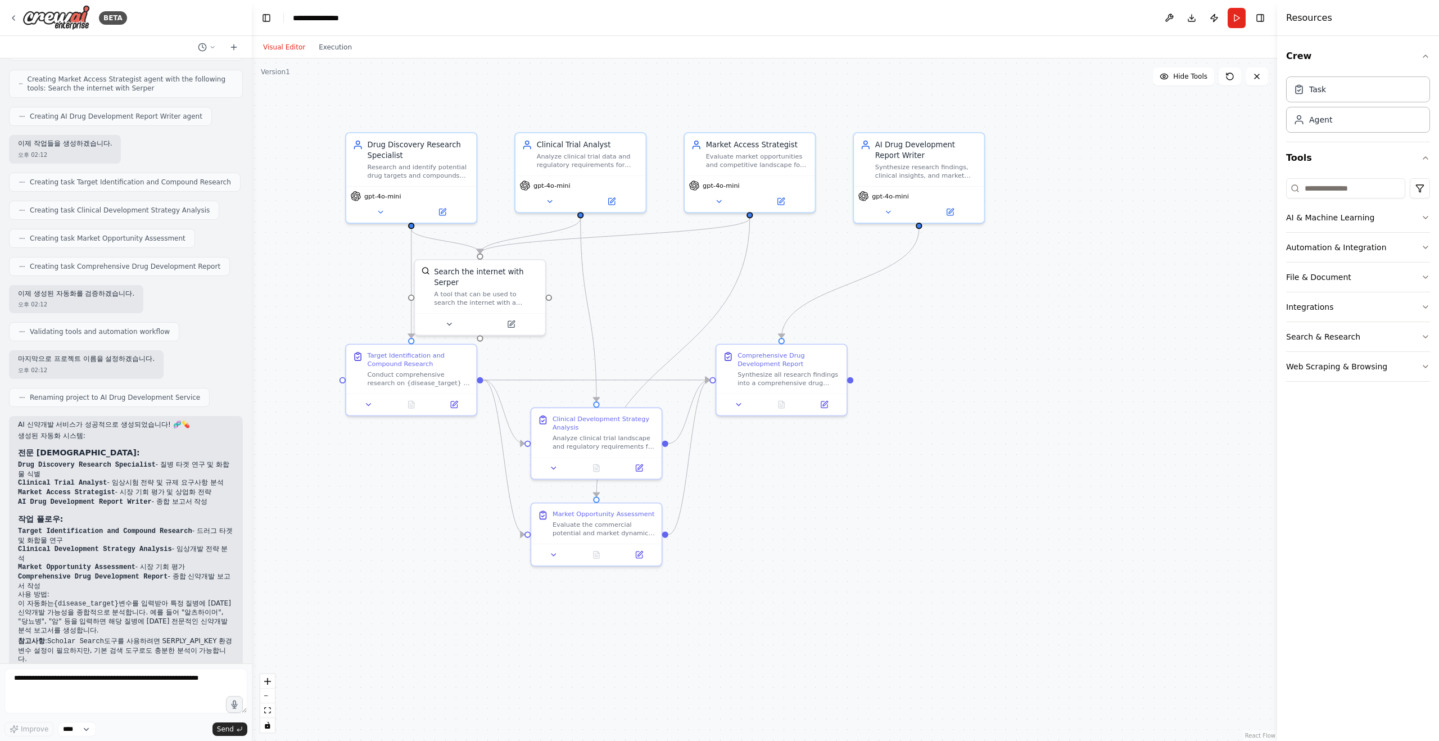
click at [268, 44] on button "Visual Editor" at bounding box center [284, 46] width 56 height 13
click at [521, 95] on div ".deletable-edge-delete-btn { width: 20px; height: 20px; border: 0px solid #ffff…" at bounding box center [764, 399] width 1025 height 682
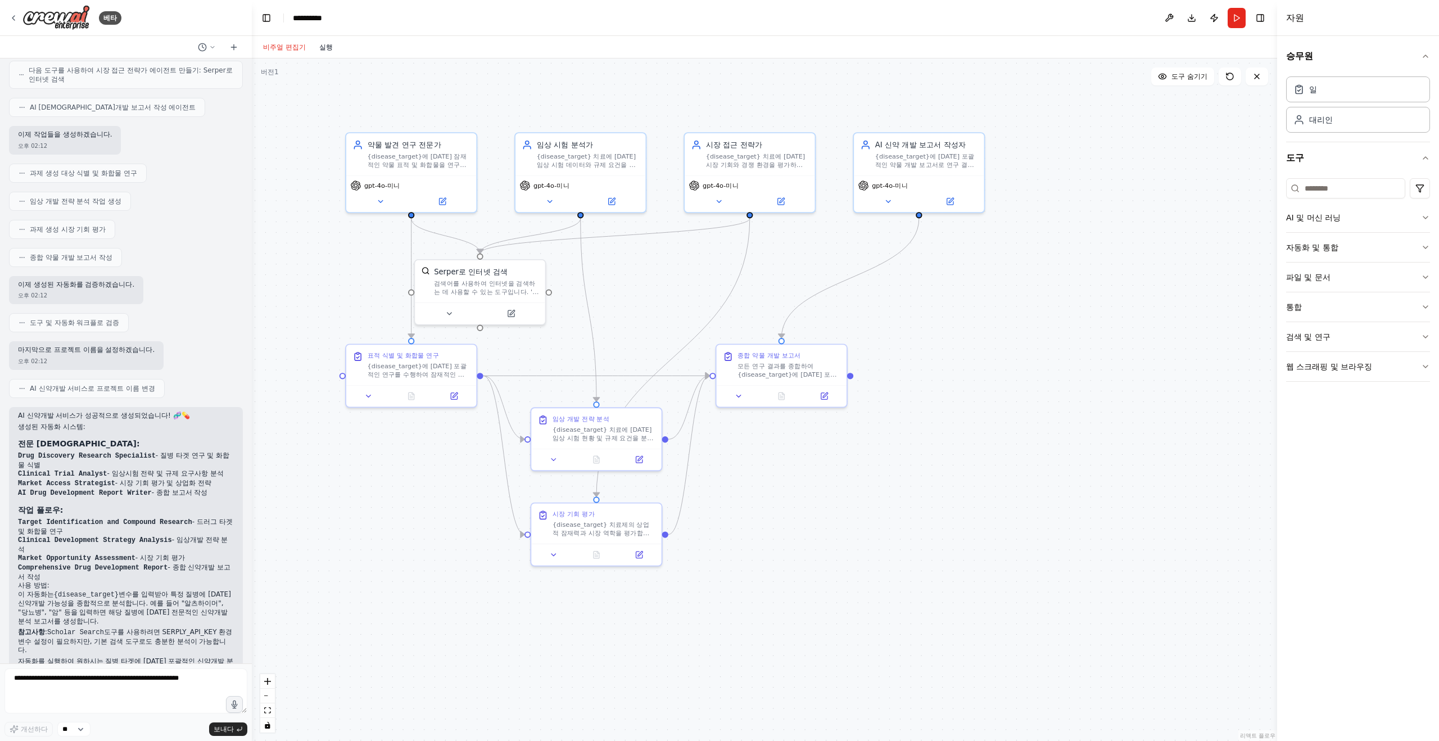
click at [320, 49] on font "실행" at bounding box center [325, 47] width 13 height 8
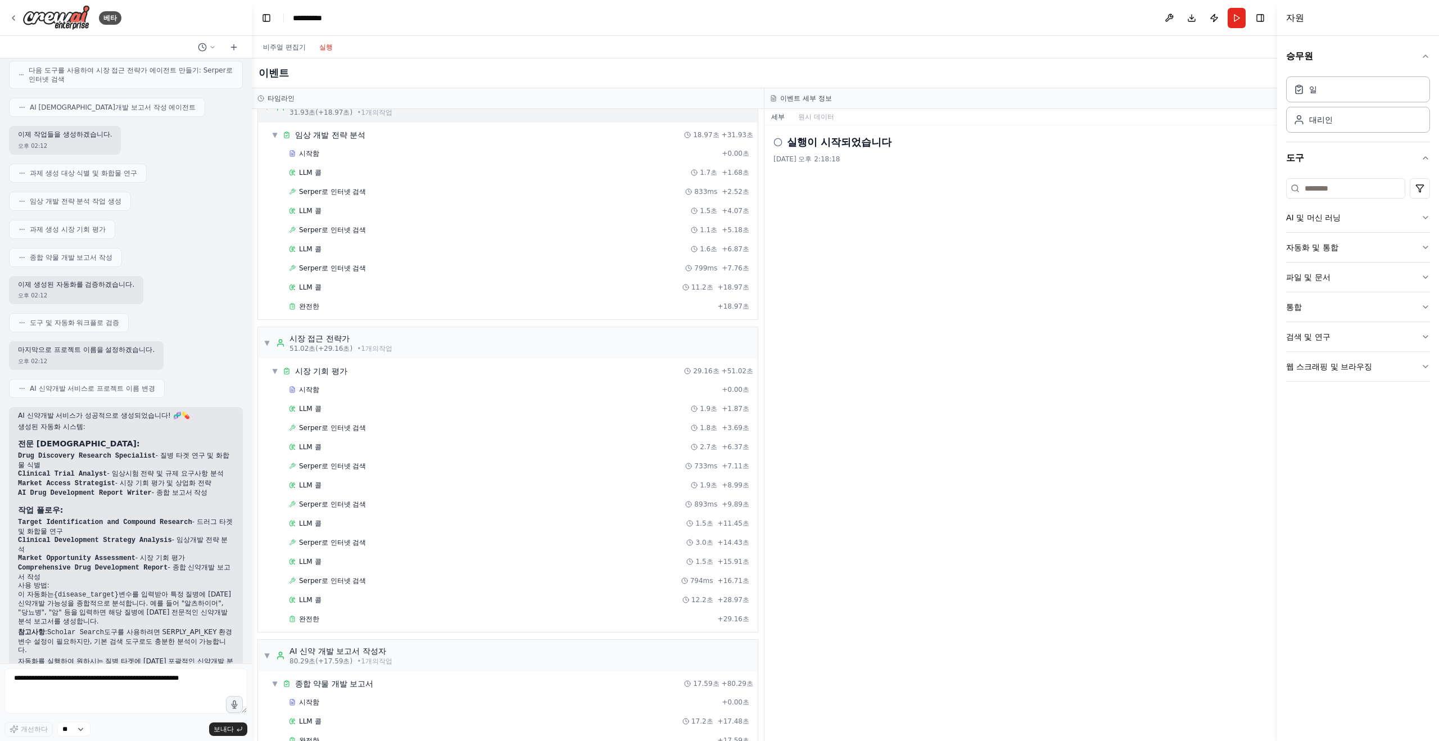
scroll to position [354, 0]
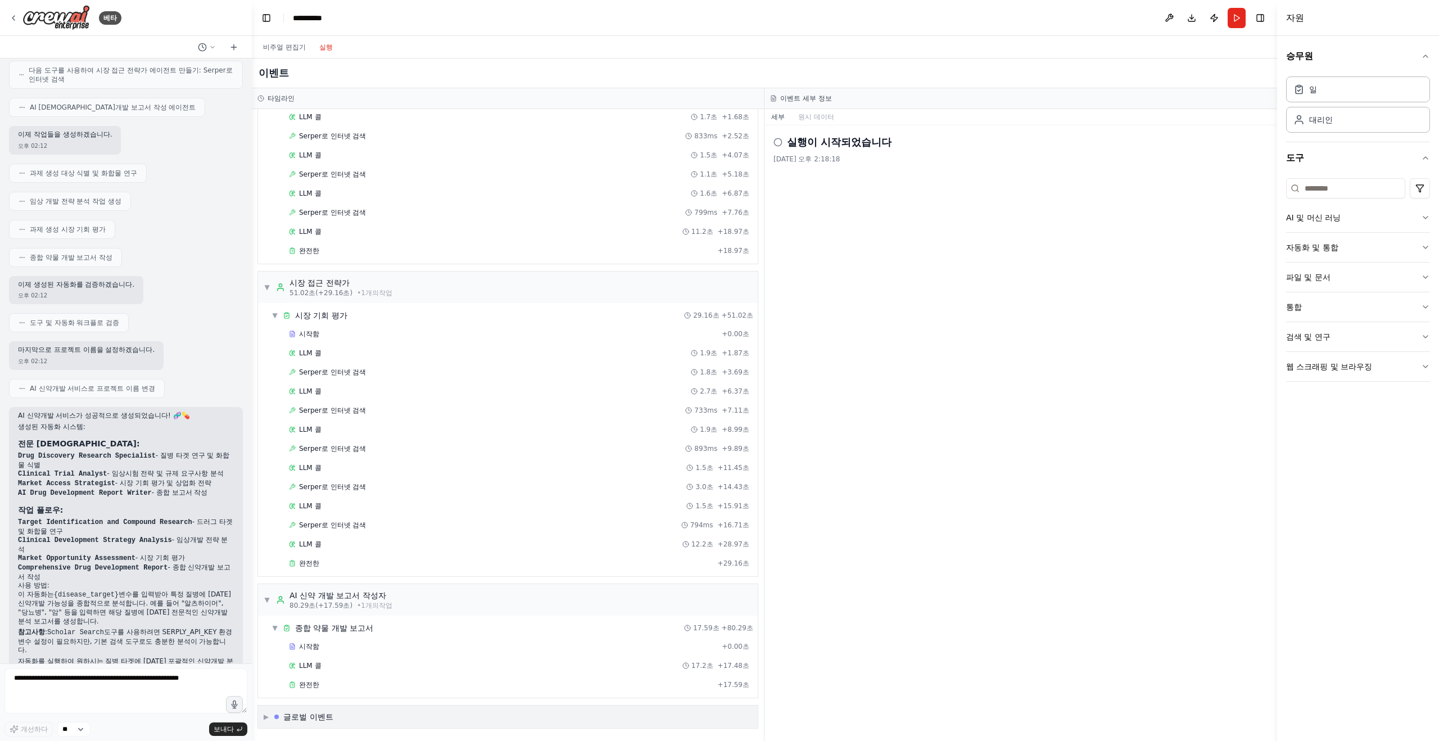
click at [276, 725] on div "▶ 글로벌 이벤트" at bounding box center [508, 716] width 500 height 22
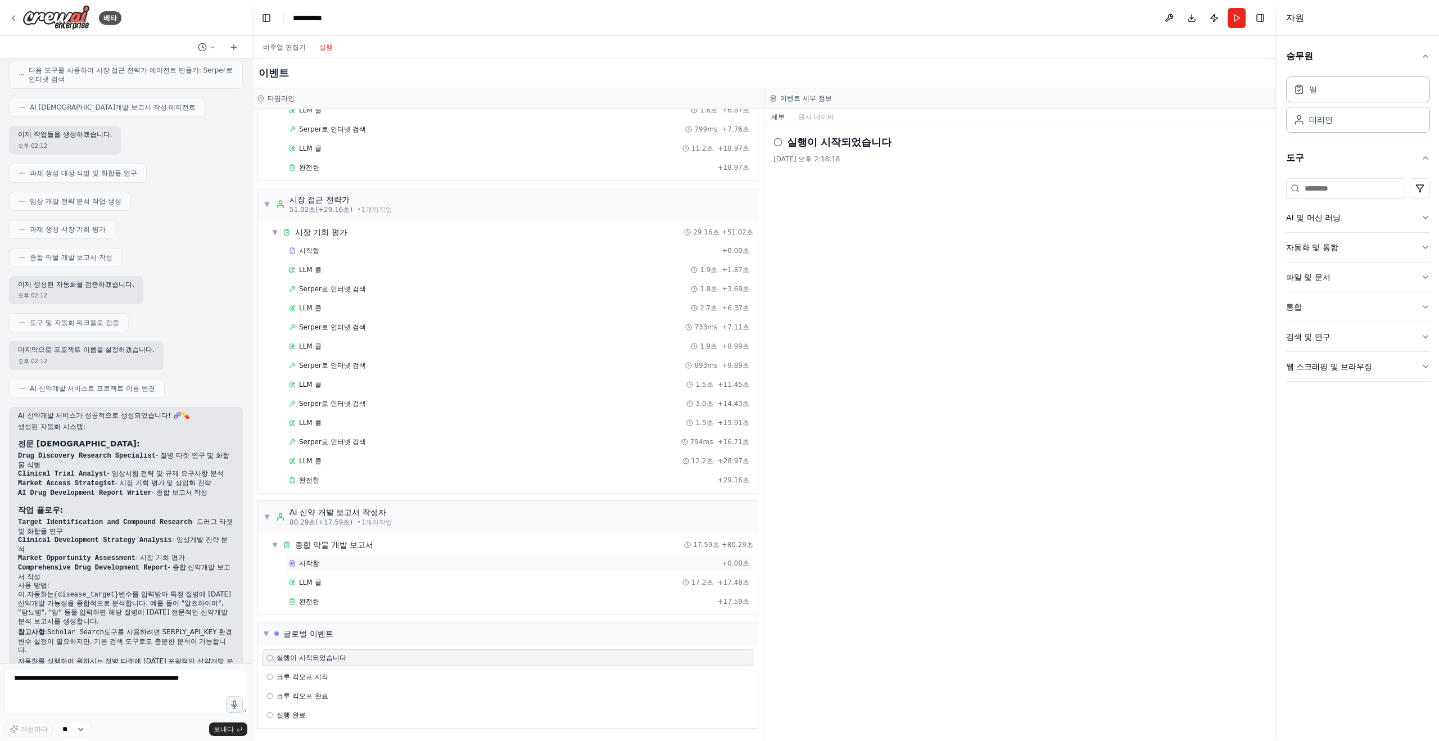
click at [338, 559] on div "시작함" at bounding box center [503, 563] width 428 height 9
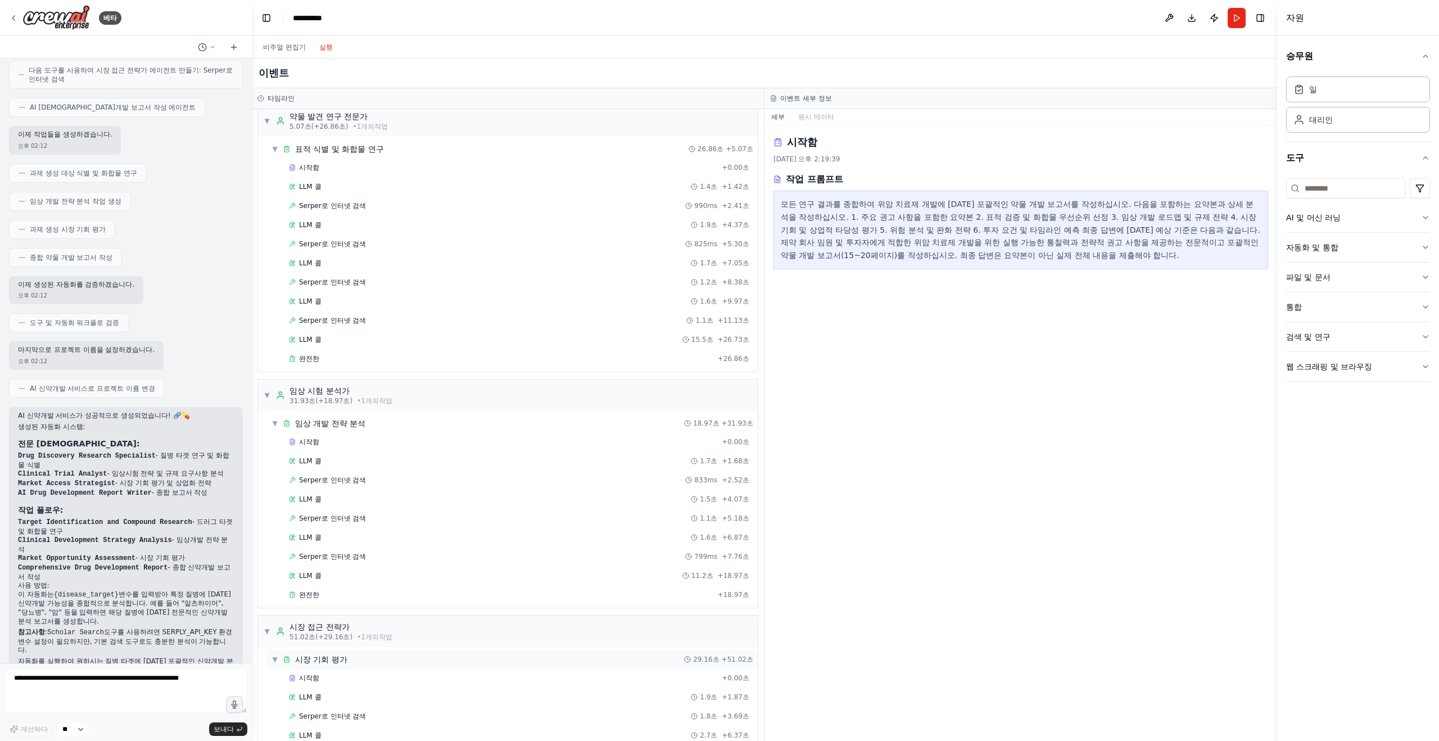
scroll to position [0, 0]
click at [371, 188] on div "LLM 콜 1.4초 + 1.42초" at bounding box center [519, 196] width 468 height 17
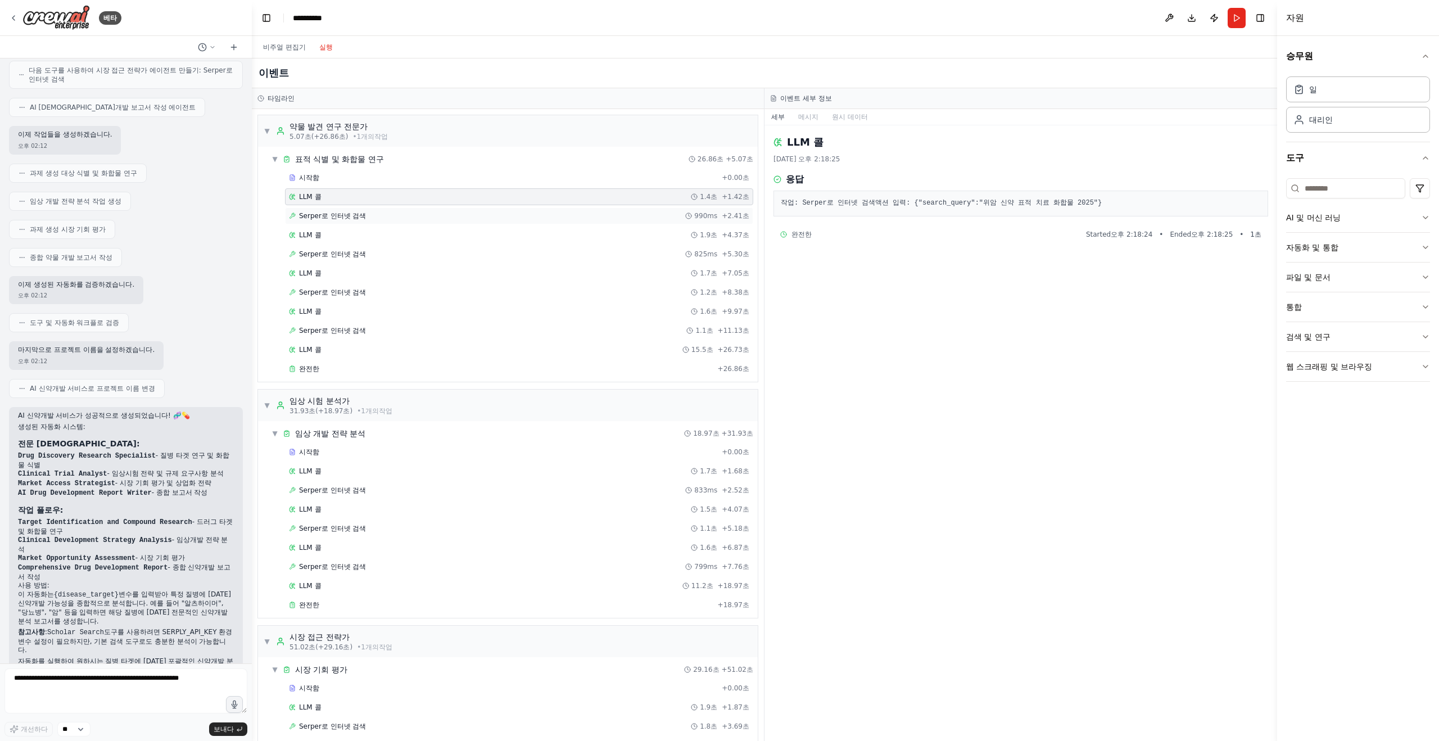
click at [373, 211] on div "Serper로 인터넷 검색 990ms + 2.41초" at bounding box center [519, 215] width 460 height 9
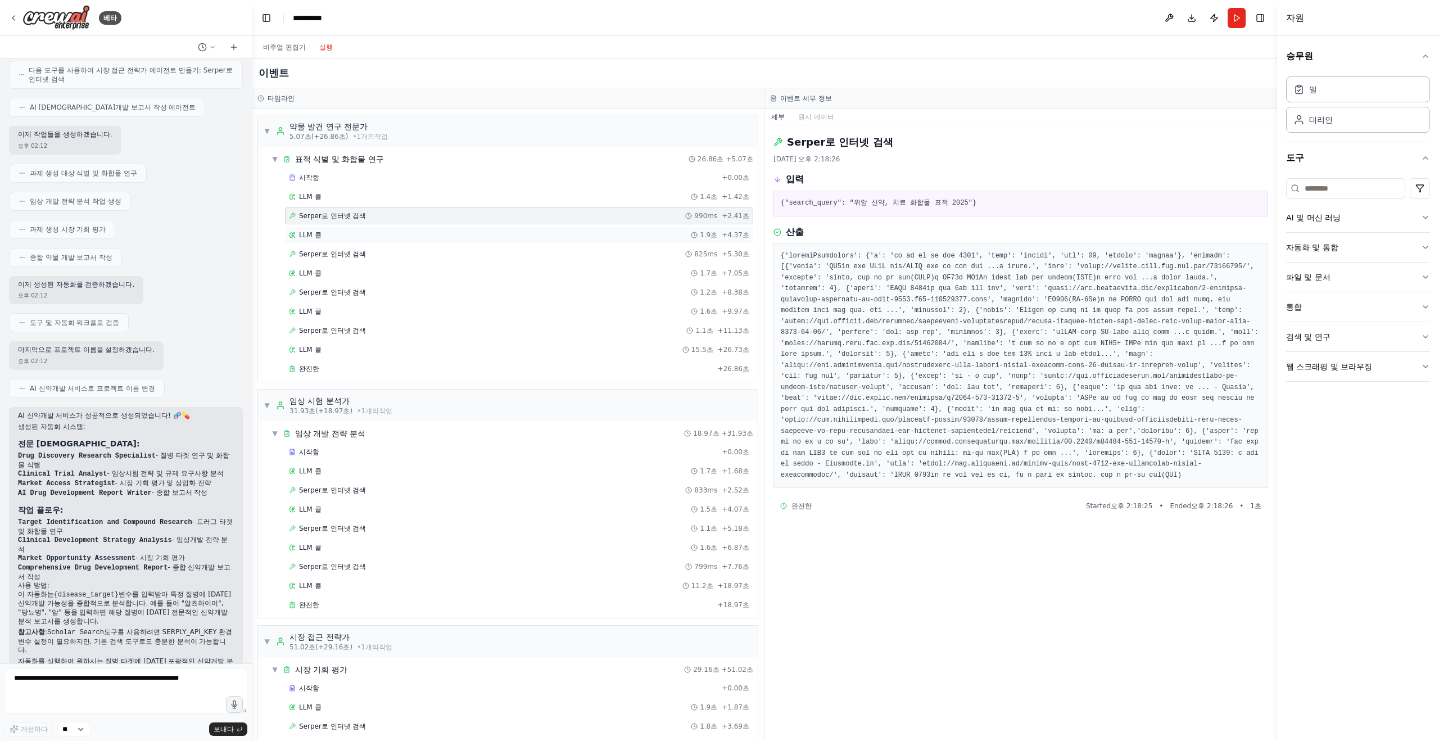
click at [355, 238] on div "LLM 콜 1.9초 + 4.37초" at bounding box center [519, 234] width 460 height 9
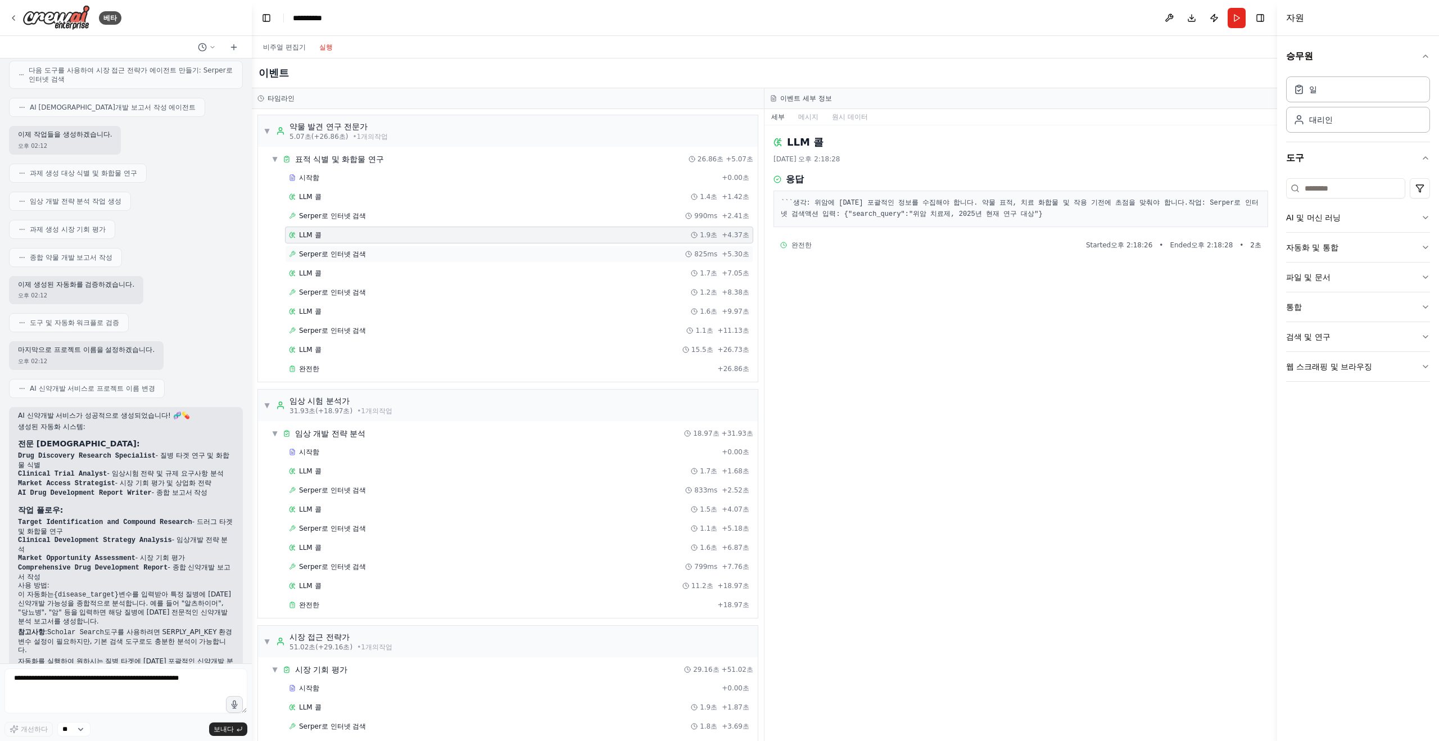
click at [355, 248] on div "Serper로 인터넷 검색 825ms + 5.30초" at bounding box center [519, 254] width 468 height 17
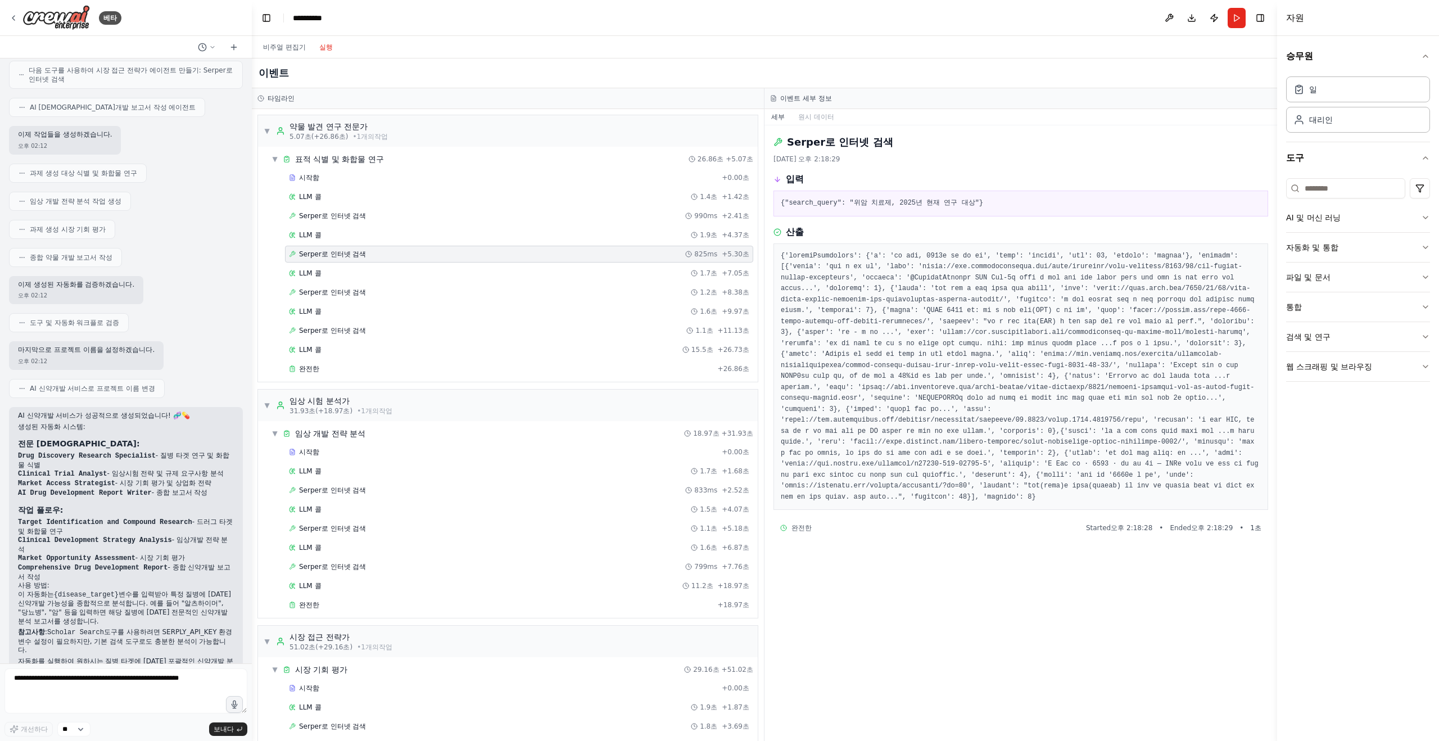
click at [360, 259] on div "Serper로 인터넷 검색 825ms + 5.30초" at bounding box center [519, 254] width 468 height 17
click at [370, 270] on div "LLM 콜 1.7초 + 7.05초" at bounding box center [519, 273] width 460 height 9
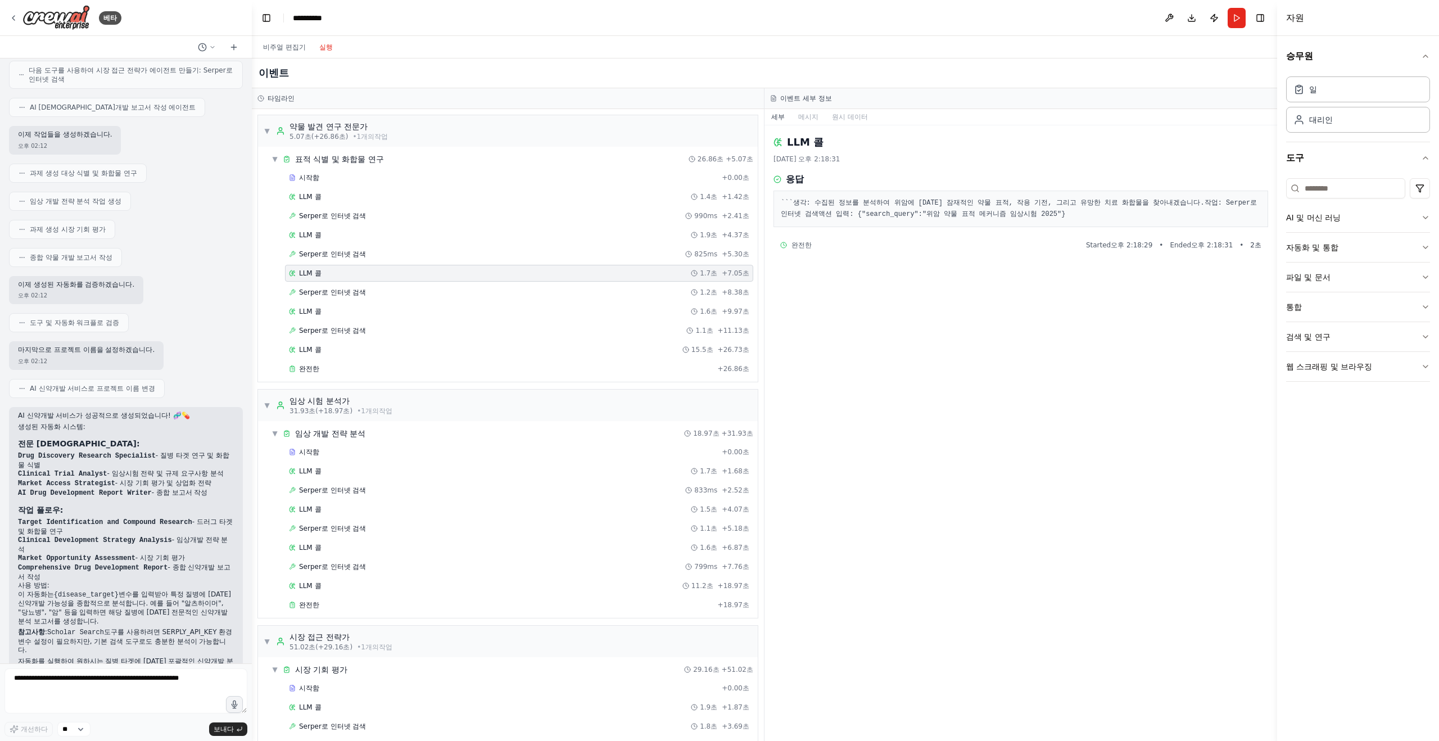
click at [369, 301] on div "시작함 + 0.00초 LLM 콜 1.4초 + 1.42초 Serper로 인터넷 검색 990ms + 2.41초 LLM 콜 1.9초 + 4.37초 …" at bounding box center [512, 274] width 491 height 210
click at [370, 295] on div "Serper로 인터넷 검색 1.2초 + 8.38초" at bounding box center [519, 292] width 460 height 9
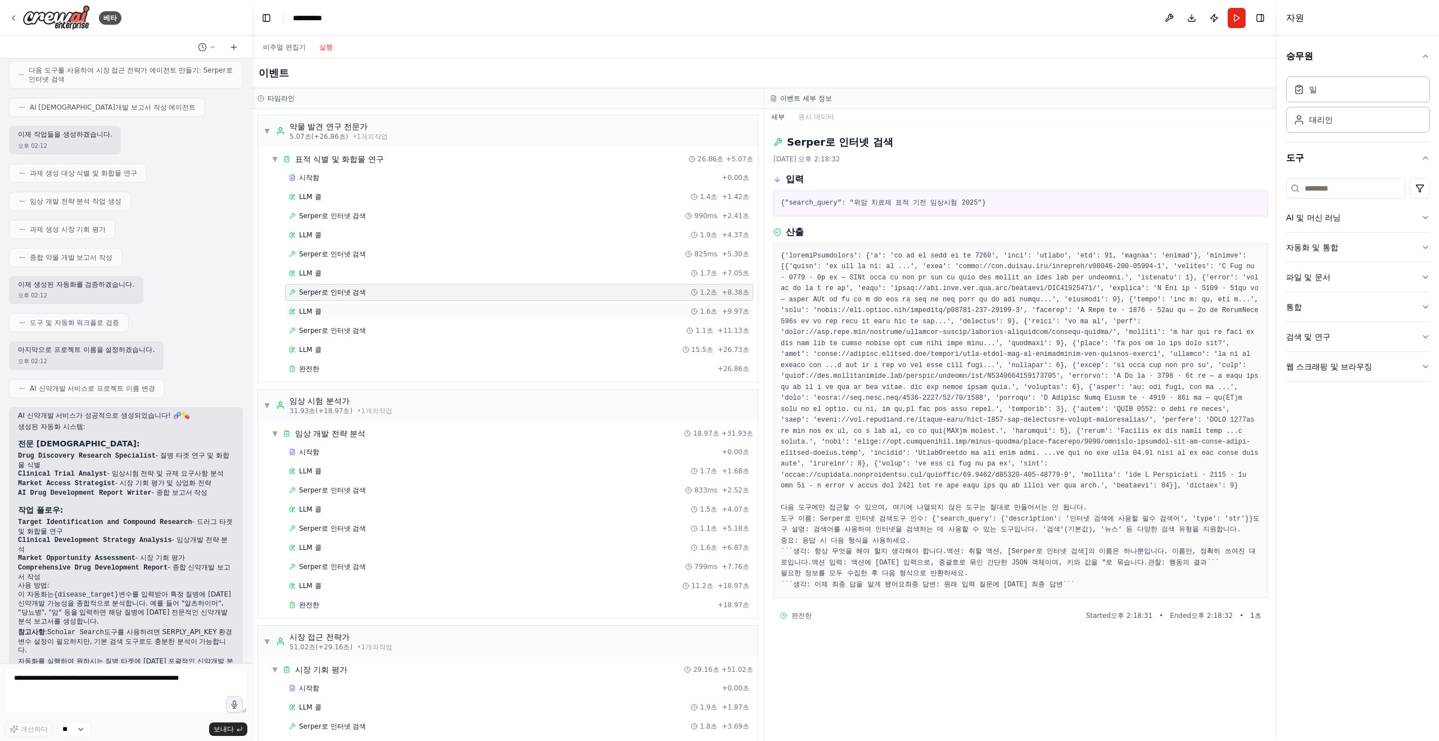
click at [366, 311] on div "LLM 콜 1.6초 + 9.97초" at bounding box center [519, 311] width 460 height 9
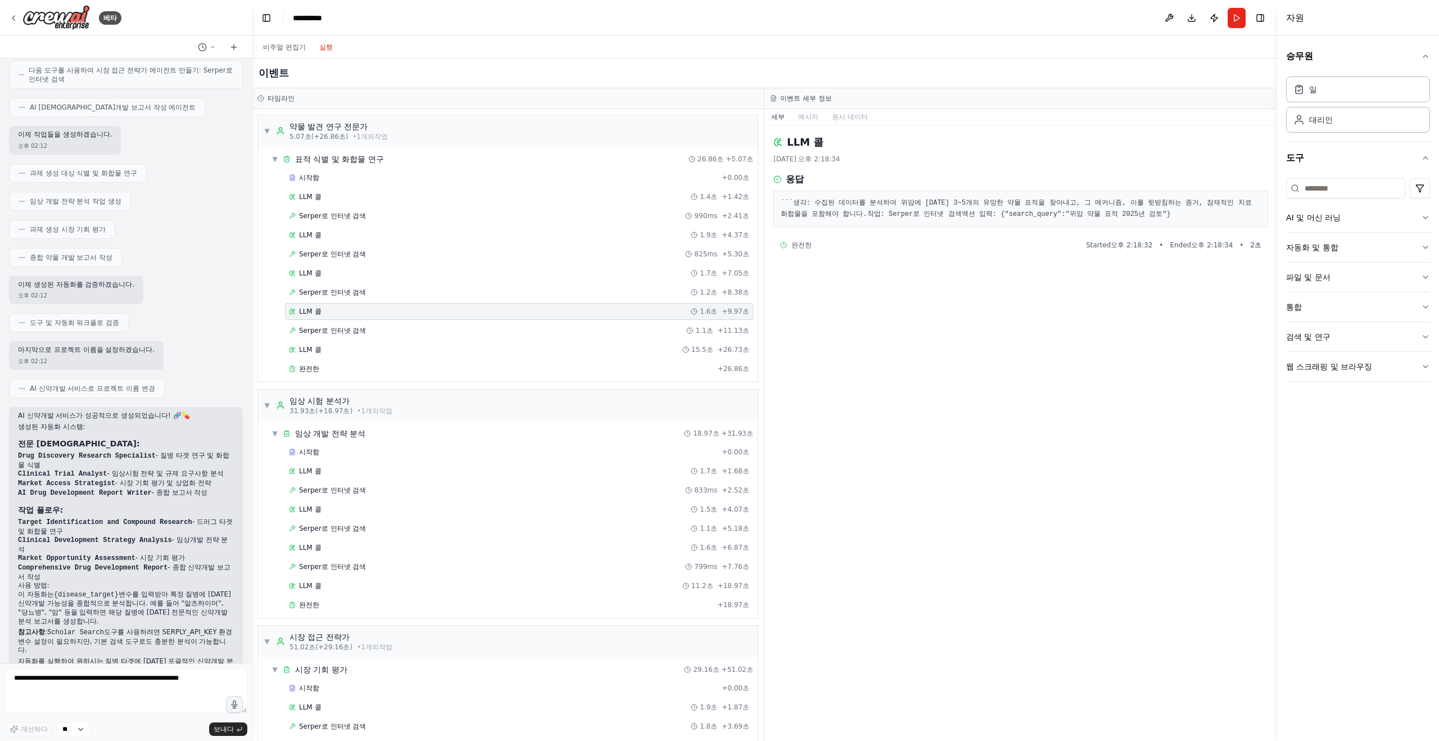
click at [367, 318] on div "LLM 콜 1.6초 + 9.97초" at bounding box center [519, 311] width 468 height 17
drag, startPoint x: 224, startPoint y: 342, endPoint x: 232, endPoint y: 342, distance: 7.9
click at [232, 342] on div "마지막으로 프로젝트 이름을 설정하겠습니다. 오후 02:12" at bounding box center [126, 355] width 234 height 29
click at [322, 337] on div "Serper로 인터넷 검색 1.1초 + 11.13초" at bounding box center [519, 330] width 468 height 17
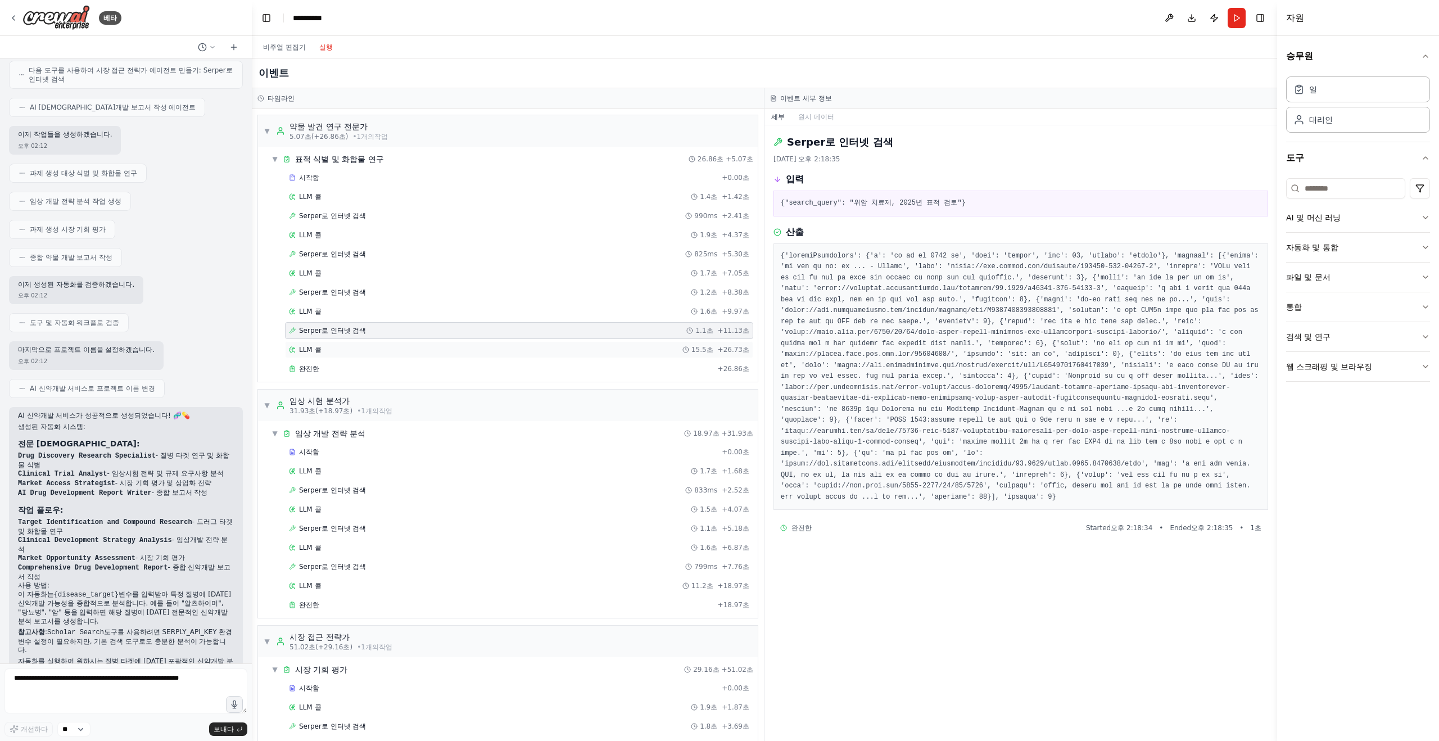
click at [324, 350] on div "LLM 콜 15.5초 + 26.73초" at bounding box center [519, 349] width 460 height 9
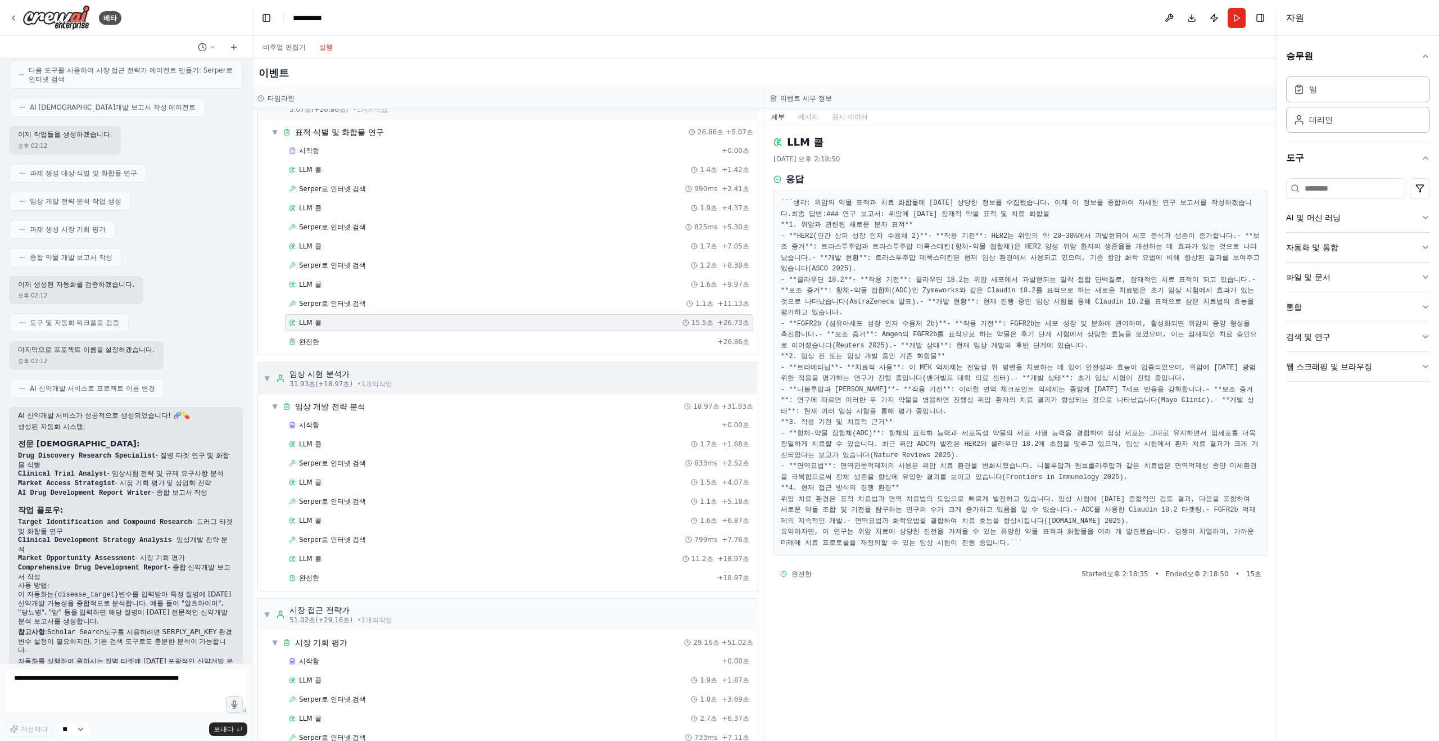
scroll to position [43, 0]
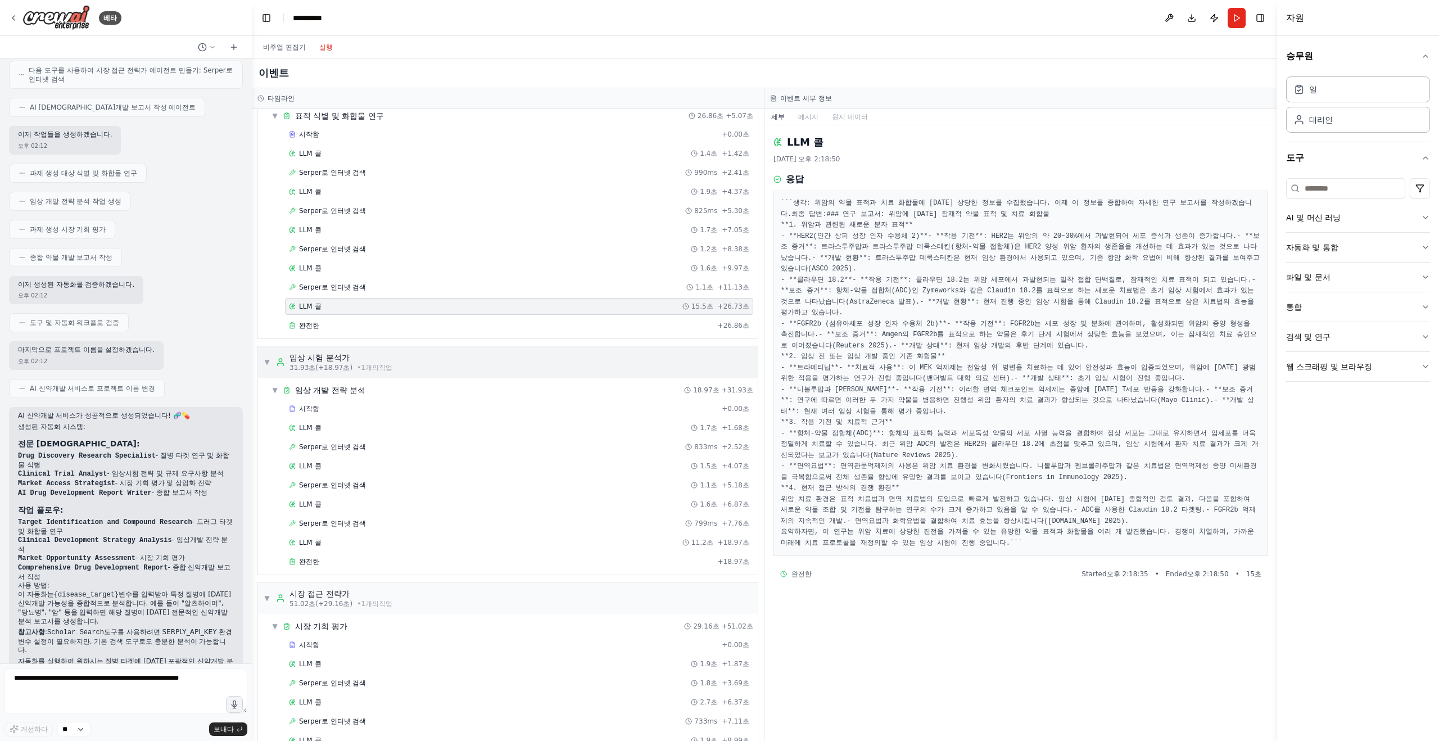
click at [401, 408] on div "시작함" at bounding box center [503, 408] width 428 height 9
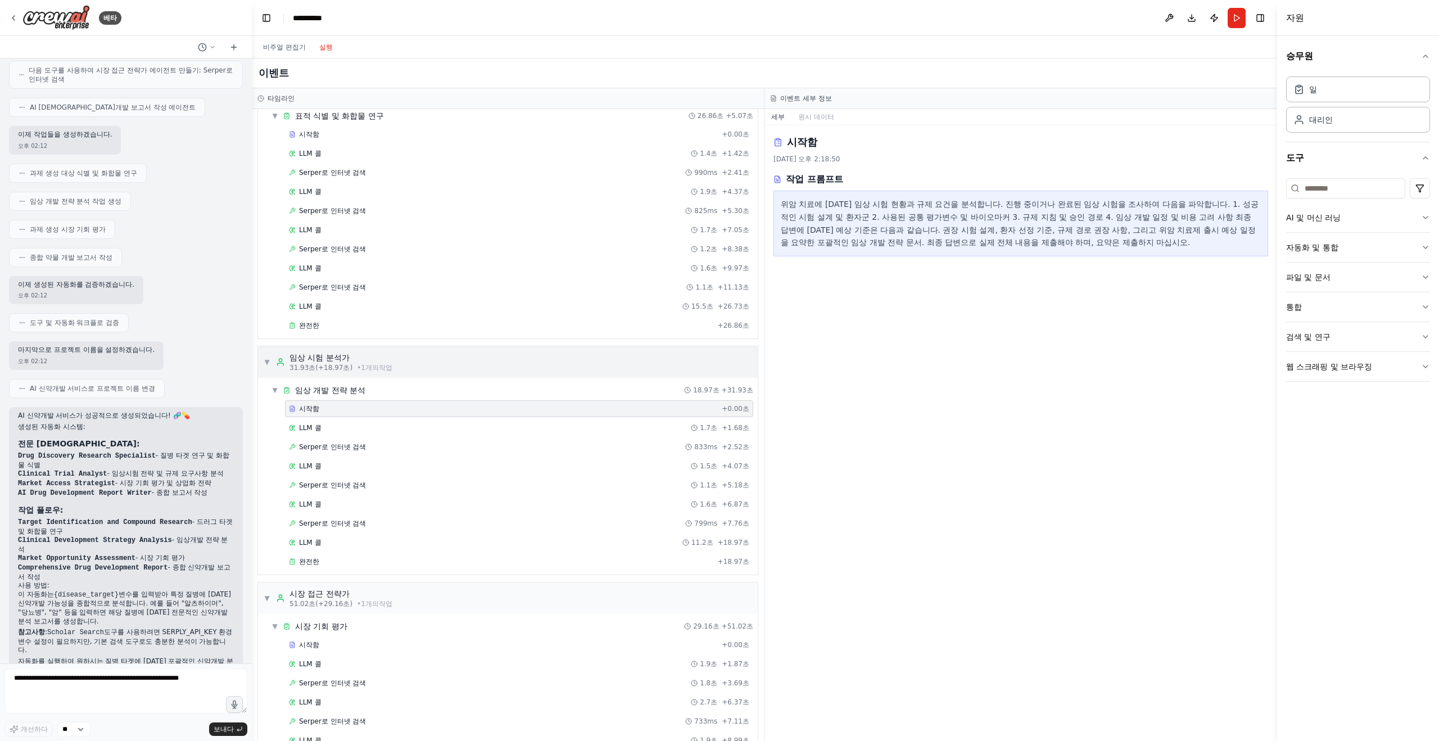
scroll to position [93, 0]
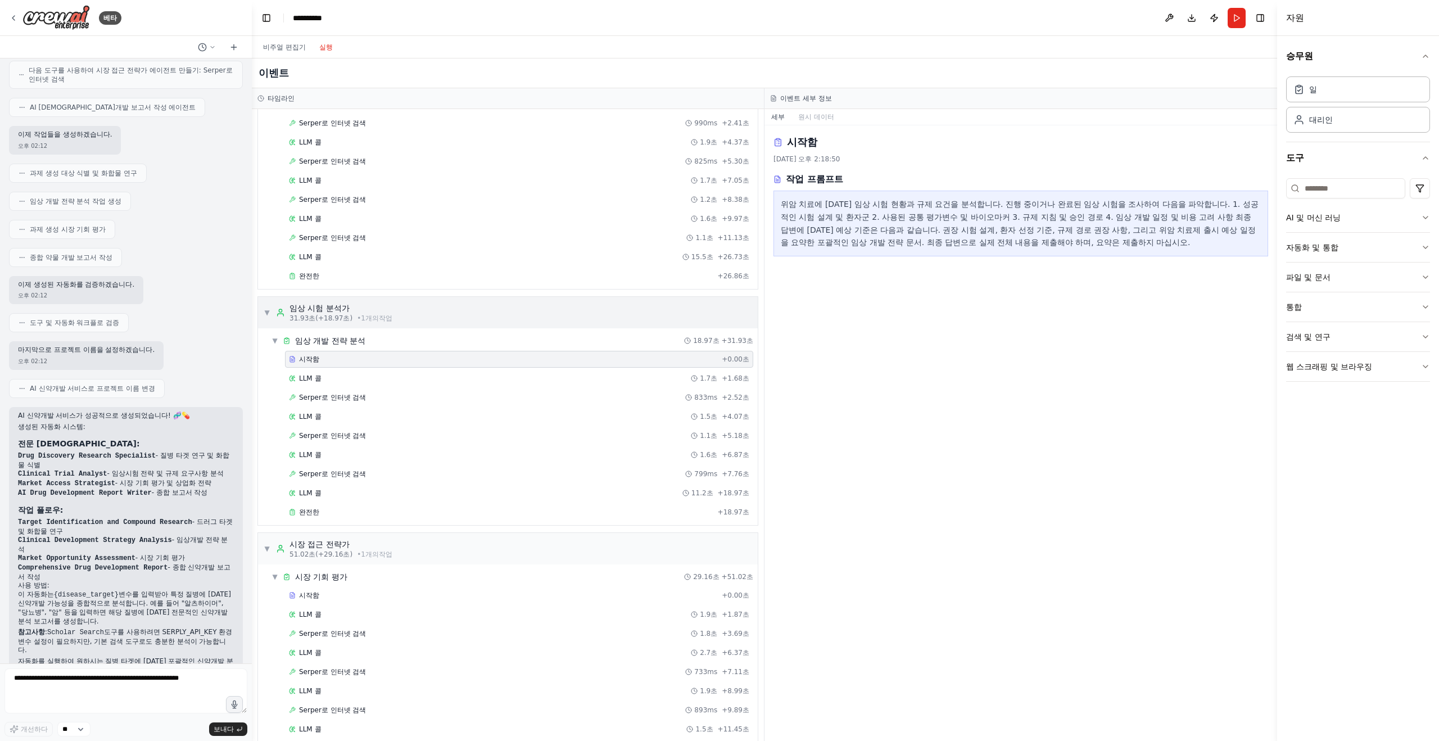
click at [401, 408] on div "LLM 콜 1.5초 + 4.07초" at bounding box center [519, 416] width 468 height 17
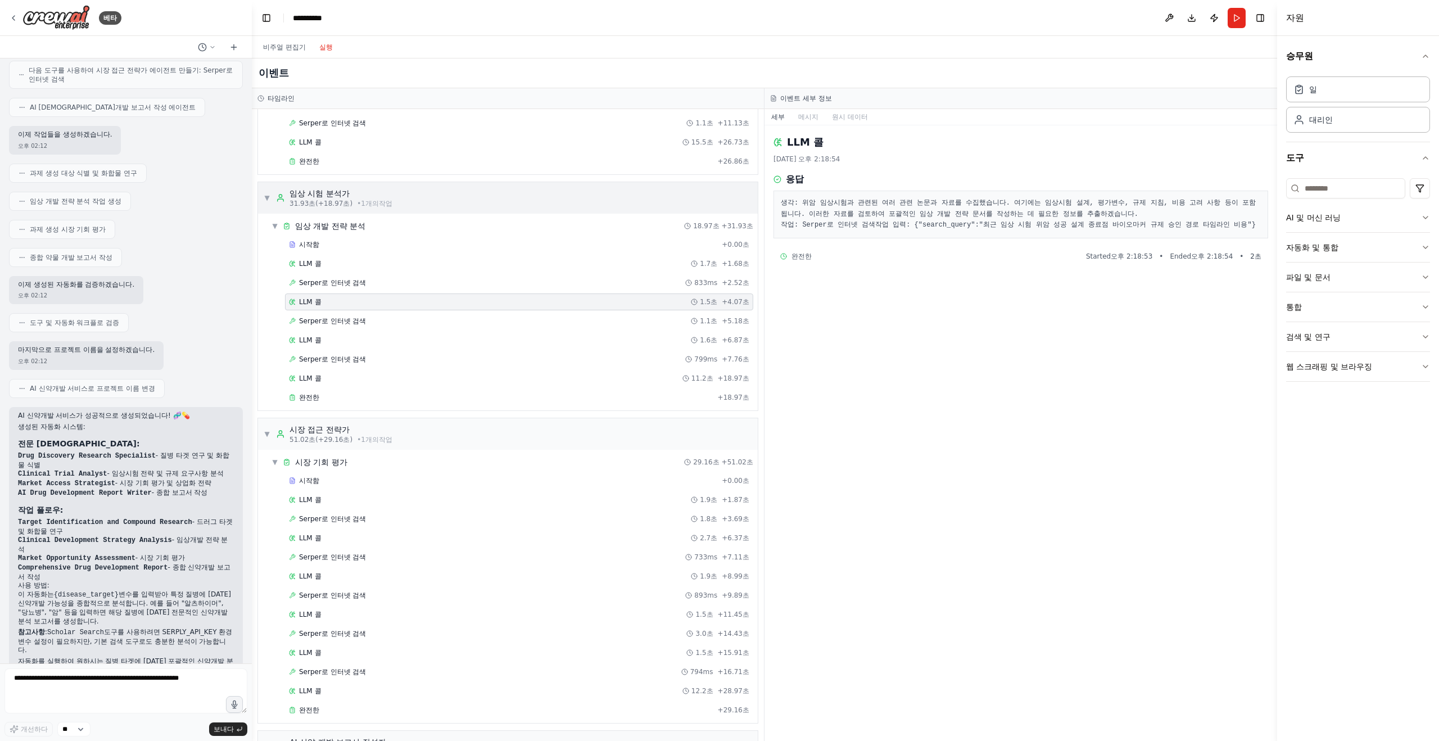
scroll to position [361, 0]
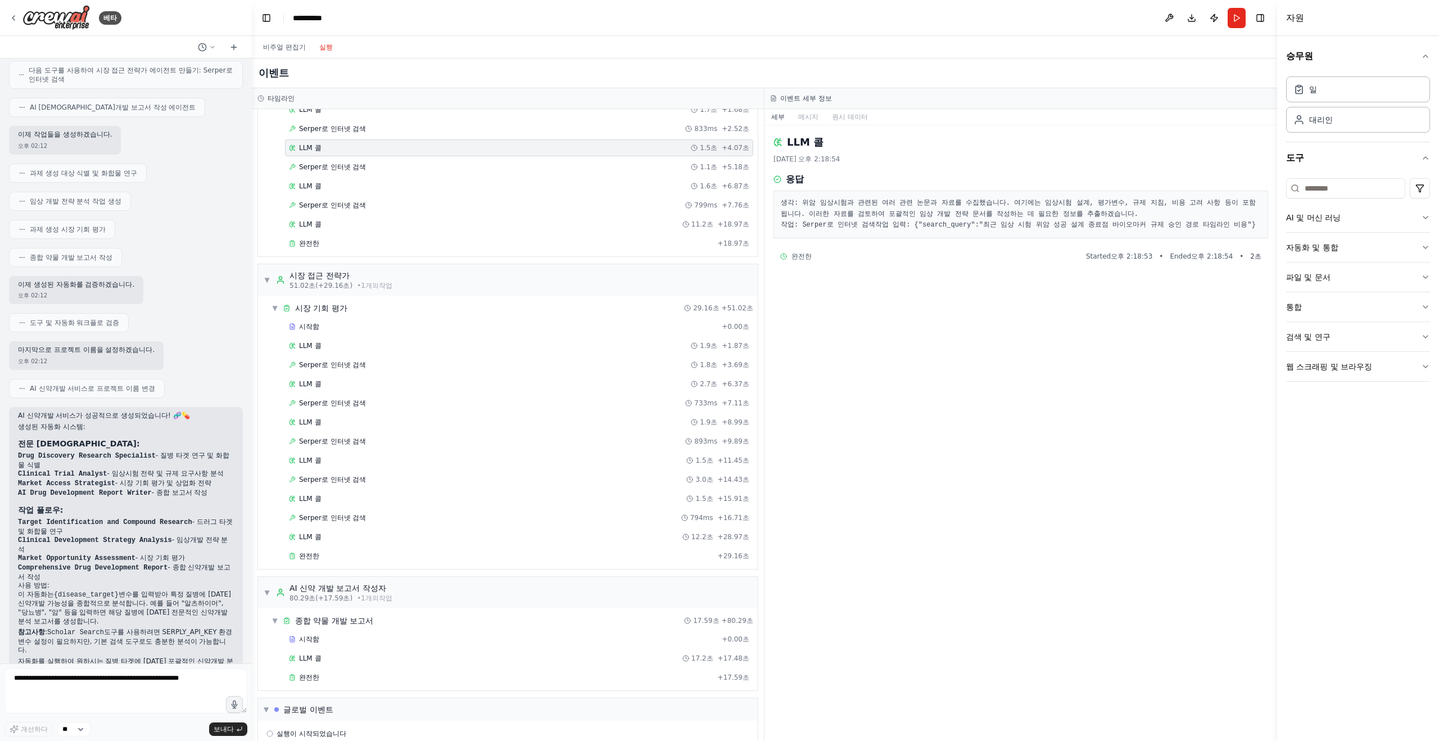
click at [401, 408] on div "Serper로 인터넷 검색 733ms + 7.11초" at bounding box center [519, 402] width 468 height 17
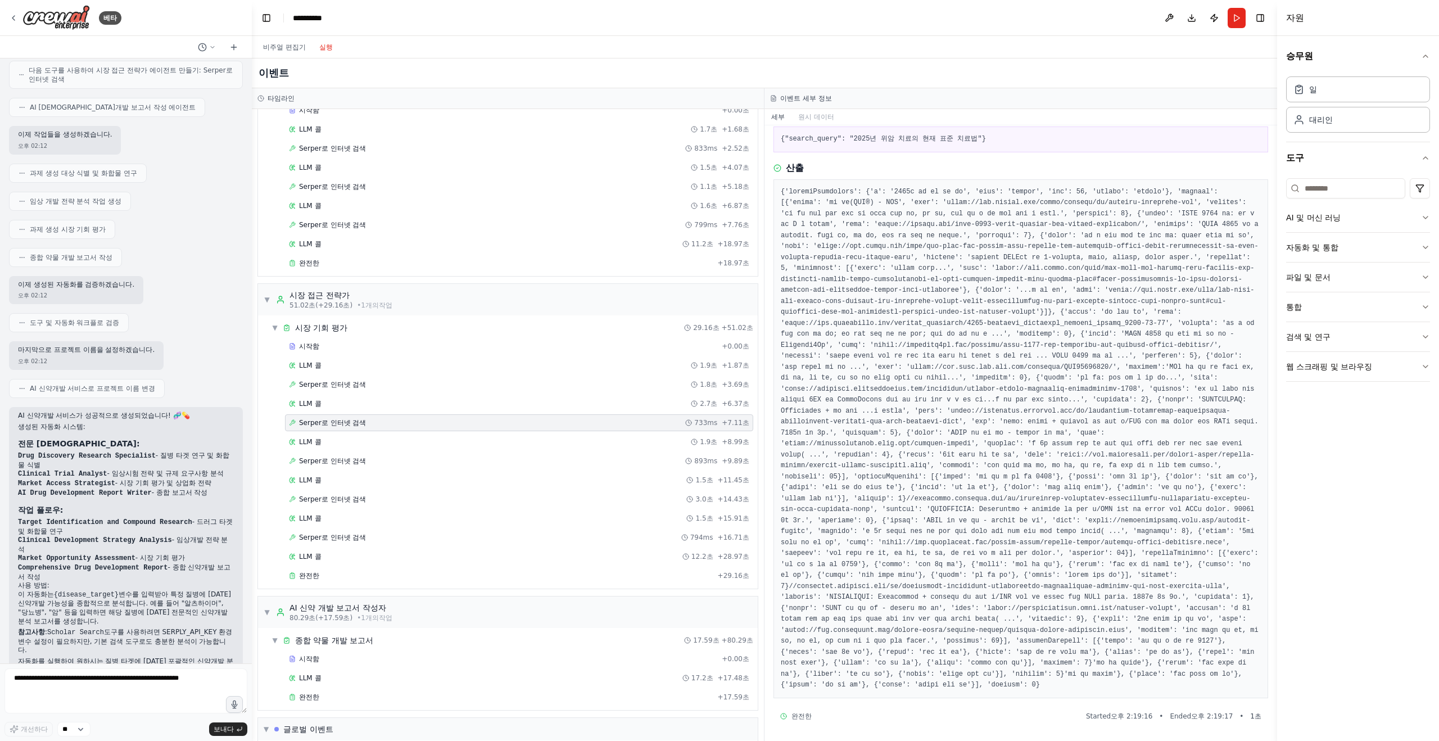
scroll to position [437, 0]
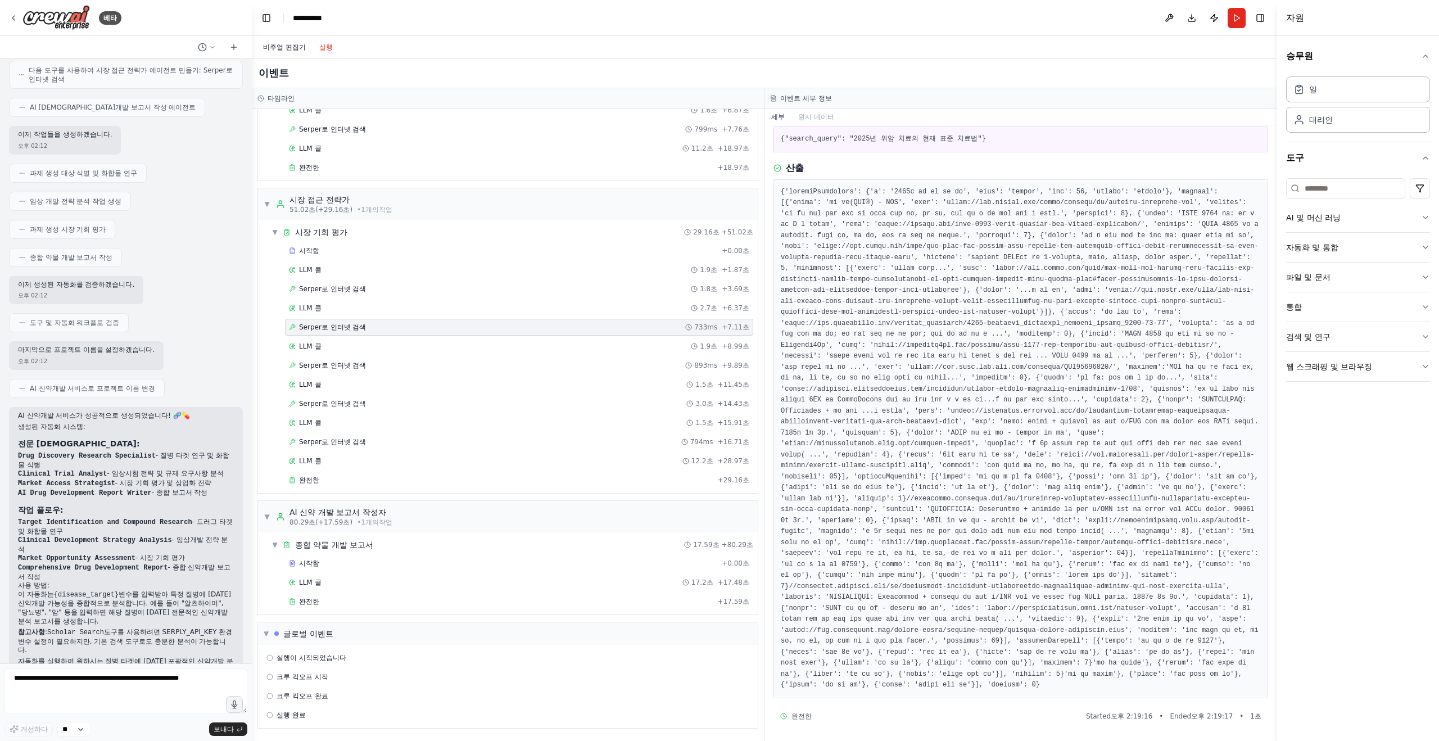
click at [300, 53] on button "비주얼 편집기" at bounding box center [284, 46] width 56 height 13
click at [287, 53] on button "비주얼 편집기" at bounding box center [284, 46] width 56 height 13
click at [285, 49] on button "비주얼 편집기" at bounding box center [284, 46] width 56 height 13
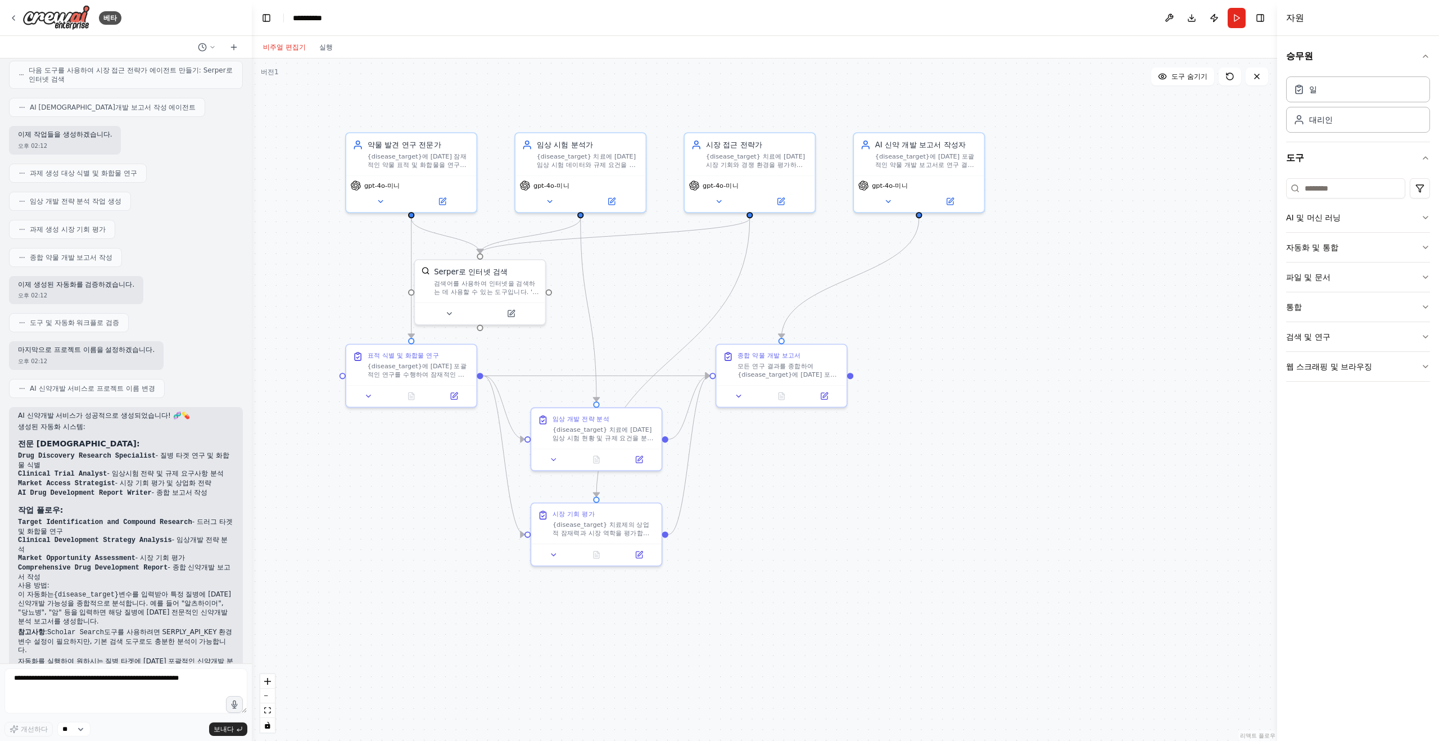
click at [285, 48] on font "비주얼 편집기" at bounding box center [284, 47] width 43 height 8
click at [1355, 340] on button "검색 및 연구" at bounding box center [1358, 336] width 144 height 29
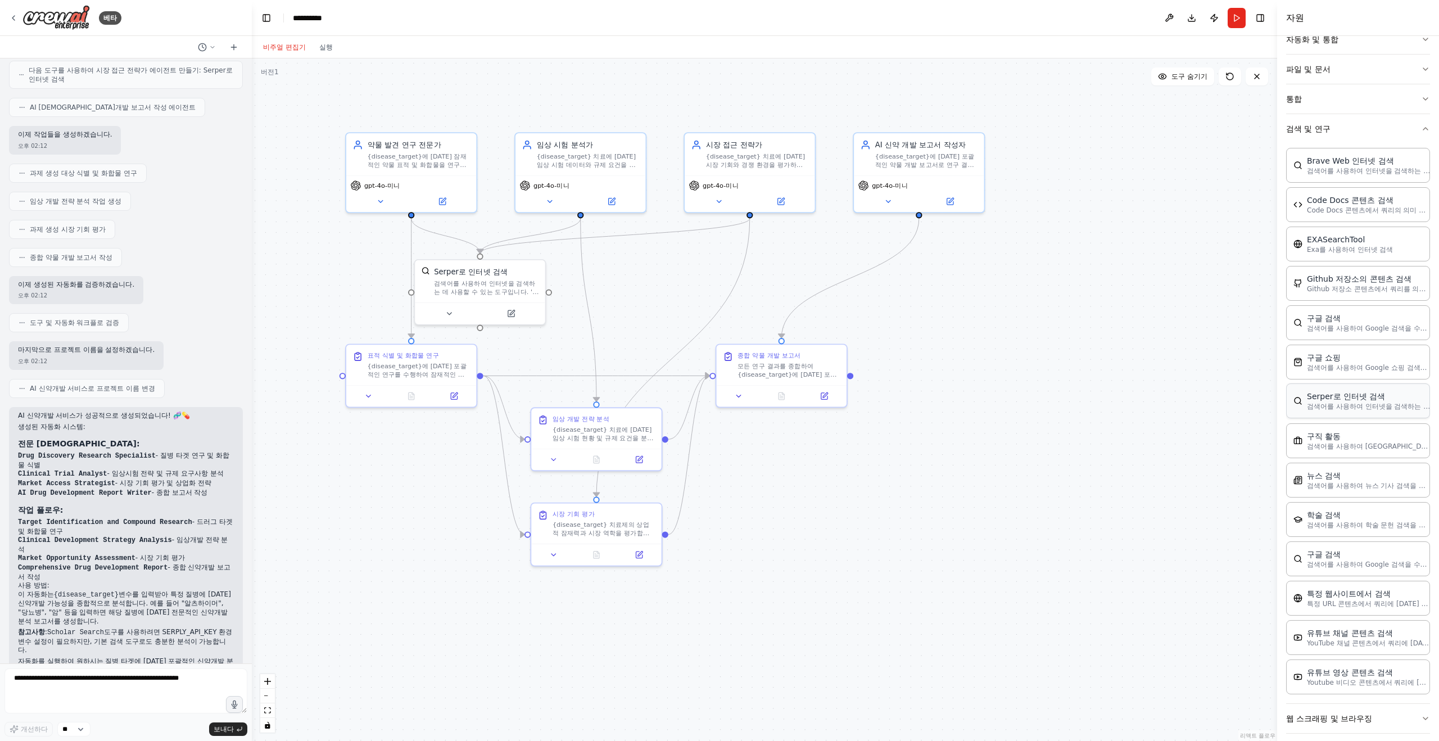
scroll to position [219, 0]
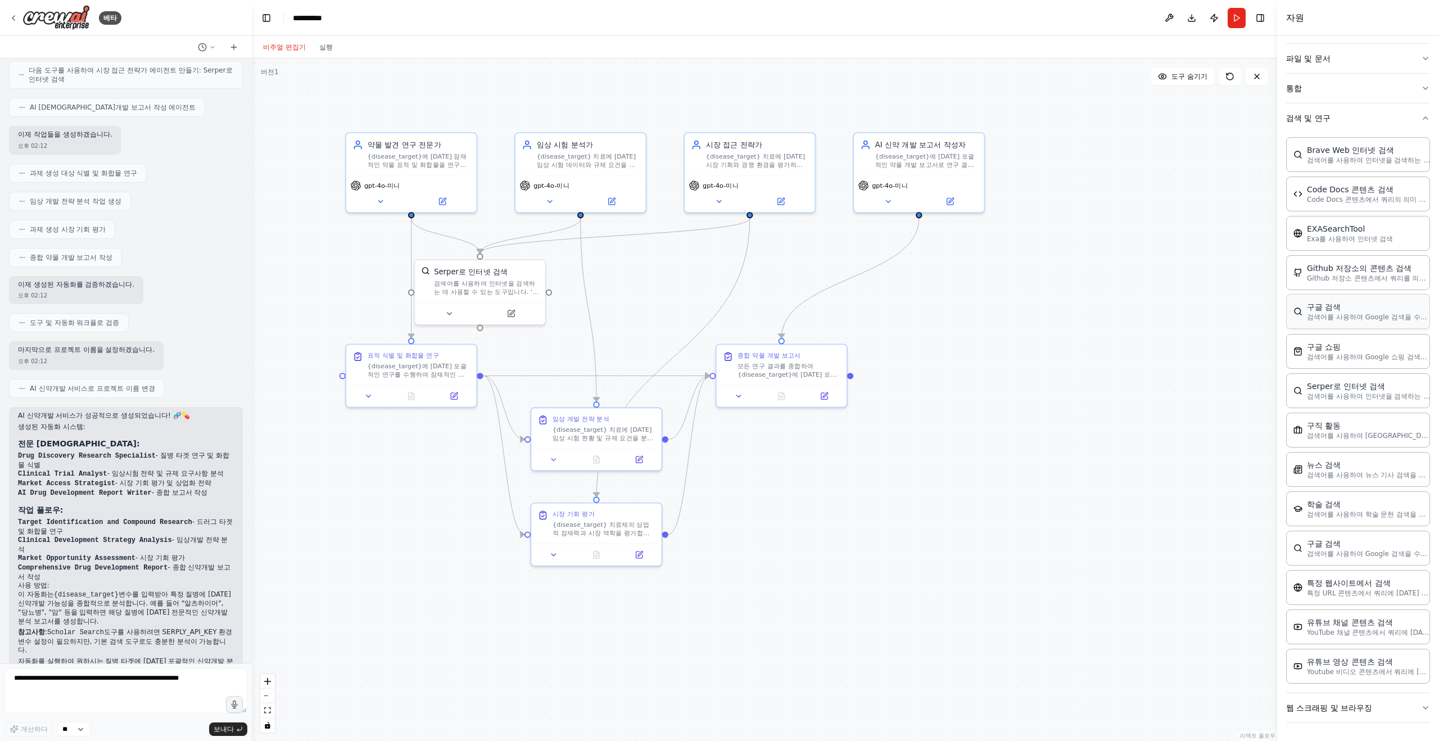
click at [1359, 326] on div "구글 검색 검색어를 사용하여 Google 검색을 수행하는 도구입니다." at bounding box center [1358, 311] width 144 height 35
click at [1322, 317] on font "검색어를 사용하여 Google 검색을 수행하는 도구입니다." at bounding box center [1391, 317] width 171 height 8
click at [1201, 292] on div ".deletable-edge-delete-btn { width: 20px; height: 20px; border: 0px solid #ffff…" at bounding box center [764, 399] width 1025 height 682
click at [1188, 324] on div "구글 검색" at bounding box center [1179, 322] width 105 height 11
click at [1226, 303] on button at bounding box center [1229, 299] width 15 height 15
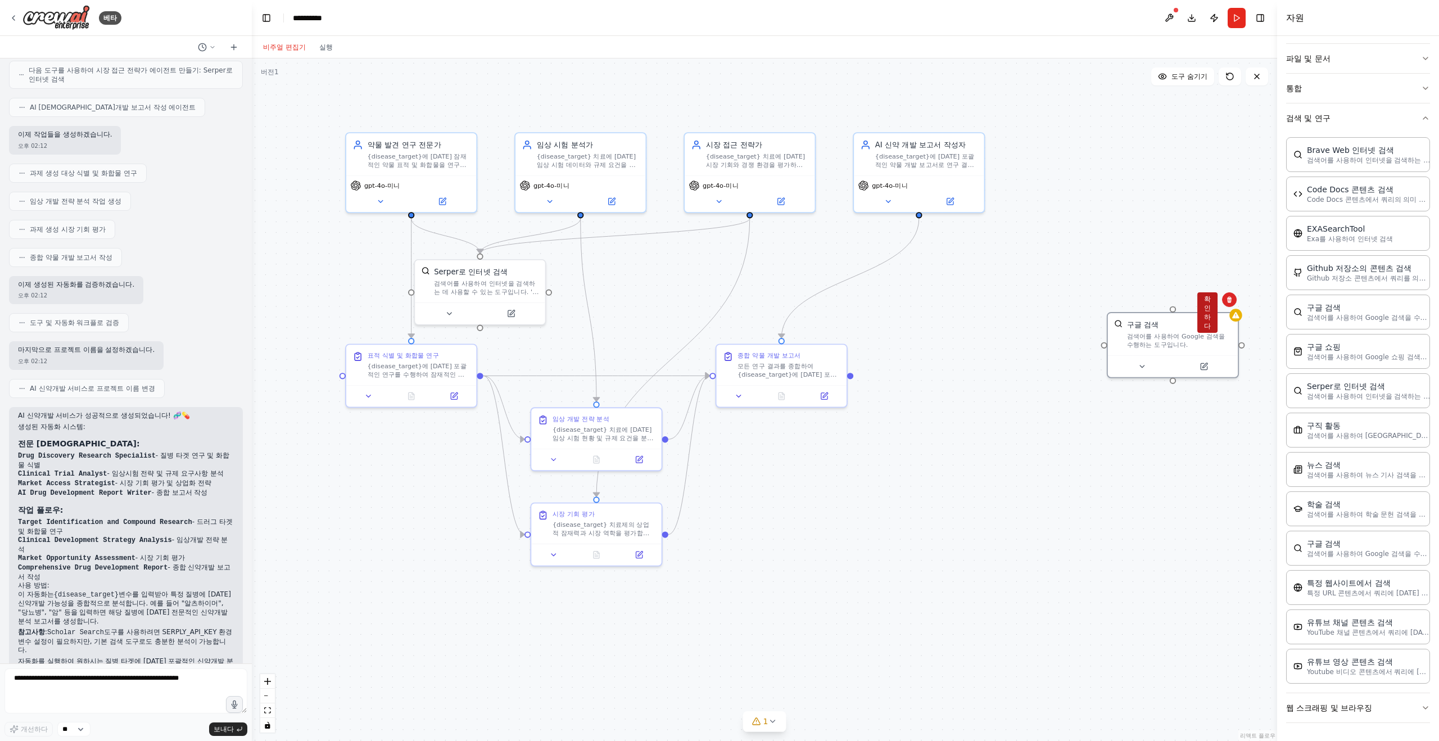
click at [1207, 307] on font "확인하다" at bounding box center [1207, 312] width 7 height 35
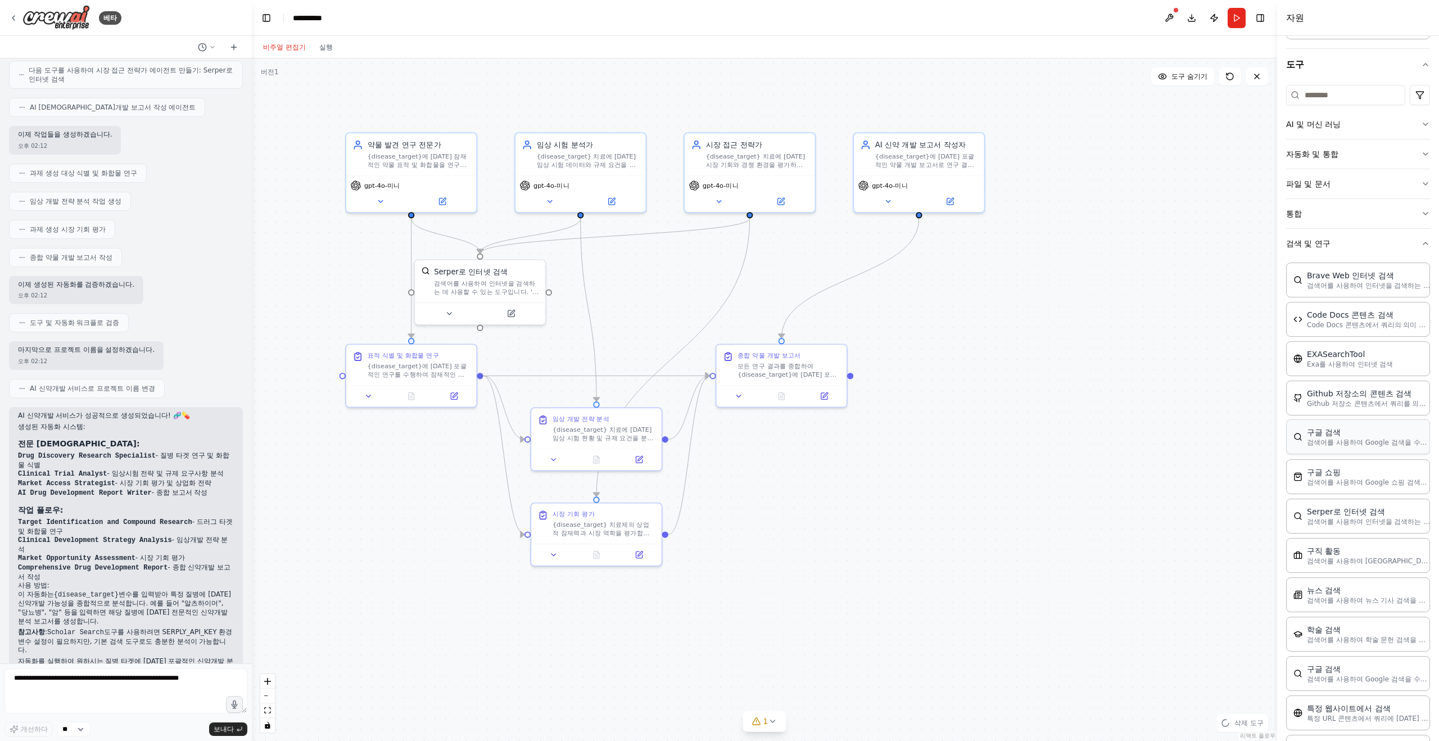
scroll to position [0, 0]
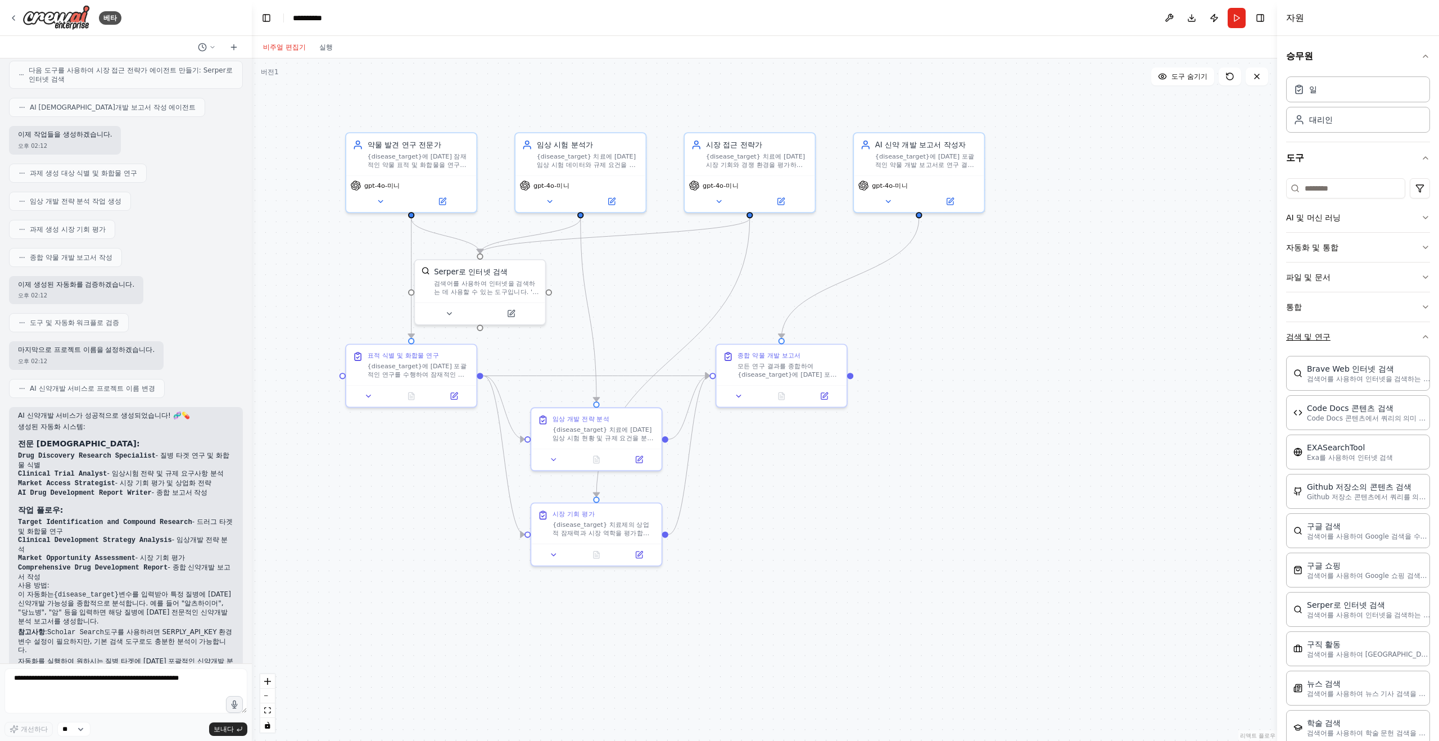
click at [1383, 334] on button "검색 및 연구" at bounding box center [1358, 336] width 144 height 29
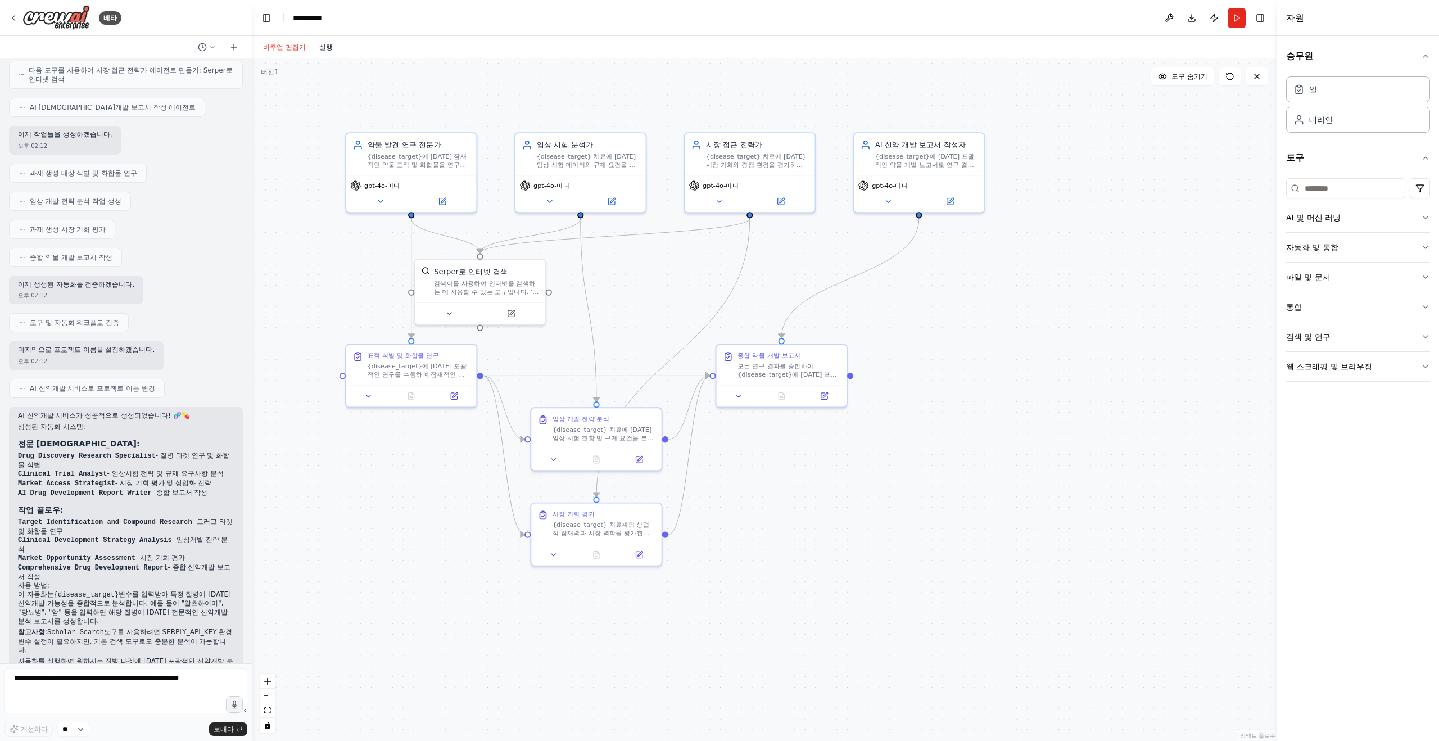
click at [319, 44] on font "실행" at bounding box center [325, 47] width 13 height 8
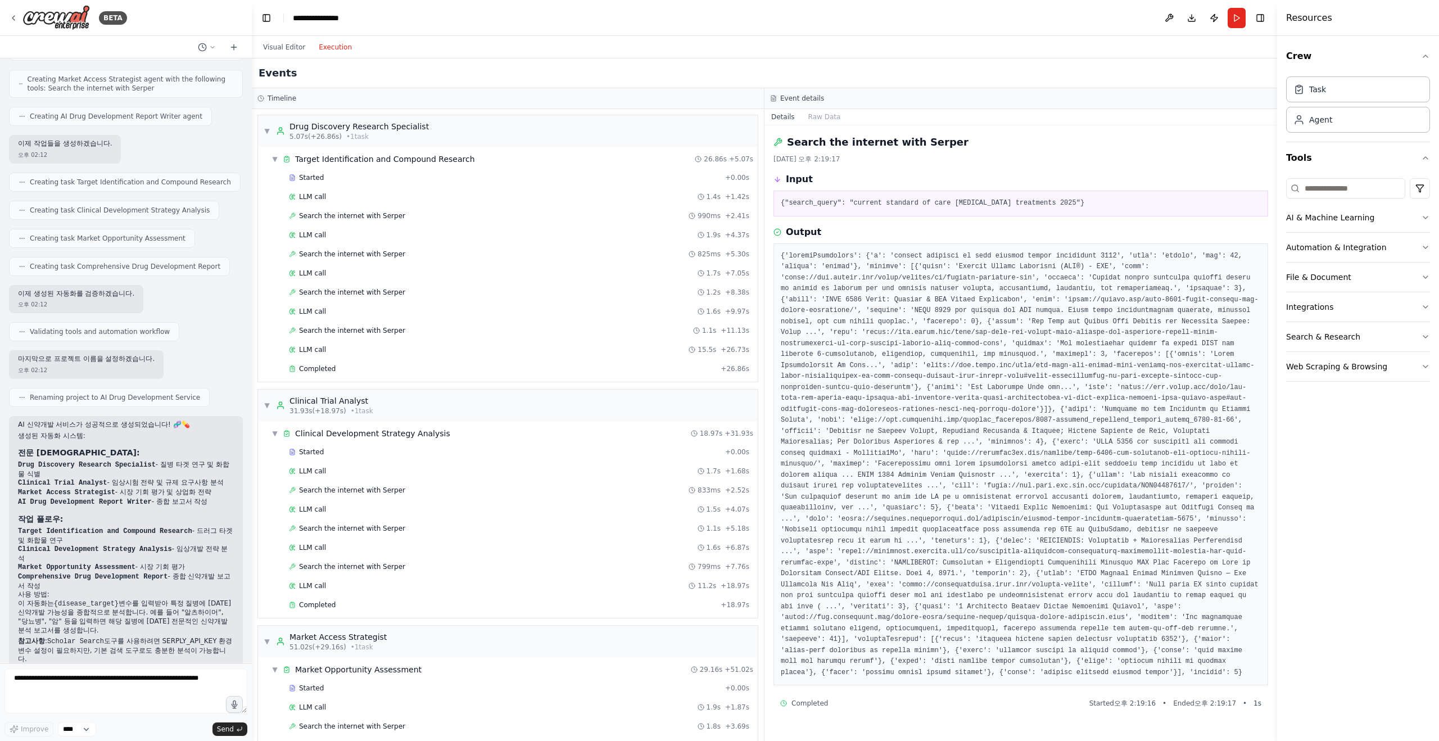
scroll to position [9, 0]
click at [1024, 102] on div "Event details" at bounding box center [1020, 98] width 501 height 9
click at [291, 47] on button "Visual Editor" at bounding box center [284, 46] width 56 height 13
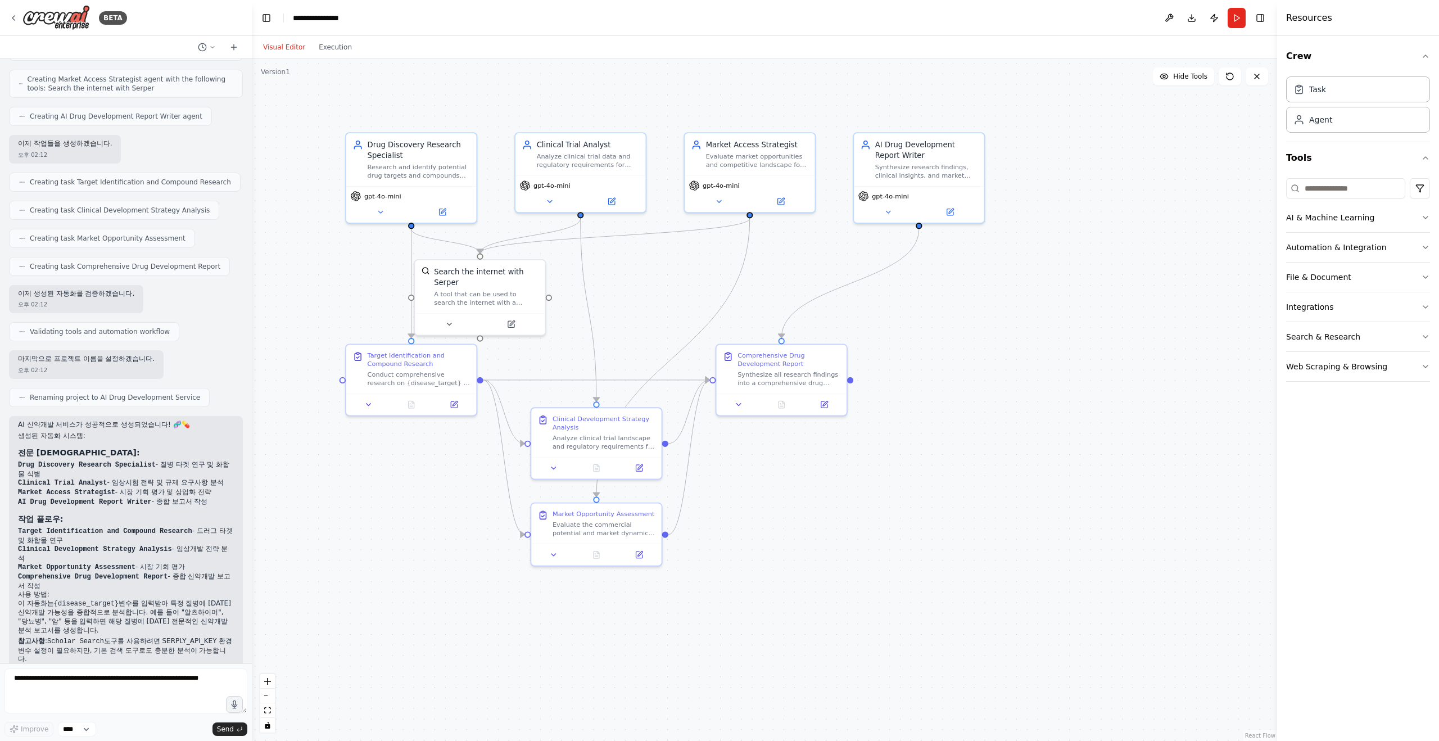
click at [291, 47] on button "Visual Editor" at bounding box center [284, 46] width 56 height 13
click at [1347, 337] on button "Search & Research" at bounding box center [1358, 336] width 144 height 29
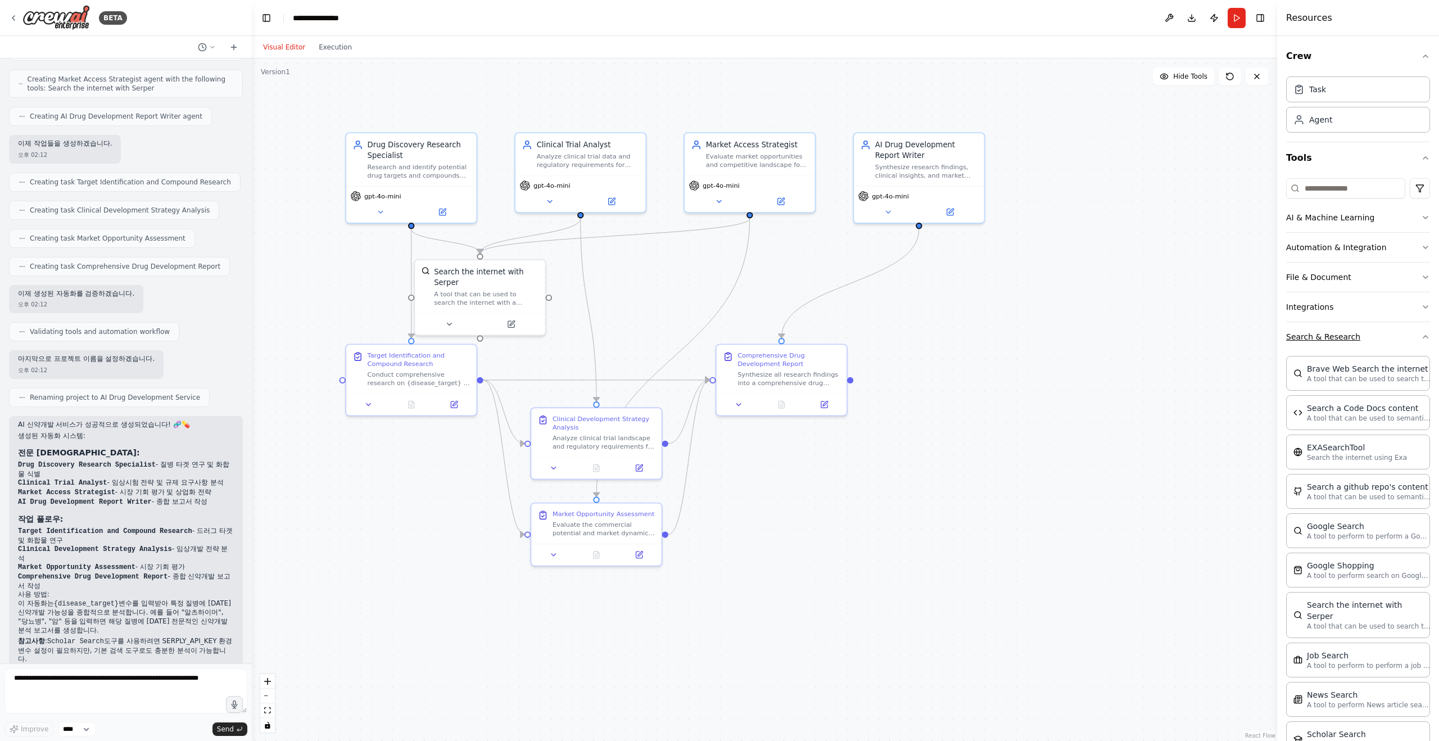
click at [1347, 337] on button "Search & Research" at bounding box center [1358, 336] width 144 height 29
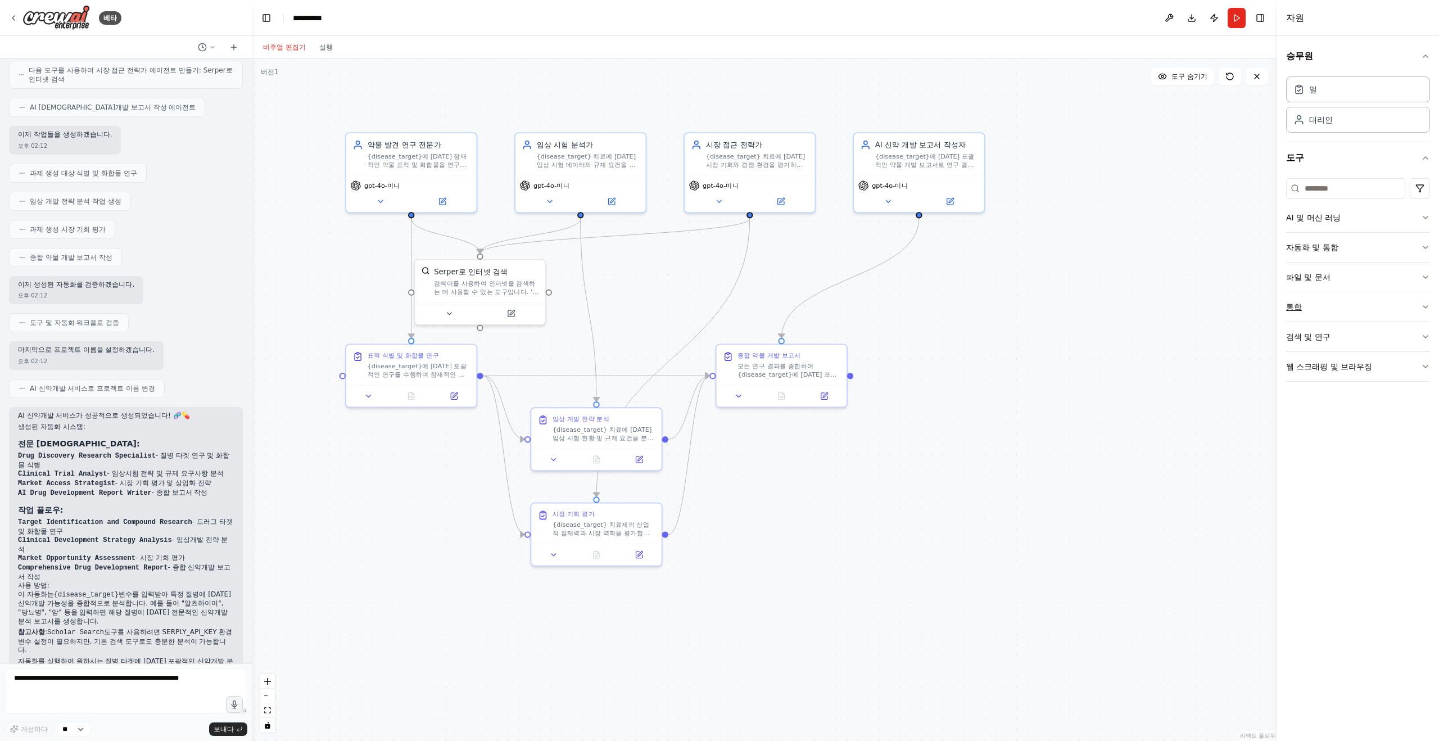
click at [1337, 303] on button "통합" at bounding box center [1358, 306] width 144 height 29
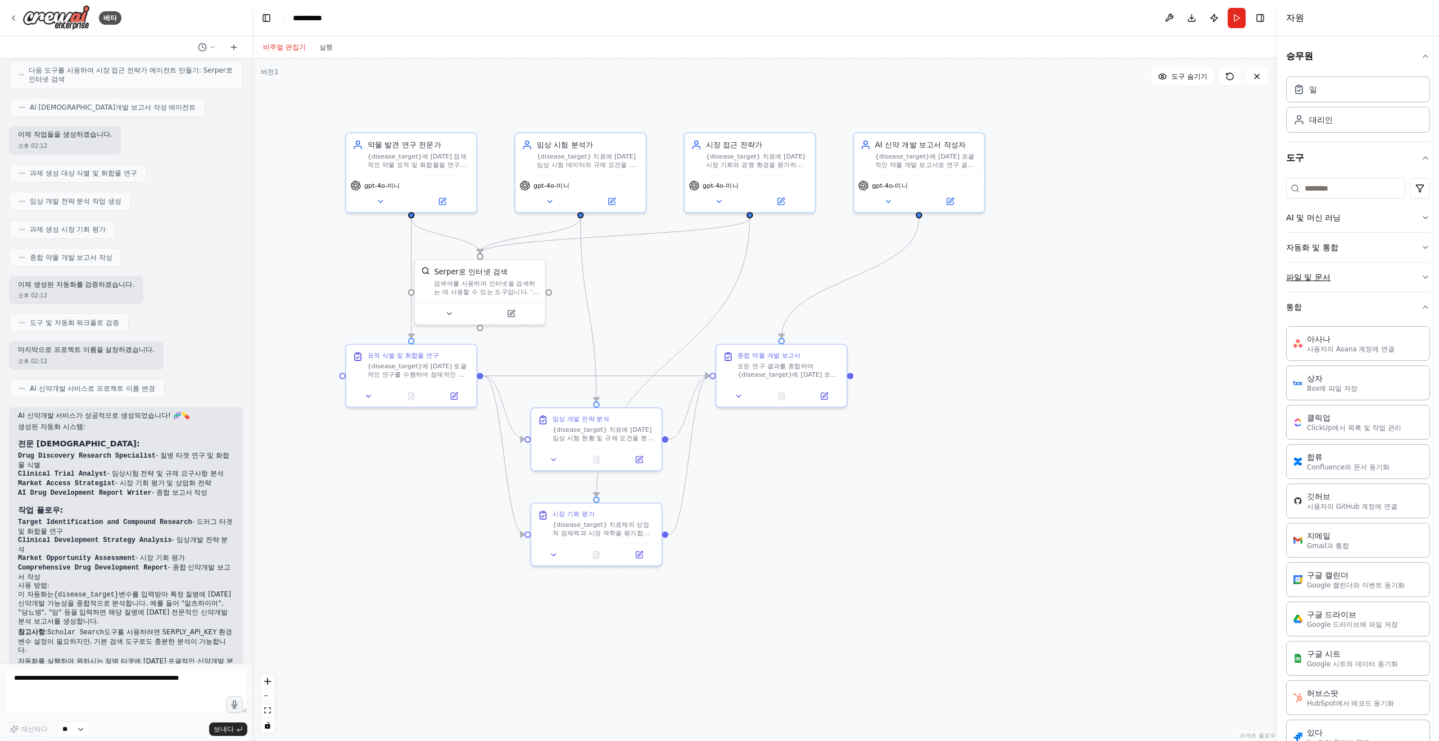
click at [1333, 283] on button "파일 및 문서" at bounding box center [1358, 276] width 144 height 29
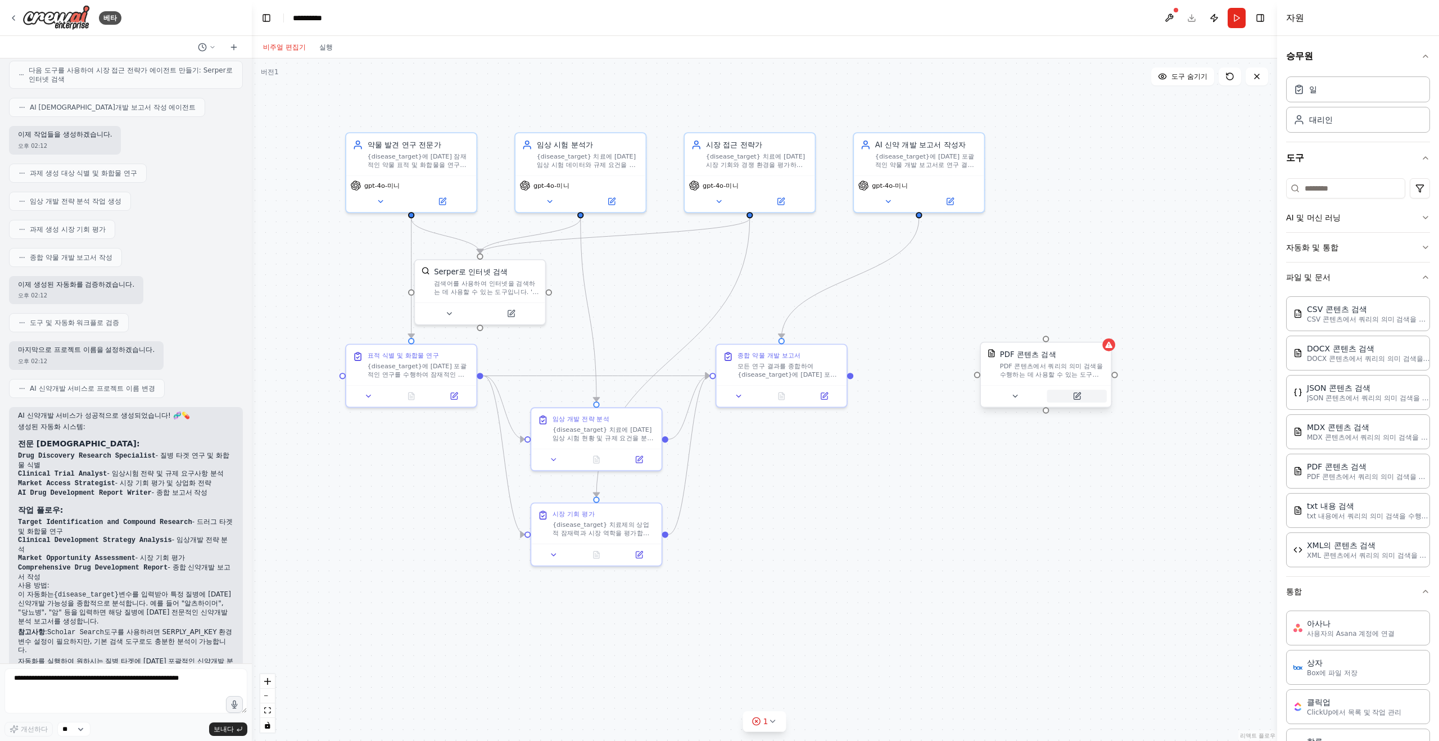
click at [1094, 399] on button at bounding box center [1077, 395] width 60 height 13
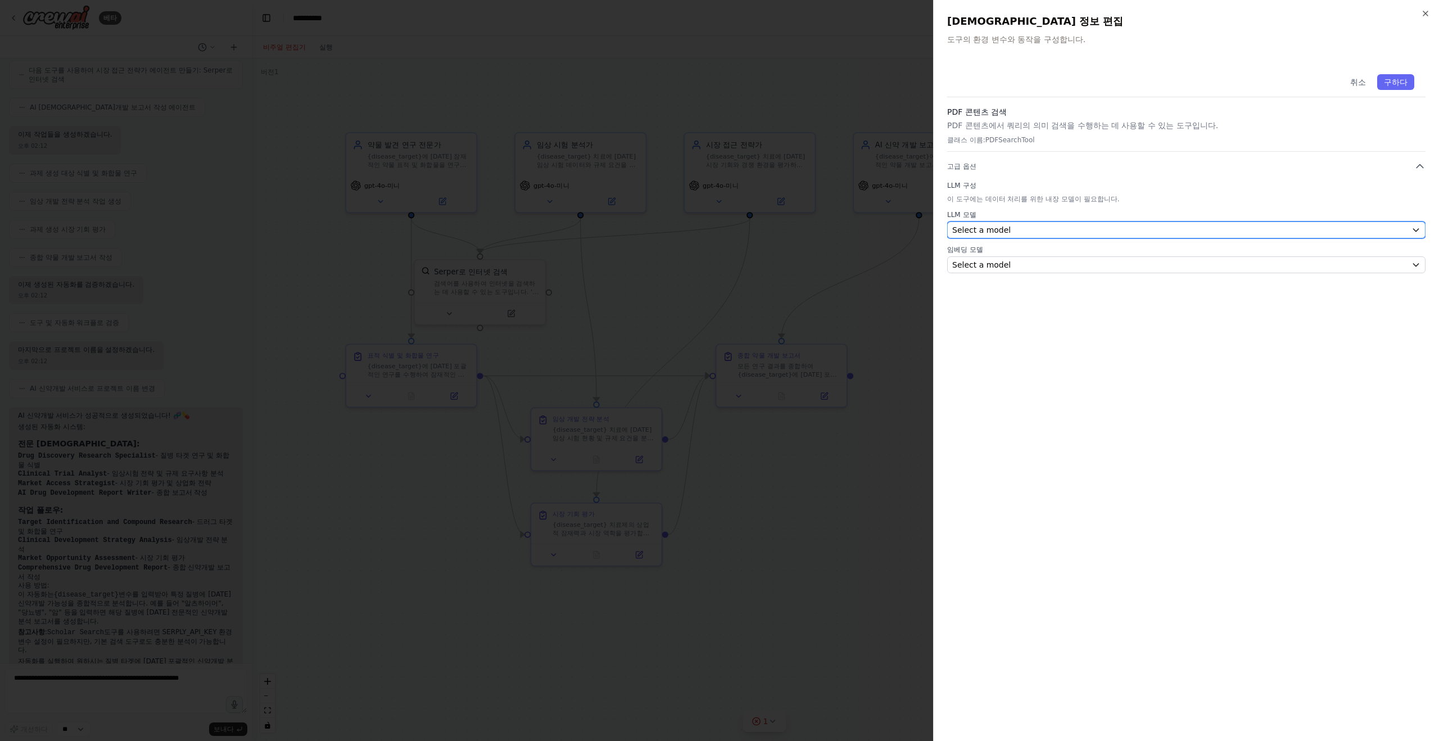
click at [1075, 233] on div "Select a model" at bounding box center [1179, 229] width 455 height 11
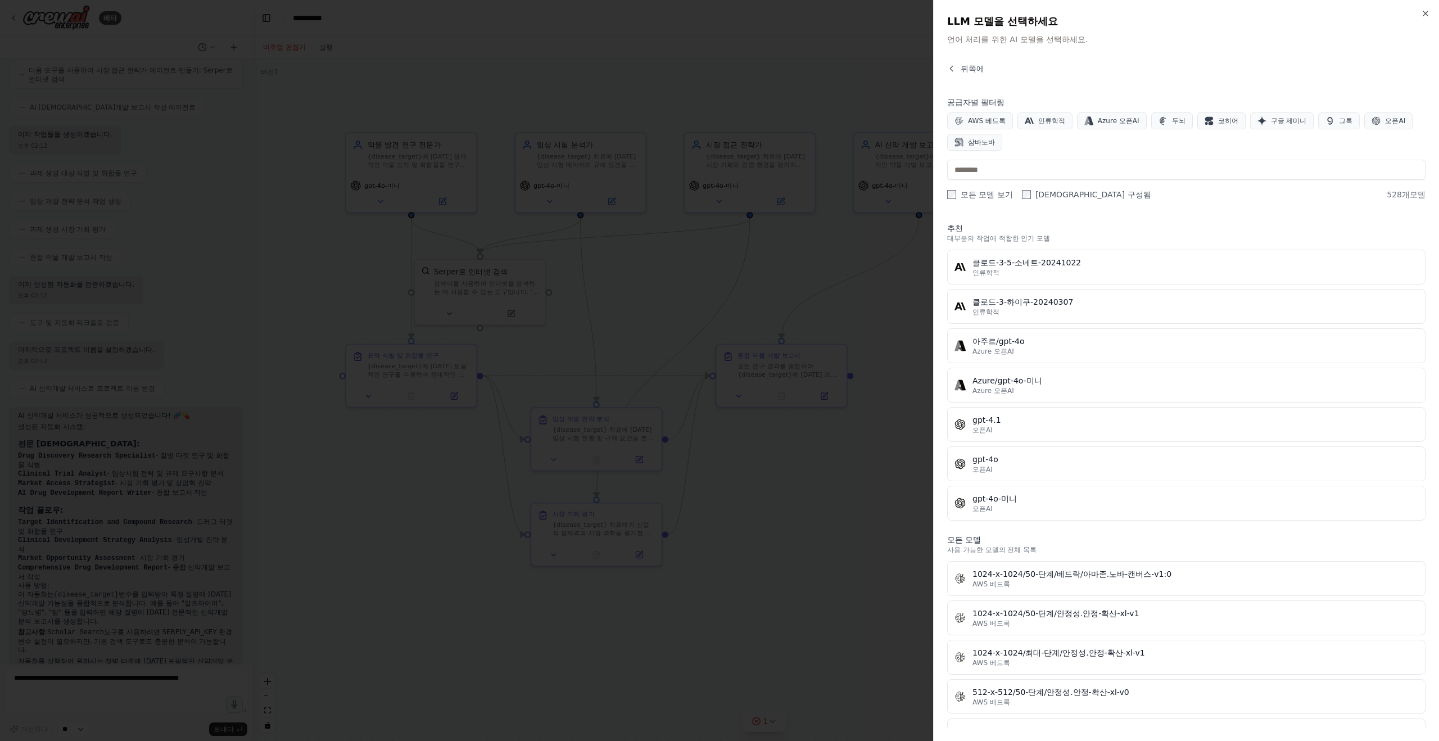
click at [952, 57] on div "닫다 LLM 모델을 선택하세요 언어 처리를 위한 AI 모델을 선택하세요. 뒤쪽에 공급자별 필터링 AWS 베드록 인류학적 Azure 오픈AI 두…" at bounding box center [1186, 370] width 506 height 741
click at [952, 61] on div "닫다 LLM 모델을 선택하세요 언어 처리를 위한 AI 모델을 선택하세요. 뒤쪽에 공급자별 필터링 AWS 베드록 인류학적 Azure 오픈AI 두…" at bounding box center [1186, 370] width 506 height 741
click at [955, 68] on icon "button" at bounding box center [951, 68] width 9 height 9
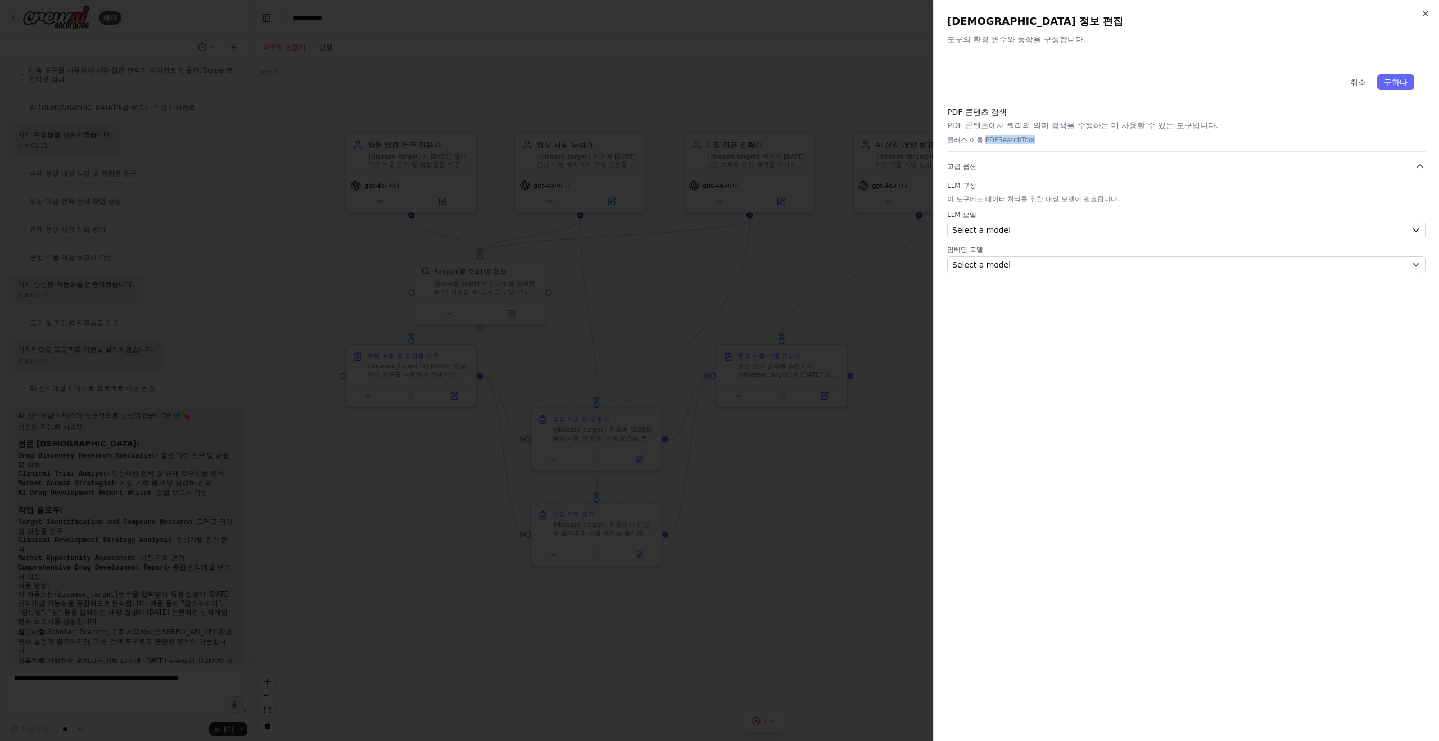
drag, startPoint x: 981, startPoint y: 137, endPoint x: 1146, endPoint y: 151, distance: 165.8
click at [1119, 143] on p "클래스 이름: PDFSearchTool" at bounding box center [1186, 139] width 478 height 9
click at [1147, 151] on div "PDF 콘텐츠 검색 PDF 콘텐츠에서 쿼리의 의미 검색을 수행하는 데 사용할 수 있는 도구입니다. 클래스 이름: PDFSearchTool" at bounding box center [1186, 129] width 478 height 46
click at [1423, 15] on icon "button" at bounding box center [1425, 13] width 4 height 4
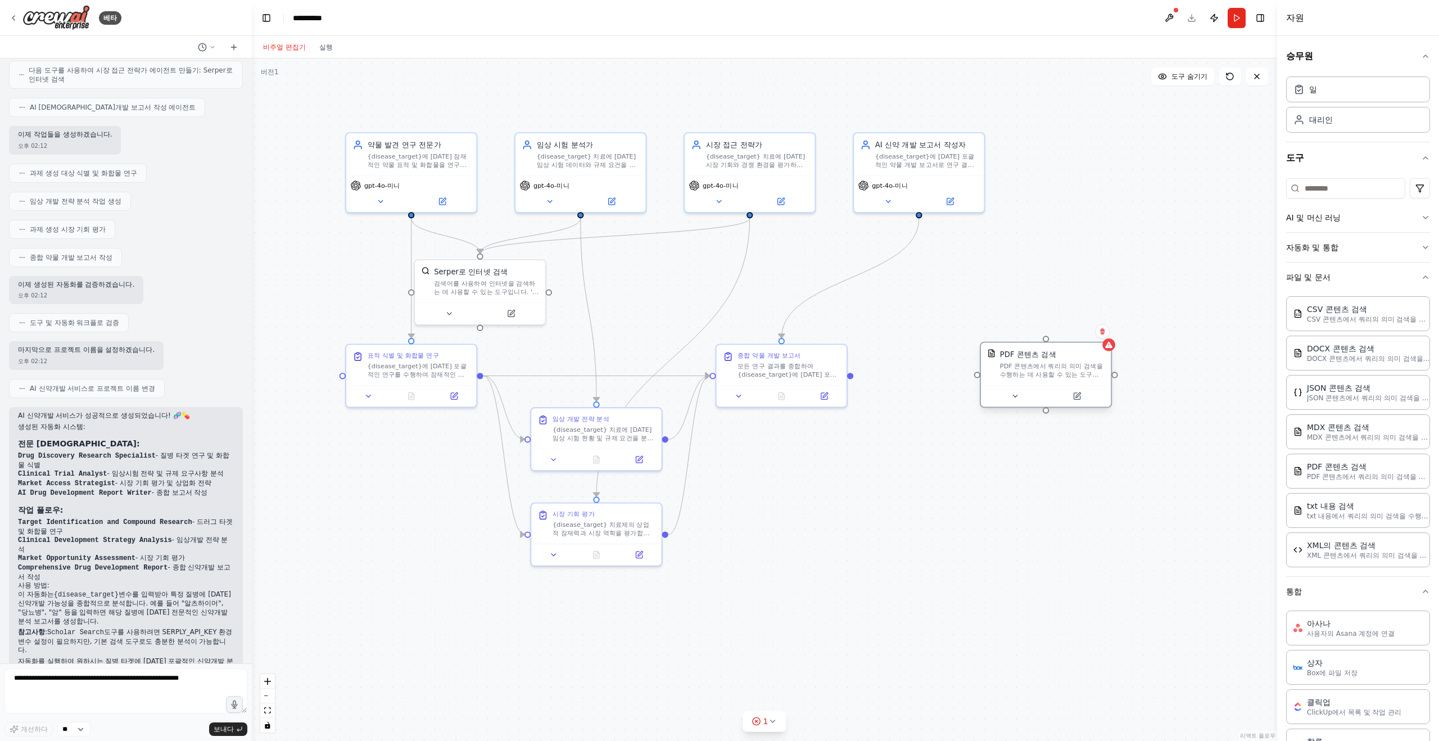
click at [1008, 404] on div at bounding box center [1046, 396] width 130 height 22
click at [1011, 402] on button at bounding box center [1014, 395] width 60 height 13
click at [1090, 393] on button at bounding box center [1077, 395] width 60 height 13
click at [1129, 318] on div ".deletable-edge-delete-btn { width: 20px; height: 20px; border: 0px solid #ffff…" at bounding box center [764, 399] width 1025 height 682
drag, startPoint x: 1040, startPoint y: 380, endPoint x: 1066, endPoint y: 264, distance: 119.8
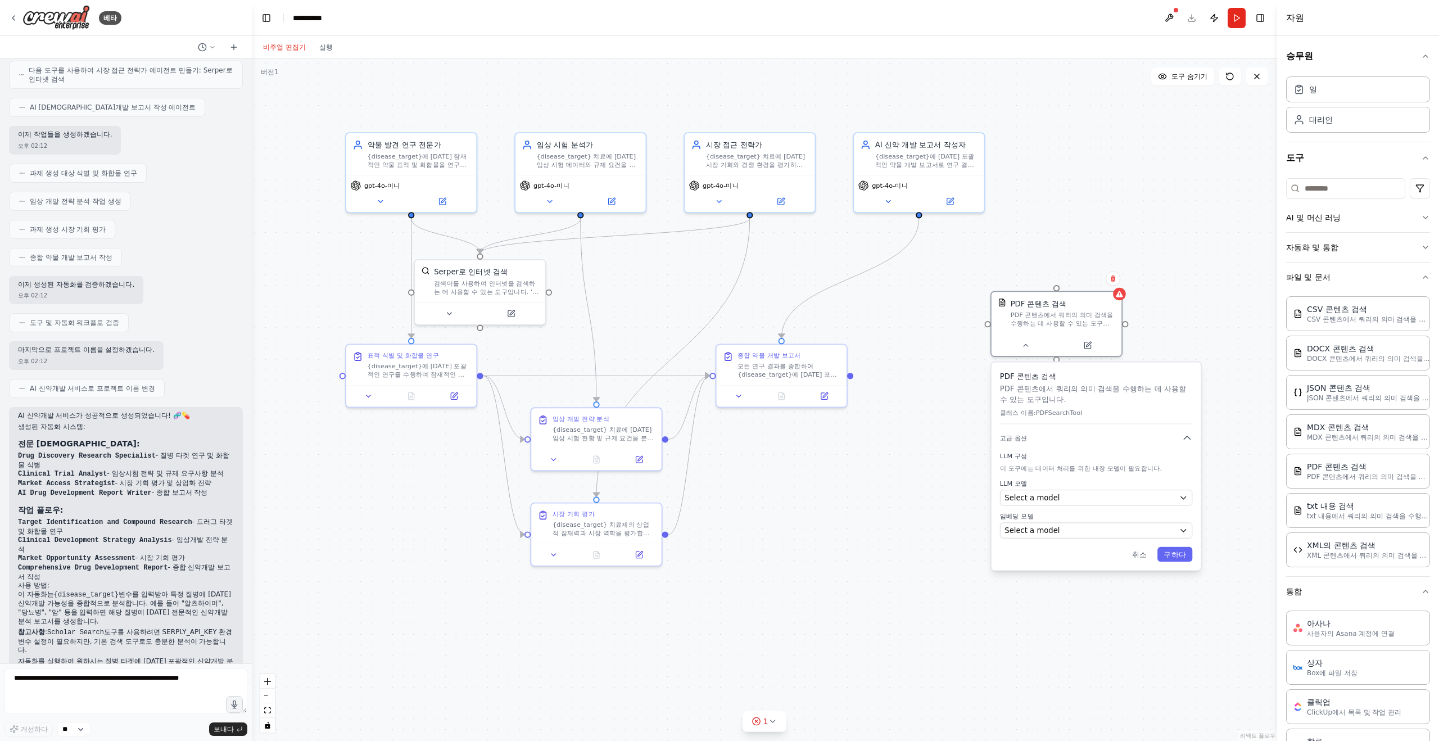
click at [1045, 330] on div "PDF 콘텐츠 검색 PDF 콘텐츠에서 쿼리의 의미 검색을 수행하는 데 사용할 수 있는 도구입니다." at bounding box center [1056, 313] width 130 height 42
click at [1072, 252] on div ".deletable-edge-delete-btn { width: 20px; height: 20px; border: 0px solid #ffff…" at bounding box center [764, 399] width 1025 height 682
click at [1133, 553] on font "취소" at bounding box center [1128, 554] width 15 height 8
click at [1126, 491] on div ".deletable-edge-delete-btn { width: 20px; height: 20px; border: 0px solid #ffff…" at bounding box center [764, 399] width 1025 height 682
click at [1199, 392] on div ".deletable-edge-delete-btn { width: 20px; height: 20px; border: 0px solid #ffff…" at bounding box center [764, 399] width 1025 height 682
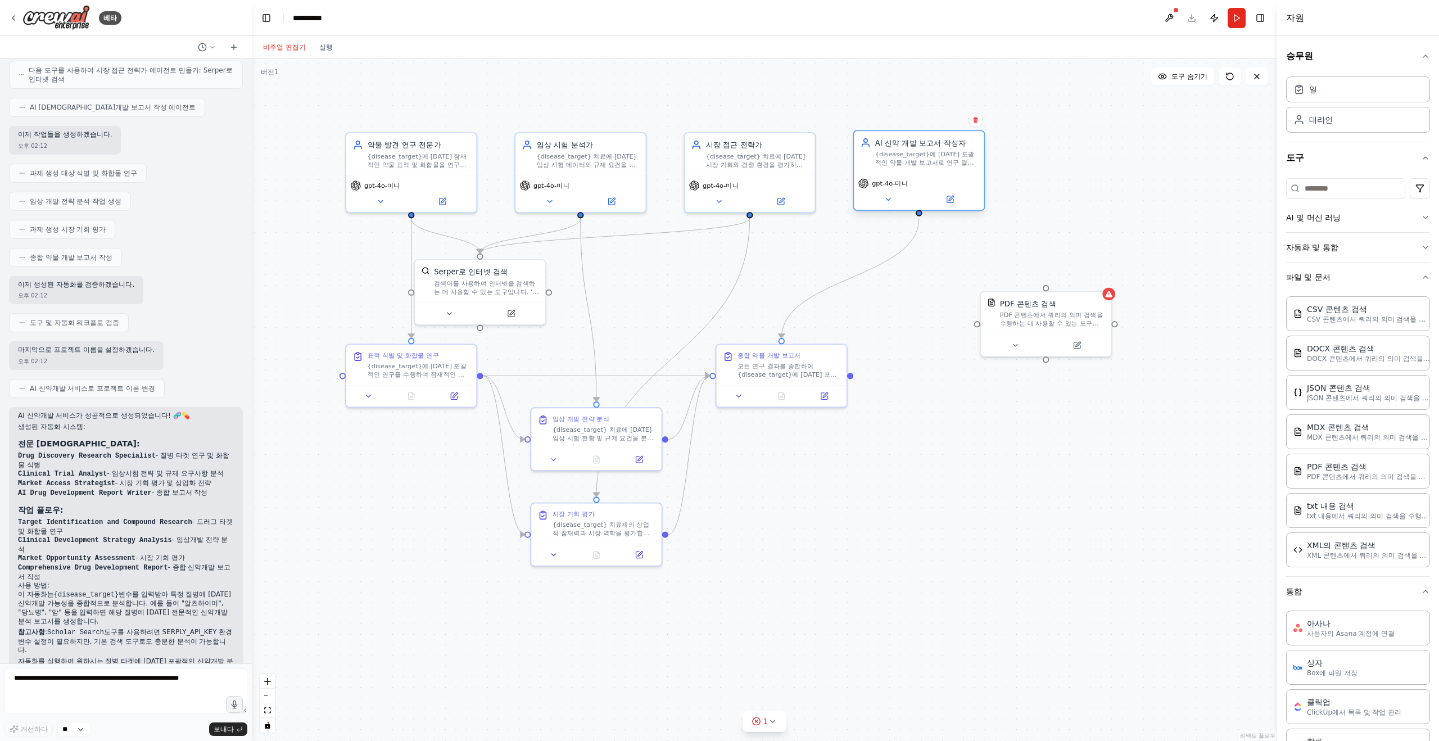
click at [960, 188] on div "gpt-4o-미니" at bounding box center [919, 192] width 130 height 37
click at [1071, 335] on div at bounding box center [1046, 343] width 130 height 22
click at [1057, 229] on div ".deletable-edge-delete-btn { width: 20px; height: 20px; border: 0px solid #ffff…" at bounding box center [764, 399] width 1025 height 682
click at [1153, 427] on div ".deletable-edge-delete-btn { width: 20px; height: 20px; border: 0px solid #ffff…" at bounding box center [764, 399] width 1025 height 682
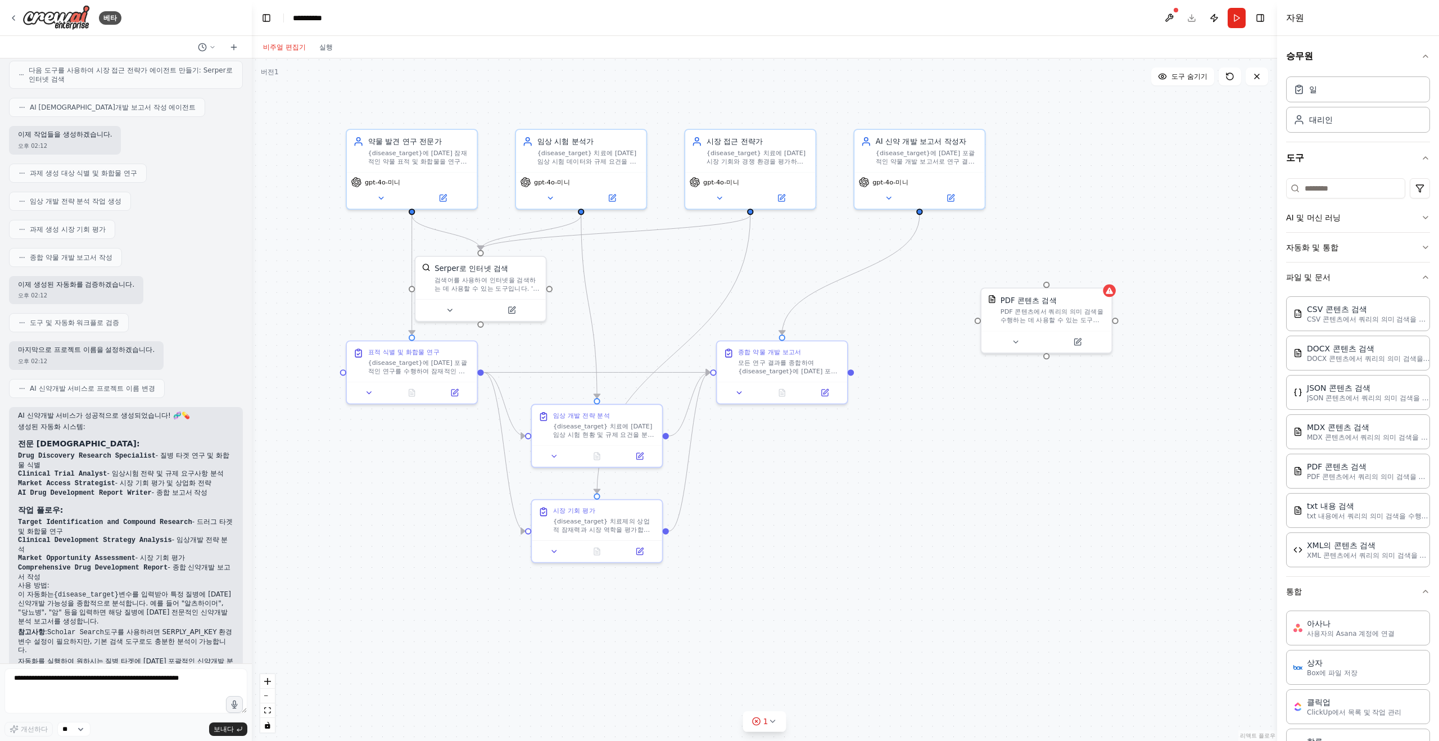
click at [1153, 427] on div ".deletable-edge-delete-btn { width: 20px; height: 20px; border: 0px solid #ffff…" at bounding box center [764, 399] width 1025 height 682
click at [1020, 427] on div ".deletable-edge-delete-btn { width: 20px; height: 20px; border: 0px solid #ffff…" at bounding box center [764, 399] width 1025 height 682
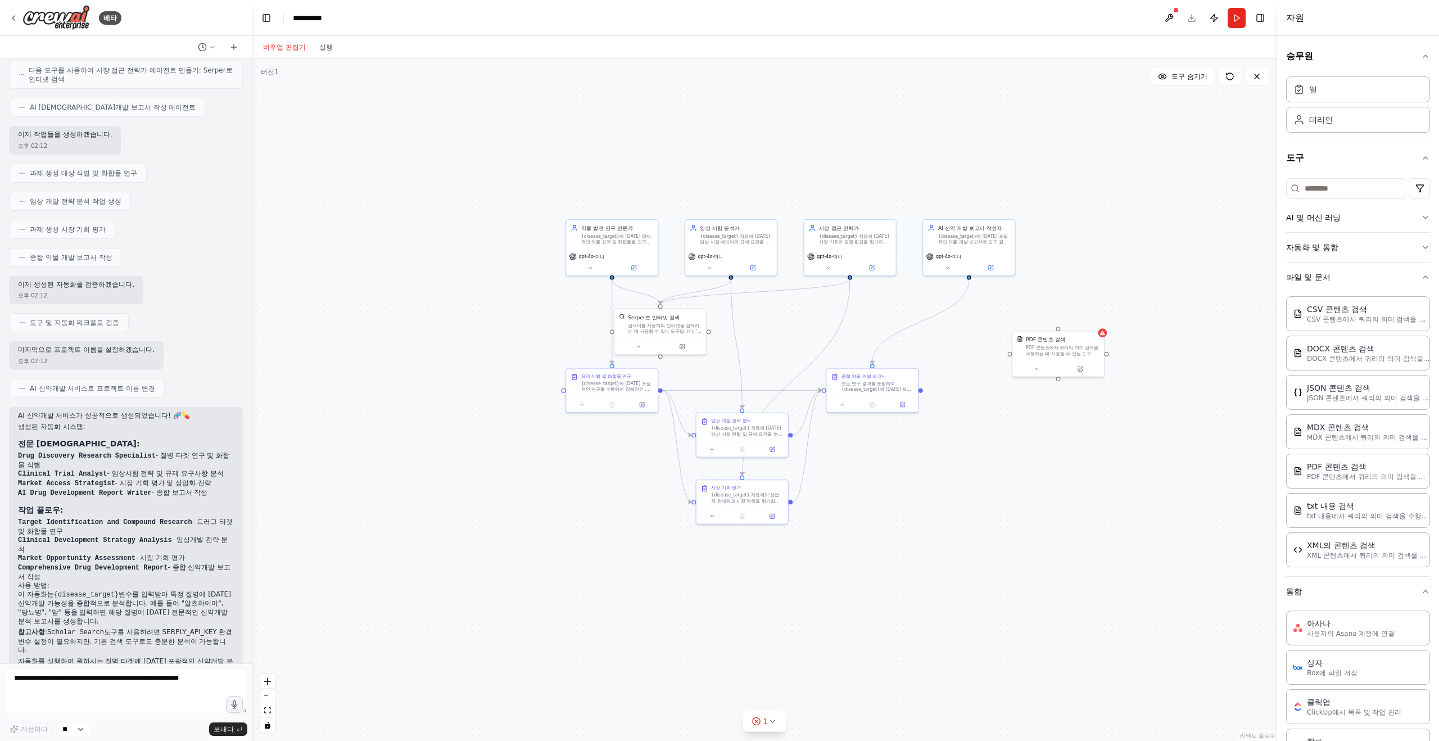
click at [1063, 462] on div ".deletable-edge-delete-btn { width: 20px; height: 20px; border: 0px solid #ffff…" at bounding box center [764, 399] width 1025 height 682
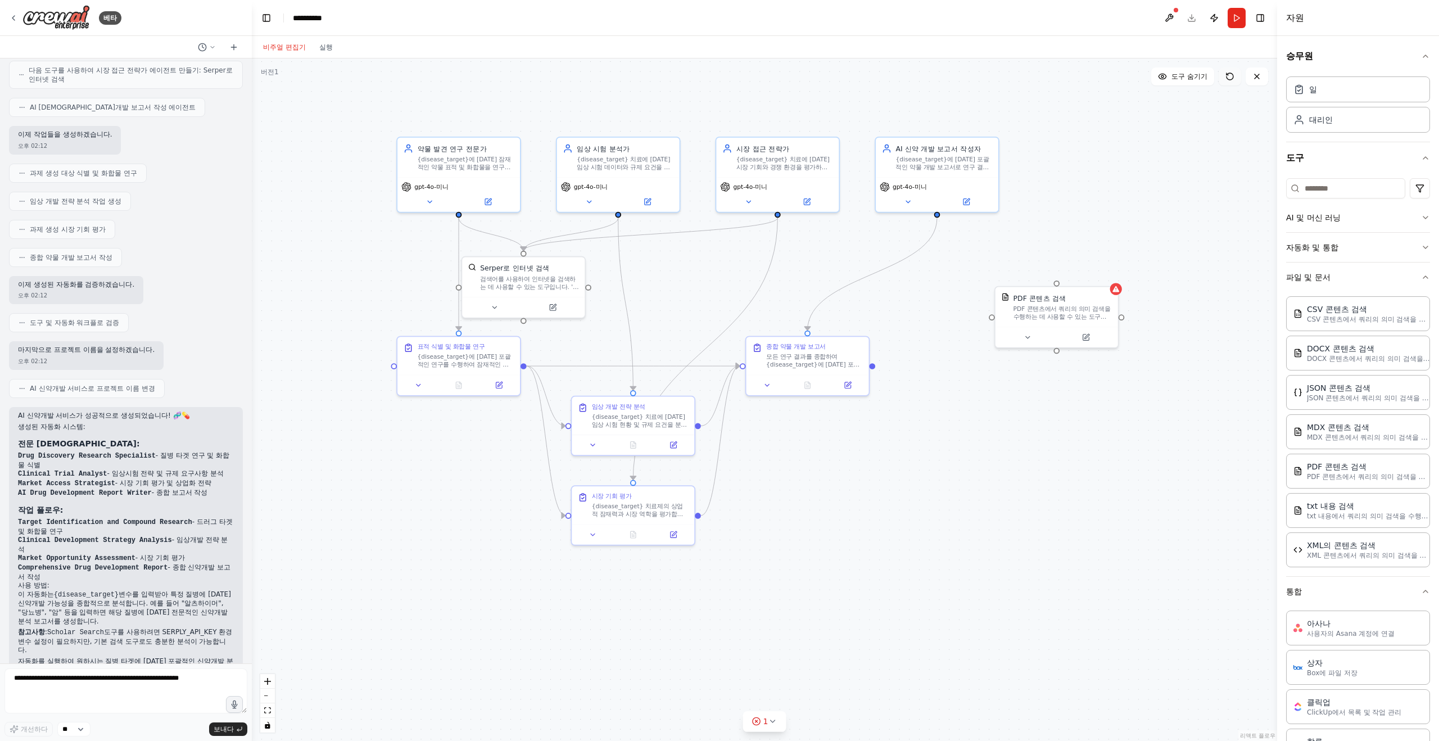
click at [1229, 81] on button at bounding box center [1229, 76] width 22 height 18
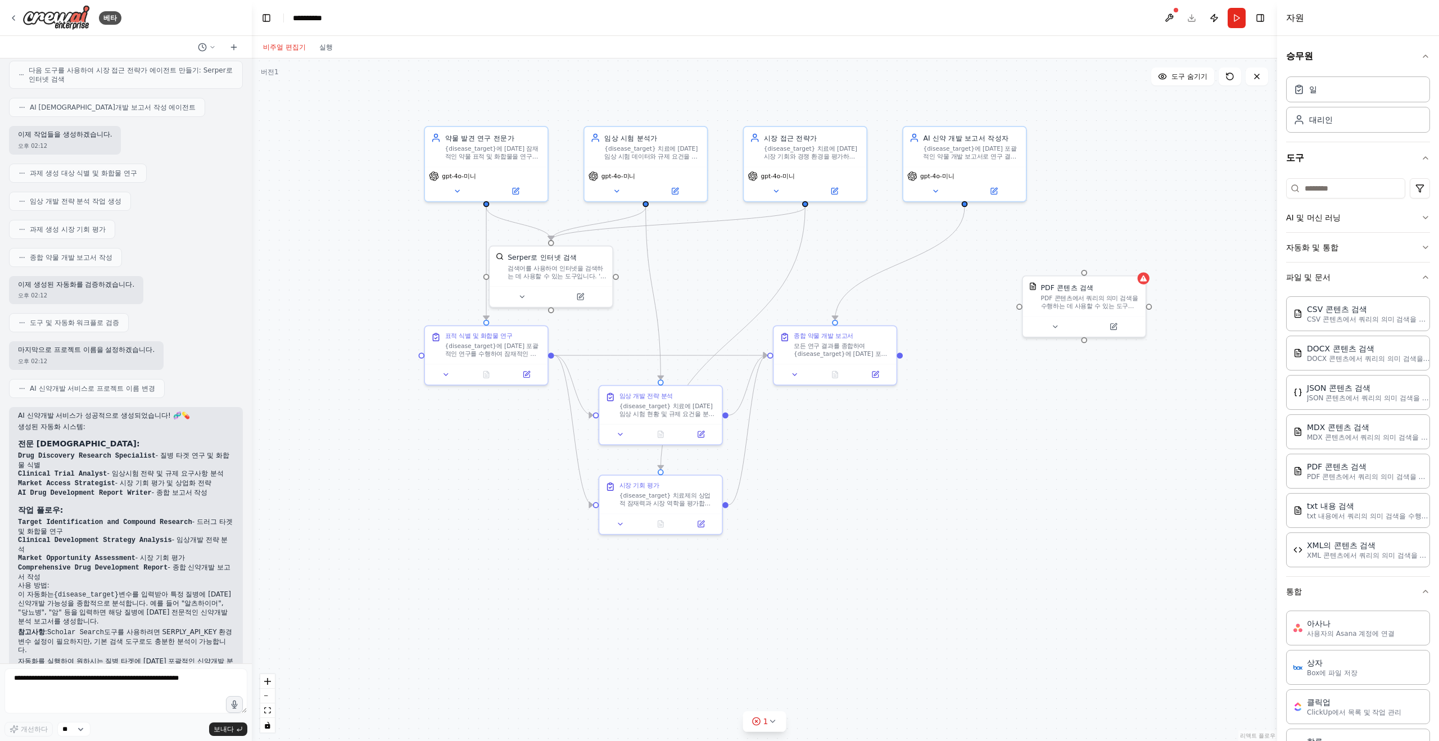
drag, startPoint x: 805, startPoint y: 434, endPoint x: 845, endPoint y: 411, distance: 46.4
click at [845, 411] on div ".deletable-edge-delete-btn { width: 20px; height: 20px; border: 0px solid #ffff…" at bounding box center [764, 399] width 1025 height 682
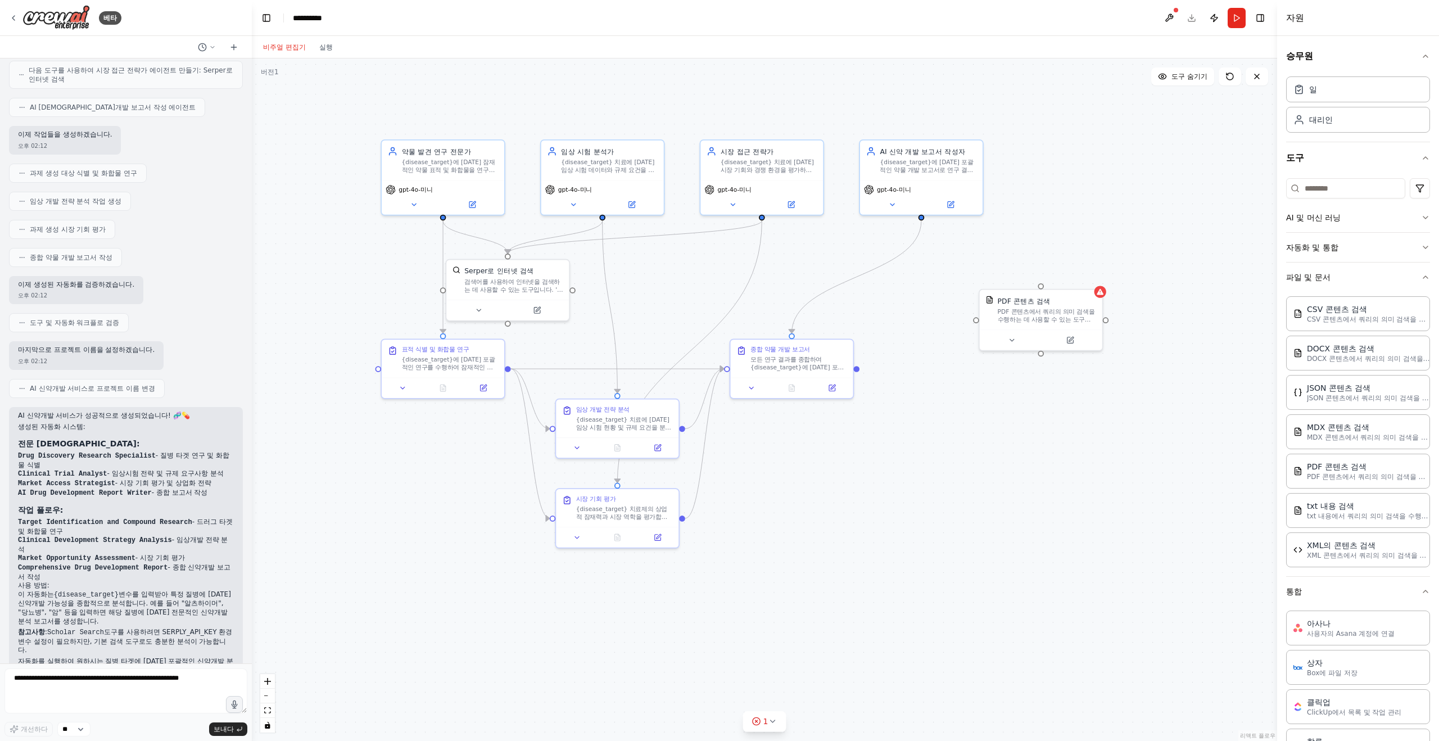
drag, startPoint x: 943, startPoint y: 419, endPoint x: 888, endPoint y: 444, distance: 61.1
click at [888, 444] on div ".deletable-edge-delete-btn { width: 20px; height: 20px; border: 0px solid #ffff…" at bounding box center [764, 399] width 1025 height 682
click at [1106, 406] on div "JSON 콘텐츠 검색 JSON 콘텐츠에서 쿼리의 의미 검색을 수행하는 데 사용할 수 있는 도구입니다." at bounding box center [1050, 427] width 125 height 62
click at [1108, 387] on button at bounding box center [1103, 386] width 15 height 15
click at [1074, 400] on button "확인하다" at bounding box center [1081, 399] width 20 height 40
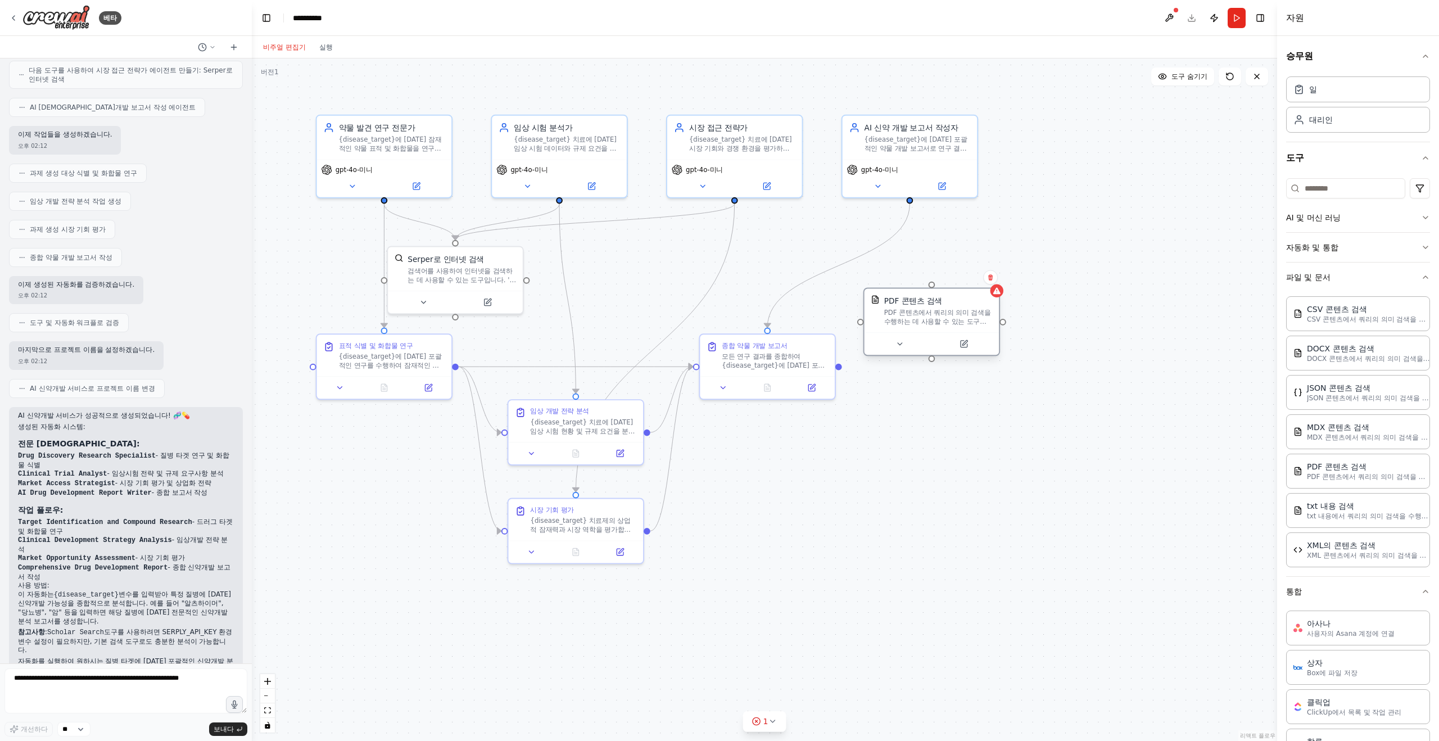
drag, startPoint x: 1040, startPoint y: 289, endPoint x: 925, endPoint y: 300, distance: 115.1
click at [925, 300] on font "PDF 콘텐츠 검색" at bounding box center [913, 300] width 58 height 9
click at [904, 348] on button at bounding box center [899, 343] width 62 height 13
click at [905, 343] on button at bounding box center [899, 343] width 62 height 13
click at [905, 346] on button at bounding box center [899, 343] width 62 height 13
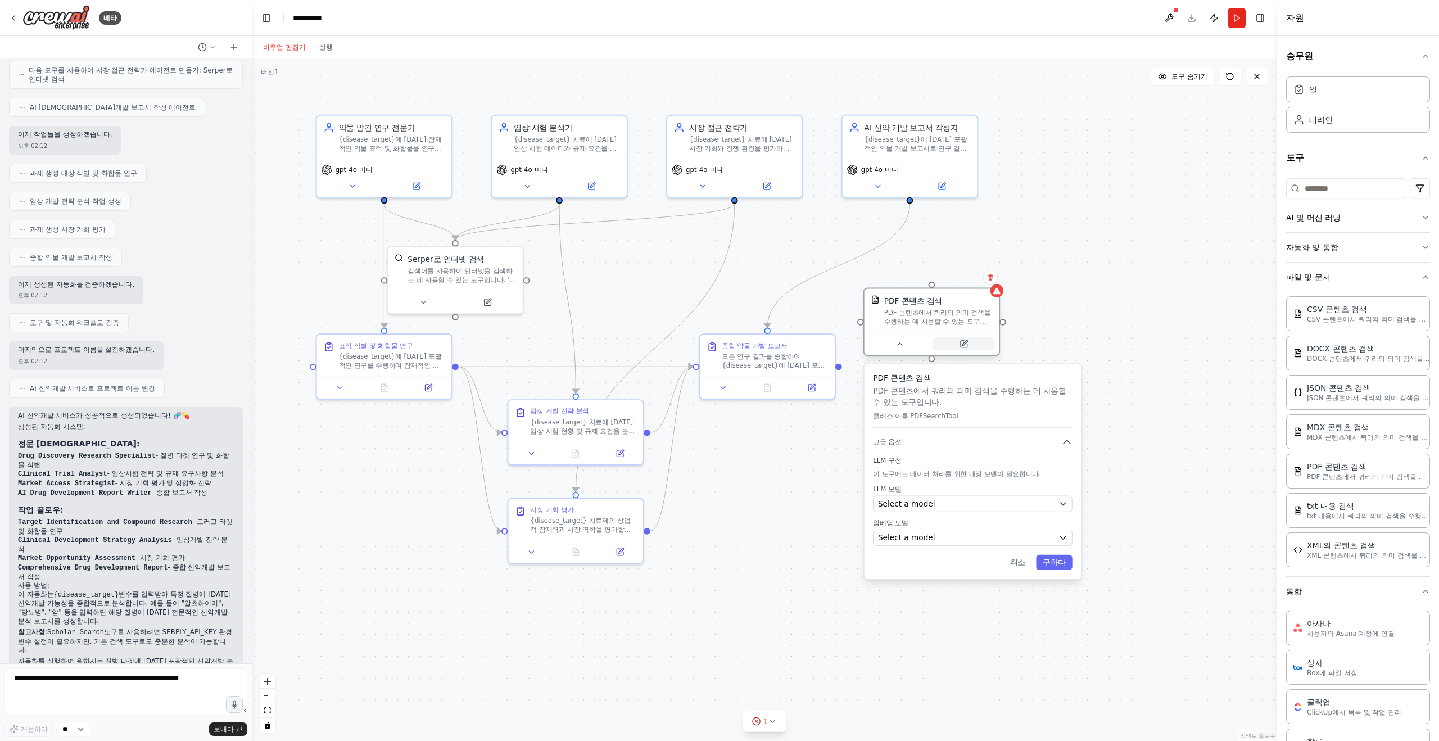
click at [966, 342] on icon at bounding box center [963, 343] width 9 height 9
click at [1019, 566] on button "취소" at bounding box center [1017, 562] width 29 height 15
click at [961, 354] on div at bounding box center [931, 343] width 135 height 22
click at [966, 350] on button at bounding box center [963, 343] width 62 height 13
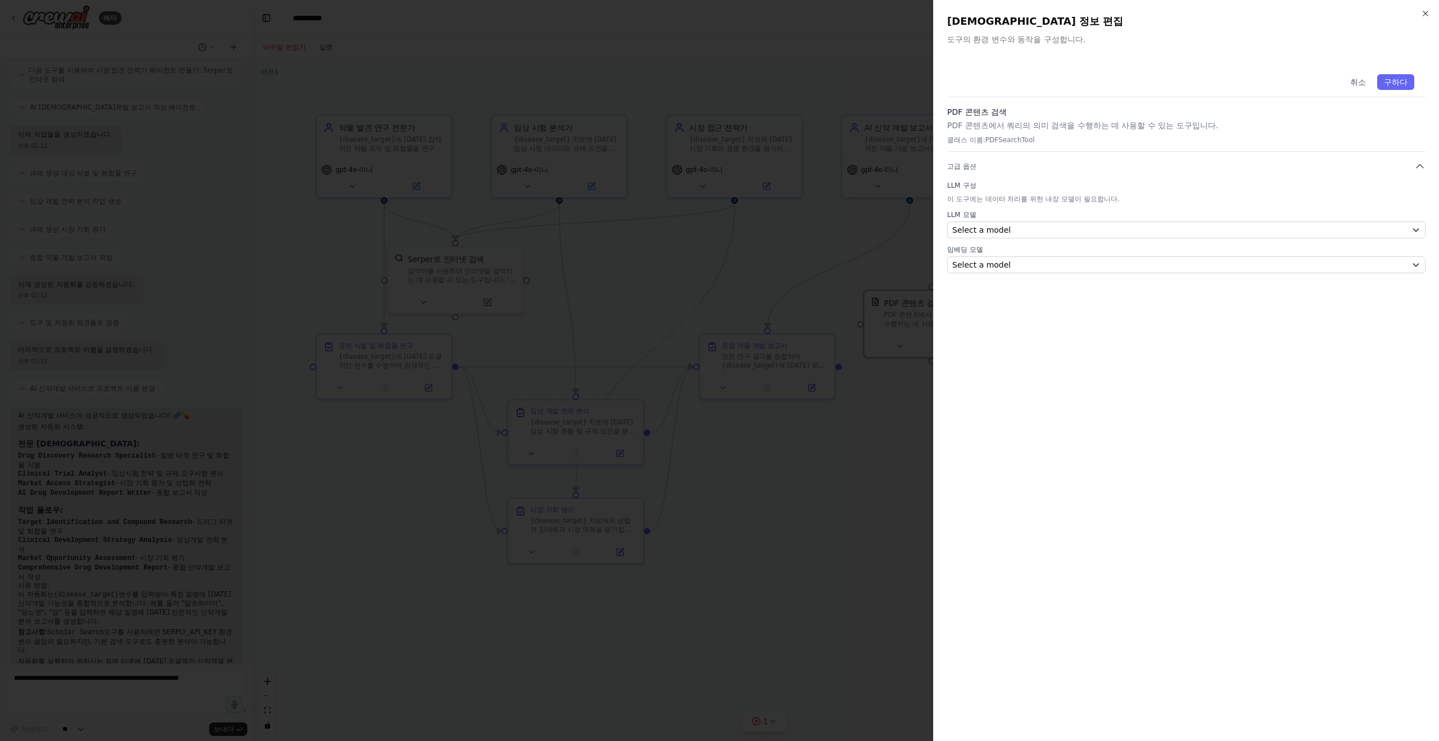
click at [1438, 12] on div "닫다 도구 세부 정보 편집 도구의 환경 변수와 동작을 구성합니다. 취소 구하다 PDF 콘텐츠 검색 PDF 콘텐츠에서 쿼리의 의미 검색을 수행하…" at bounding box center [1186, 370] width 506 height 741
click at [1426, 15] on icon "button" at bounding box center [1425, 13] width 9 height 9
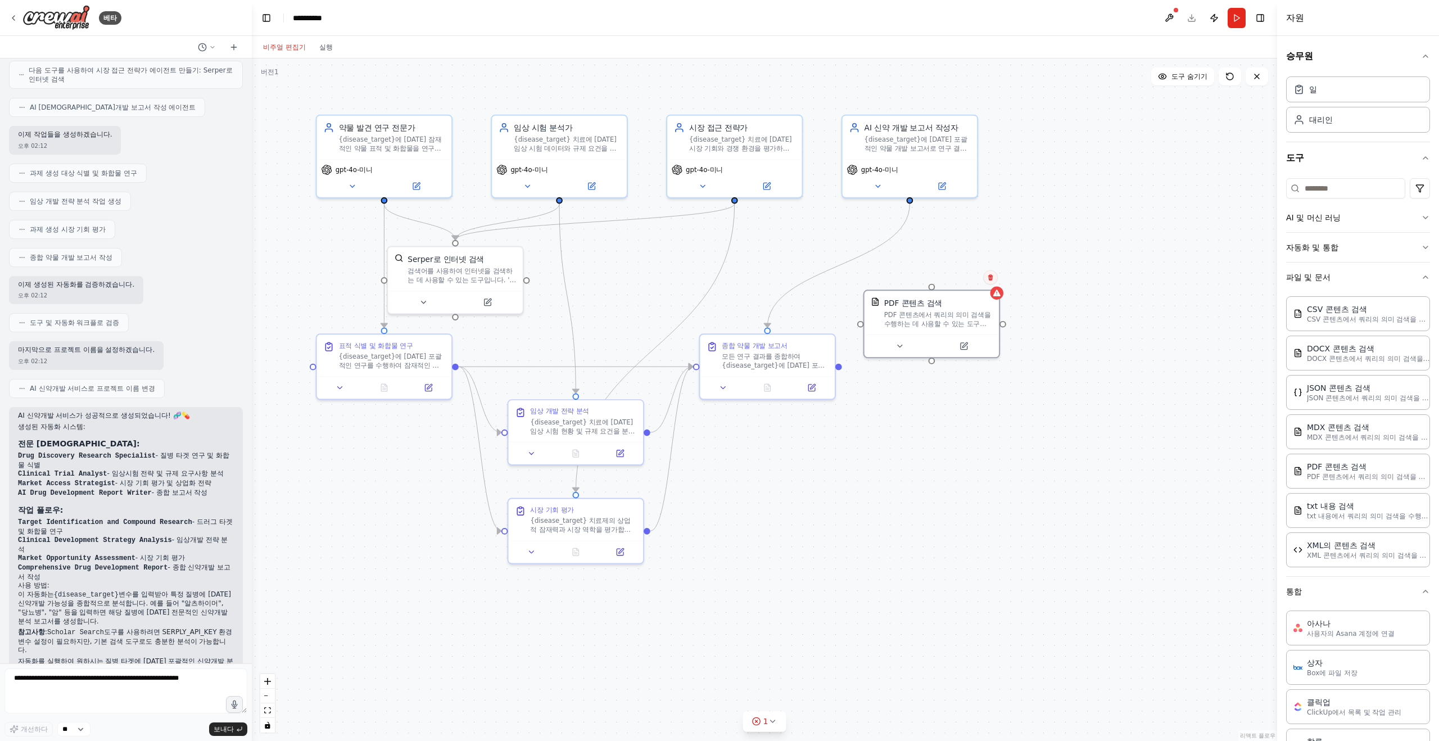
click at [991, 279] on icon at bounding box center [990, 277] width 4 height 6
click at [1059, 303] on div ".deletable-edge-delete-btn { width: 20px; height: 20px; border: 0px solid #ffff…" at bounding box center [764, 399] width 1025 height 682
